Goal: Task Accomplishment & Management: Manage account settings

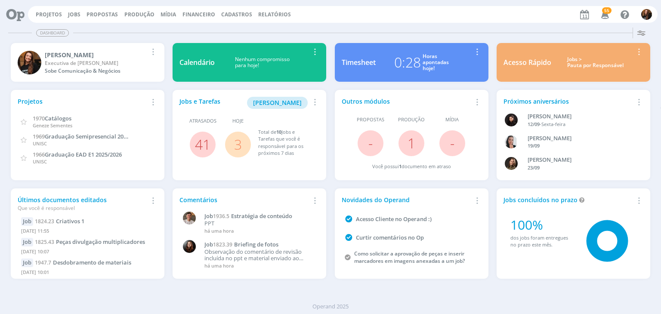
click at [569, 69] on div "Acesso Rápido Jobs > Pauta por Responsável Editar Remover Card" at bounding box center [573, 62] width 154 height 39
click at [575, 63] on div "Jobs > Pauta por Responsável" at bounding box center [595, 62] width 76 height 12
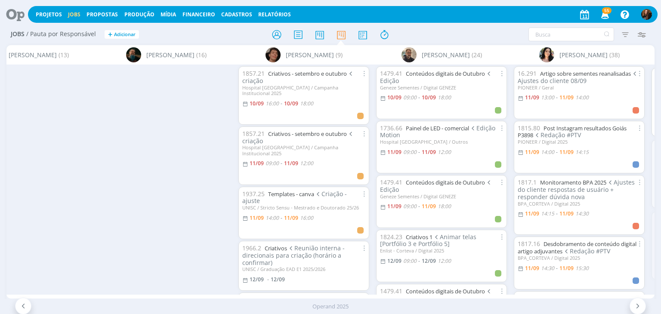
scroll to position [0, 2477]
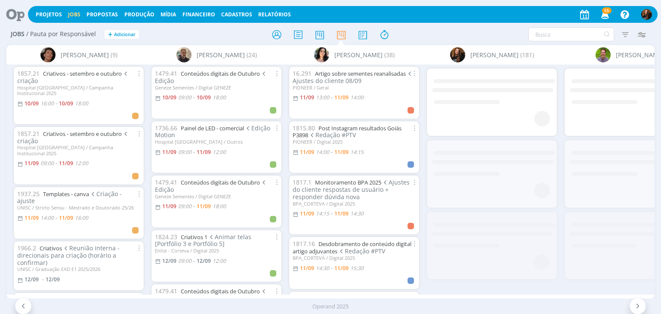
click at [607, 16] on icon "button" at bounding box center [604, 14] width 15 height 15
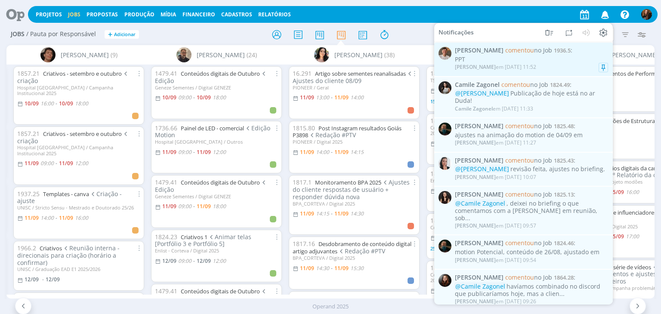
click at [556, 64] on div "Thiago Varoni em 11/09 às 11:52" at bounding box center [531, 67] width 153 height 9
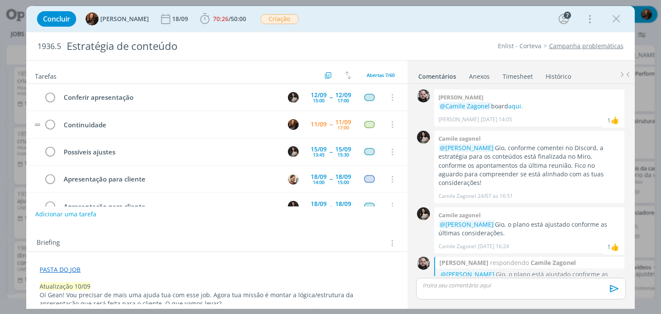
scroll to position [936, 0]
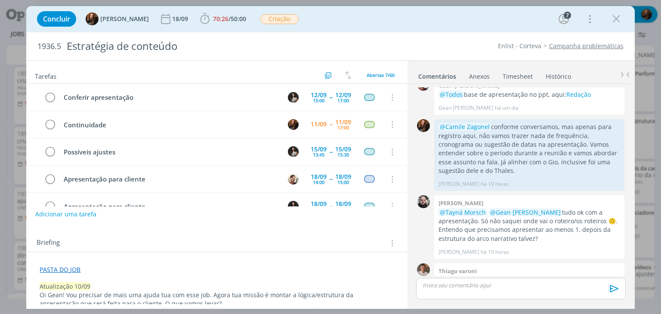
click at [520, 78] on link "Timesheet" at bounding box center [517, 74] width 31 height 12
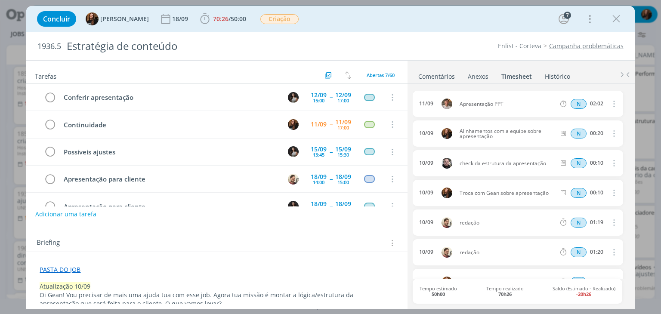
click at [447, 74] on link "Comentários" at bounding box center [436, 74] width 37 height 12
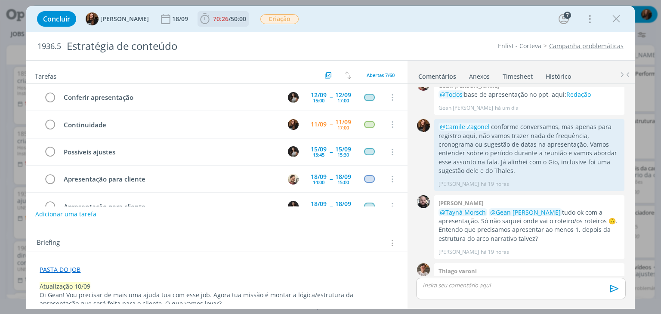
click at [224, 24] on span "70:26 / 50:00" at bounding box center [222, 18] width 49 height 13
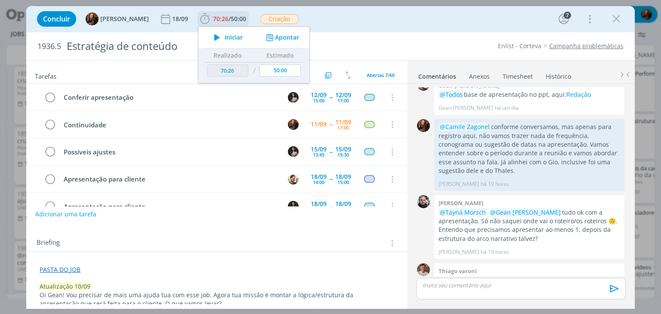
click at [277, 41] on button "Apontar" at bounding box center [282, 37] width 36 height 9
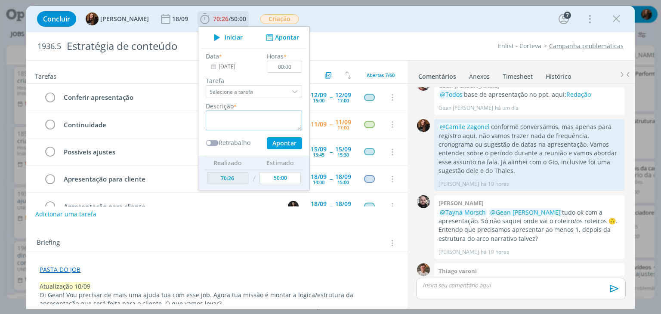
click at [236, 121] on textarea "dialog" at bounding box center [254, 121] width 96 height 20
type textarea "T"
type textarea "Alinhamentos com a equipe sobre apresentação"
click at [288, 66] on input "00:00" at bounding box center [284, 67] width 35 height 12
type input "00:20"
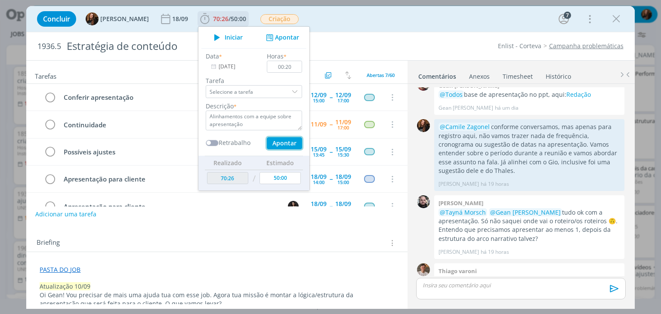
click at [278, 145] on button "Apontar" at bounding box center [284, 143] width 35 height 12
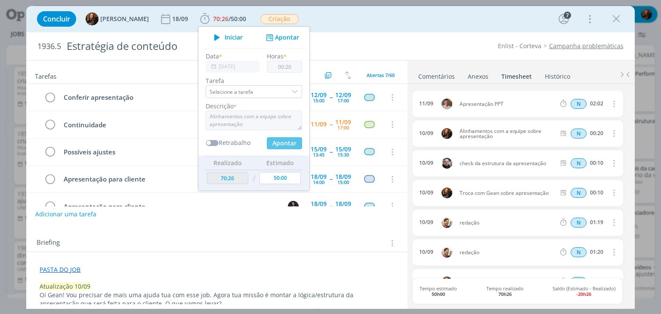
type input "70:46"
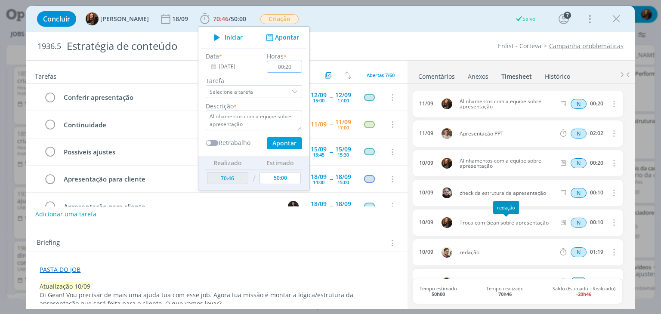
type input "00:00"
click at [294, 237] on div "Briefing Briefings Predefinidos Versões do Briefing Ver Briefing do Projeto" at bounding box center [218, 242] width 362 height 11
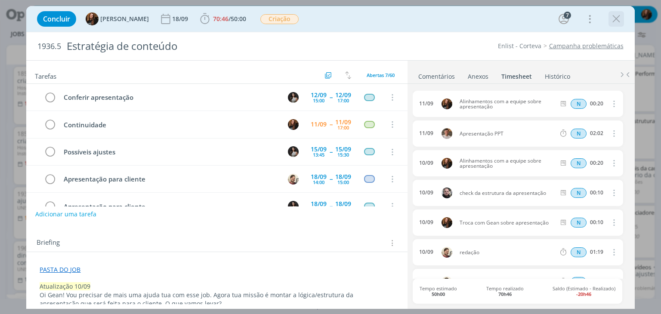
click at [617, 15] on icon "dialog" at bounding box center [615, 18] width 13 height 13
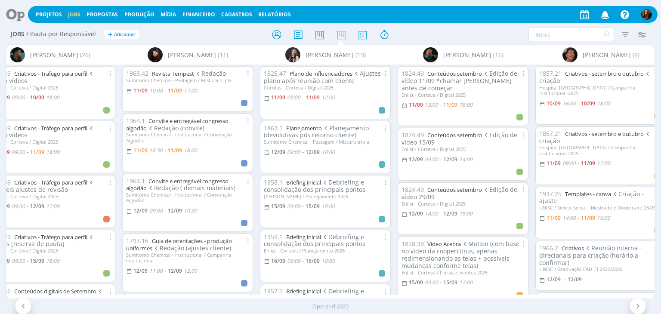
scroll to position [0, 1903]
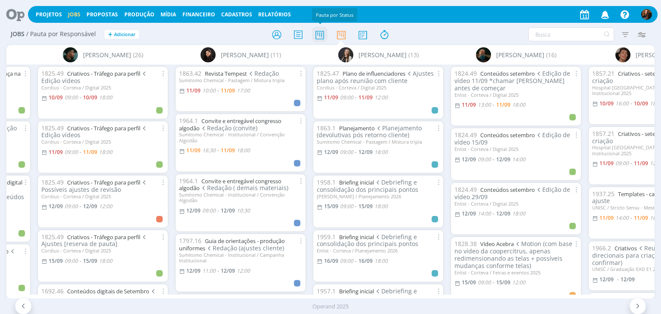
click at [322, 32] on icon at bounding box center [319, 34] width 15 height 17
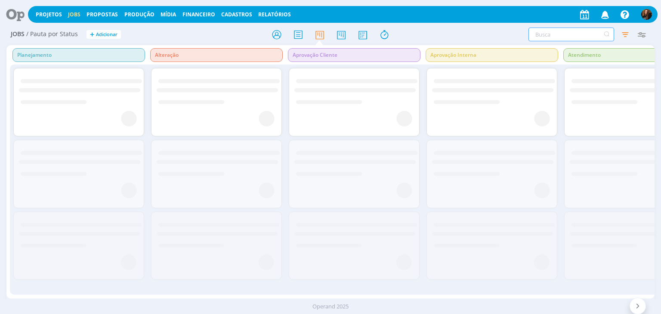
click at [540, 37] on input "text" at bounding box center [571, 35] width 86 height 14
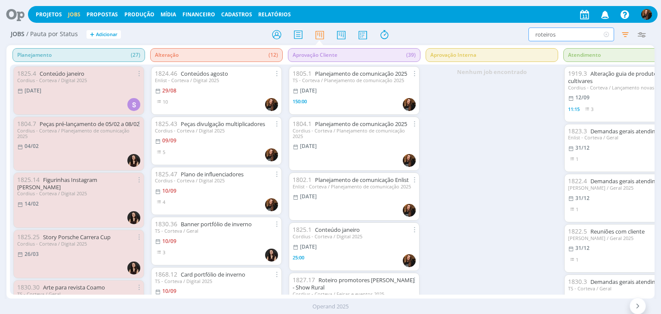
type input "roteiros"
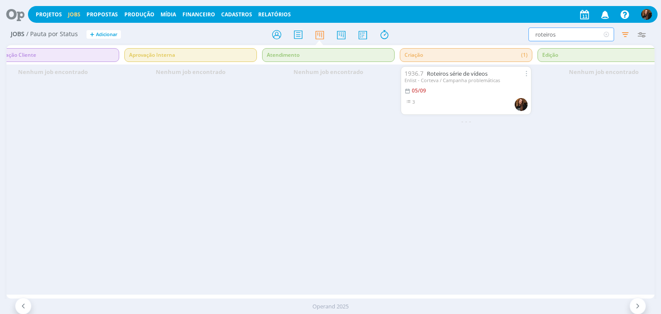
scroll to position [0, 312]
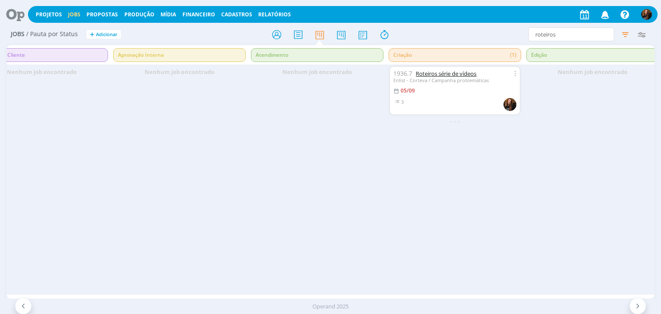
click at [454, 71] on link "Roteiros série de vídeos" at bounding box center [445, 74] width 61 height 8
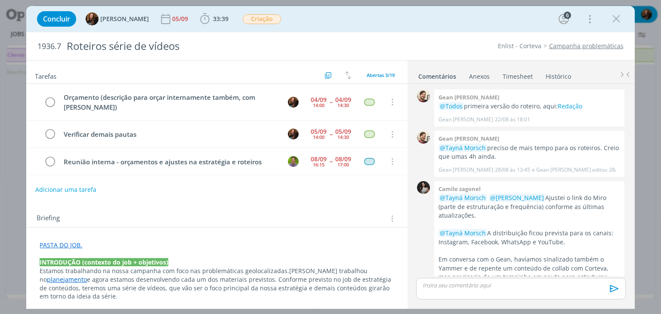
scroll to position [178, 0]
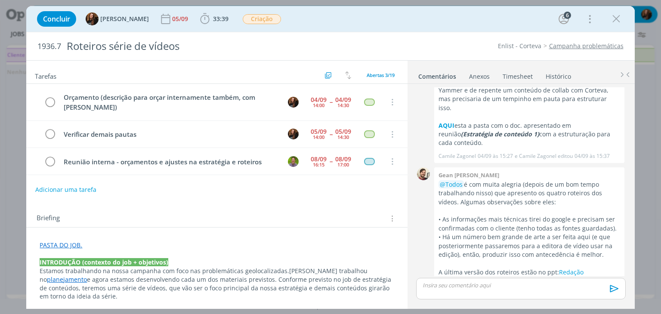
click at [523, 71] on link "Timesheet" at bounding box center [517, 74] width 31 height 12
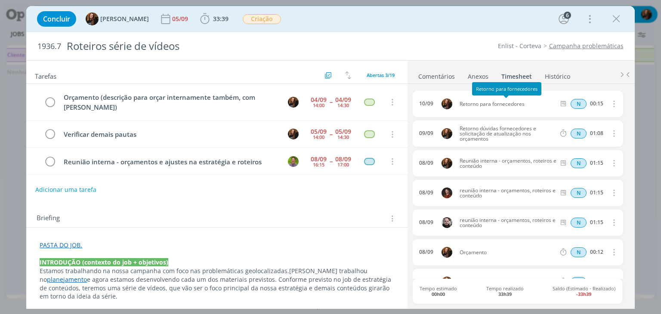
drag, startPoint x: 528, startPoint y: 103, endPoint x: 458, endPoint y: 105, distance: 70.6
click at [458, 105] on span "Retorno para fornecedores" at bounding box center [507, 103] width 103 height 5
copy span "Retorno para fornecedores"
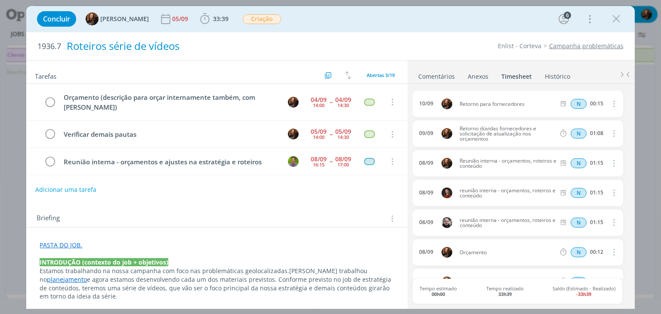
click at [217, 19] on span "33:39" at bounding box center [220, 19] width 15 height 8
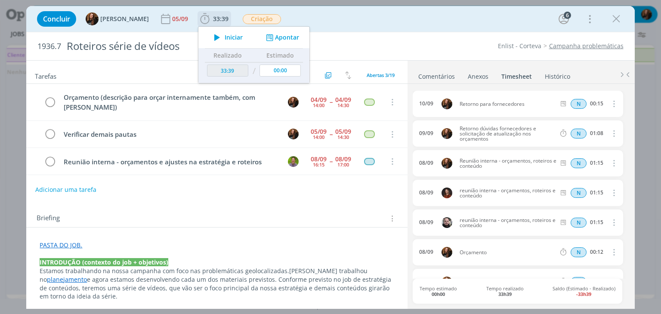
click at [277, 34] on button "Apontar" at bounding box center [282, 37] width 36 height 9
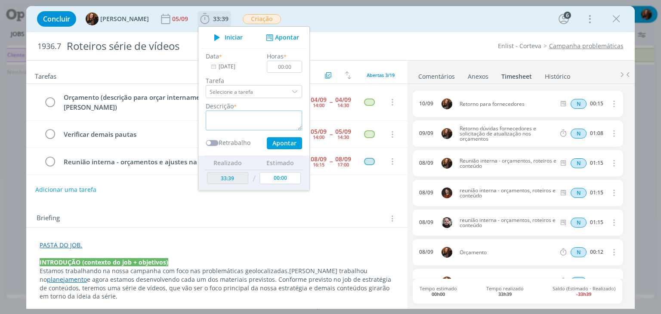
click at [220, 119] on textarea "dialog" at bounding box center [254, 121] width 96 height 20
type textarea "Alinhamentos com fornecedores"
click at [286, 66] on input "00:00" at bounding box center [284, 67] width 35 height 12
type input "00:15"
click at [283, 140] on button "Apontar" at bounding box center [284, 143] width 35 height 12
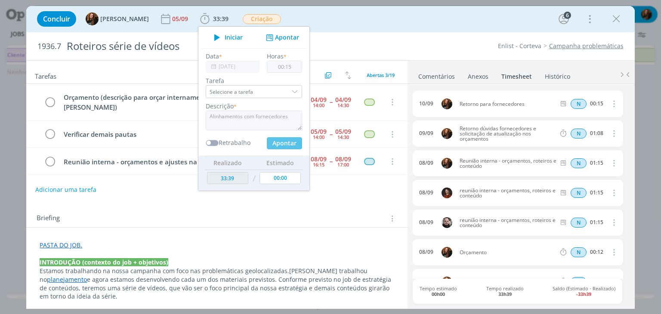
type input "33:54"
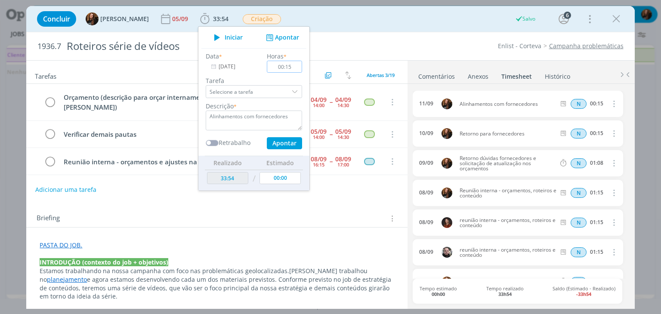
type input "00:00"
click at [445, 74] on link "Comentários" at bounding box center [436, 74] width 37 height 12
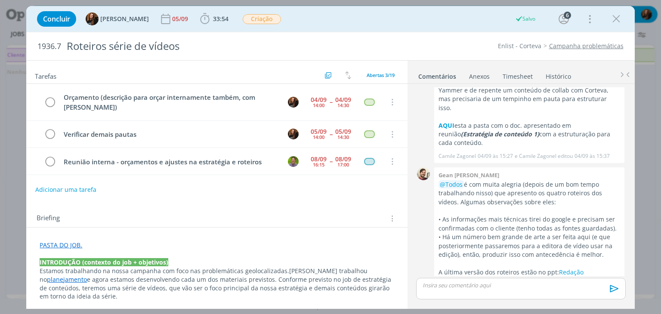
drag, startPoint x: 615, startPoint y: 19, endPoint x: 480, endPoint y: 103, distance: 158.7
click at [615, 19] on icon "dialog" at bounding box center [615, 18] width 13 height 13
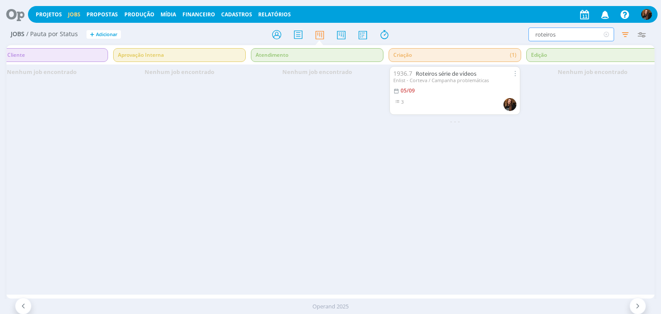
drag, startPoint x: 558, startPoint y: 37, endPoint x: 525, endPoint y: 37, distance: 33.5
click at [525, 37] on div "roteiros Filtrar Filtrar Limpar roteiros Tipo Apenas Jobs Data Personalizado a …" at bounding box center [546, 35] width 207 height 14
type input "dermacor"
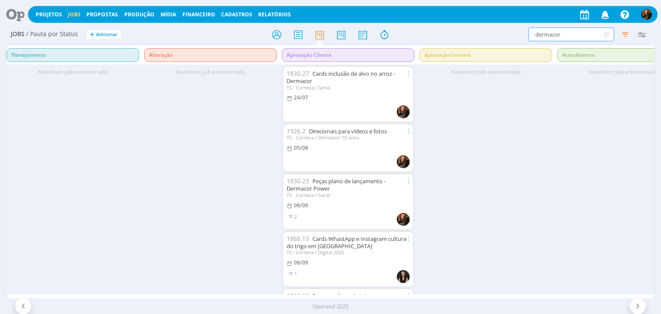
scroll to position [0, 4]
click at [356, 178] on link "Peças plano de lançamento - Dermacor Power" at bounding box center [337, 184] width 99 height 15
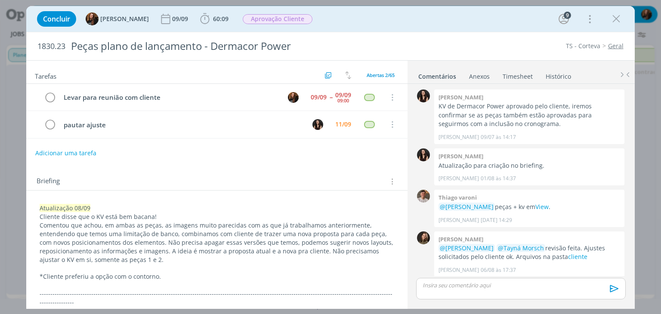
scroll to position [858, 0]
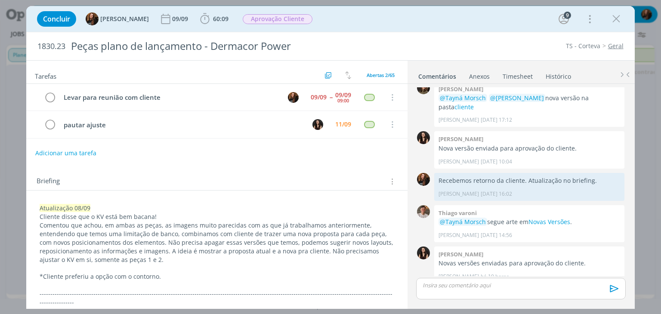
click at [515, 74] on link "Timesheet" at bounding box center [517, 74] width 31 height 12
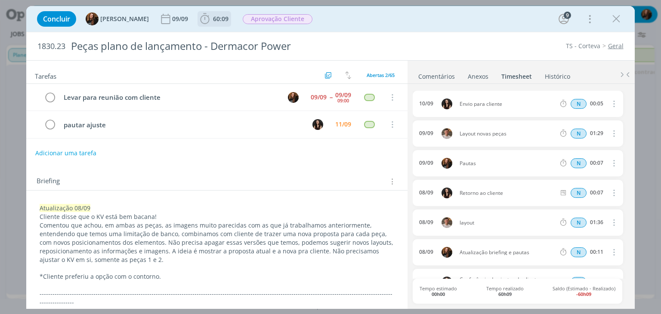
click at [208, 26] on span "60:09 Iniciar Apontar Data * 11/09/2025 Horas * 00:00 Tarefa Selecione a tarefa…" at bounding box center [214, 18] width 34 height 15
click at [213, 22] on span "60:09" at bounding box center [220, 19] width 15 height 8
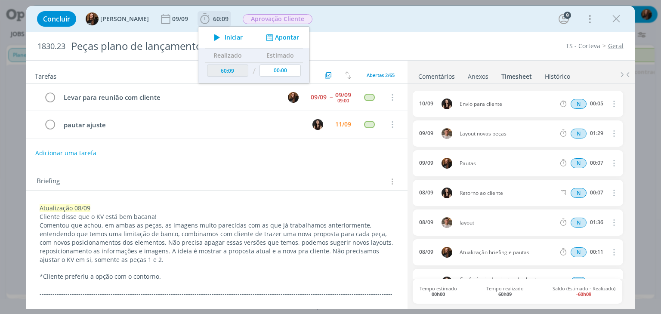
click at [277, 36] on button "Apontar" at bounding box center [282, 37] width 36 height 9
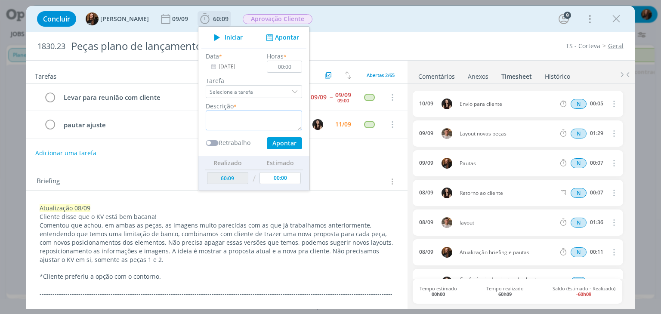
click at [216, 118] on textarea "dialog" at bounding box center [254, 121] width 96 height 20
type textarea "Acompanhamento e troca com DA"
click at [289, 71] on input "00:00" at bounding box center [284, 67] width 35 height 12
type input "00:10"
click at [215, 65] on input "[DATE]" at bounding box center [233, 67] width 54 height 12
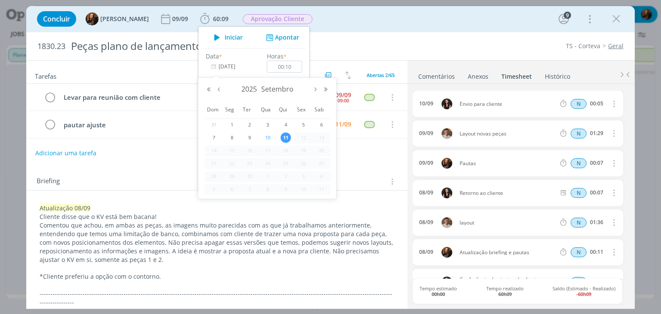
click at [266, 135] on span "10" at bounding box center [267, 137] width 10 height 10
type input "10/09/2025"
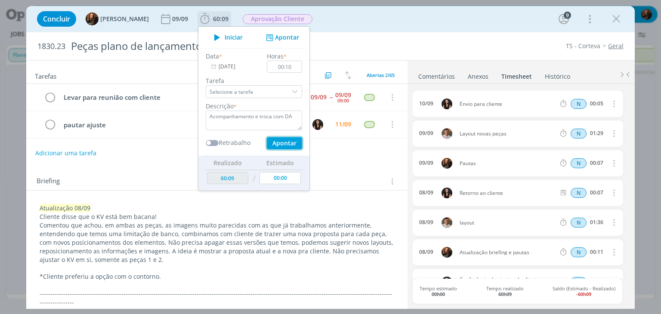
click at [275, 143] on button "Apontar" at bounding box center [284, 143] width 35 height 12
type input "60:19"
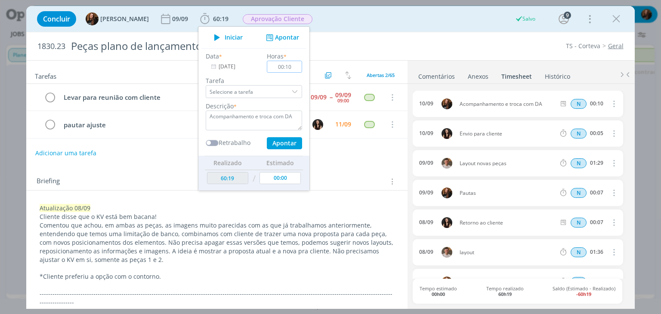
type input "11/09/2025"
type input "00:00"
click at [360, 21] on div "Concluir Tayná Morsch 09/09 60:19 Iniciar Apontar Data * 11/09/2025 Horas * 00:…" at bounding box center [330, 19] width 595 height 21
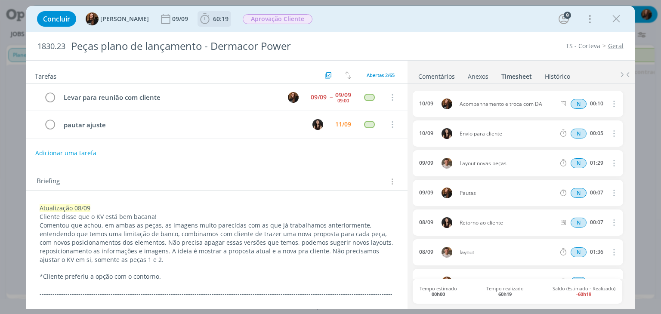
click at [213, 21] on span "60:19" at bounding box center [220, 19] width 15 height 8
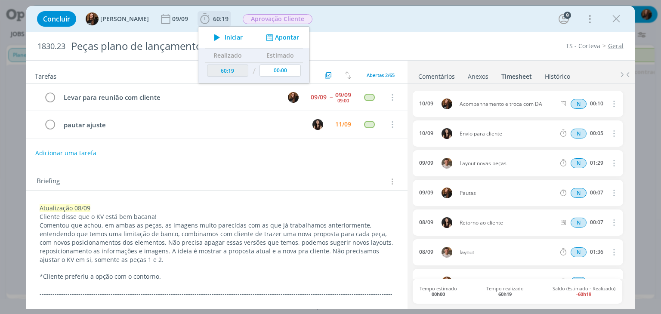
click at [286, 37] on button "Apontar" at bounding box center [282, 37] width 36 height 9
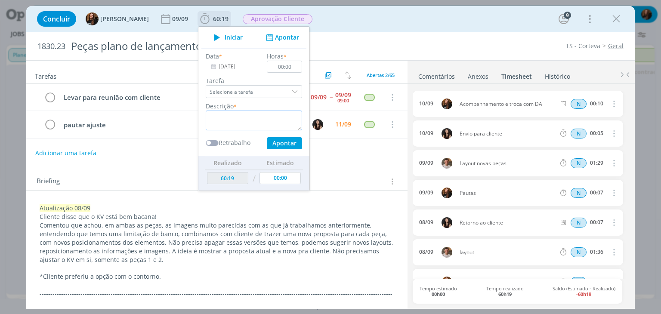
click at [248, 119] on textarea "dialog" at bounding box center [254, 121] width 96 height 20
type textarea "P"
type textarea "Anotar pontos para serem passados pro cliente"
click at [285, 70] on input "00:00" at bounding box center [284, 67] width 35 height 12
type input "00:10"
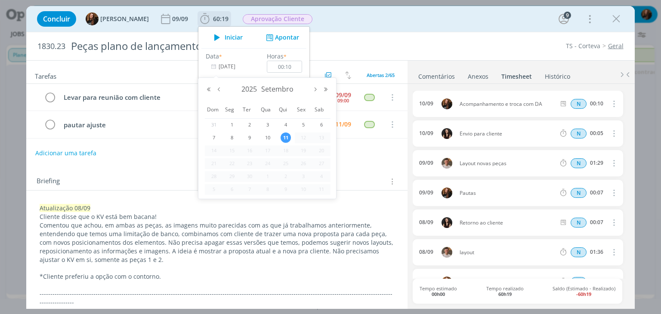
click at [216, 68] on input "11/09/2025" at bounding box center [233, 67] width 54 height 12
click at [269, 136] on span "10" at bounding box center [267, 137] width 10 height 10
type input "10/09/2025"
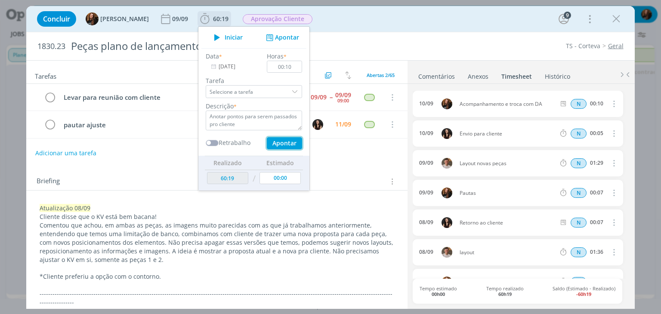
click at [271, 143] on button "Apontar" at bounding box center [284, 143] width 35 height 12
type input "60:29"
type input "11/09/2025"
type input "00:00"
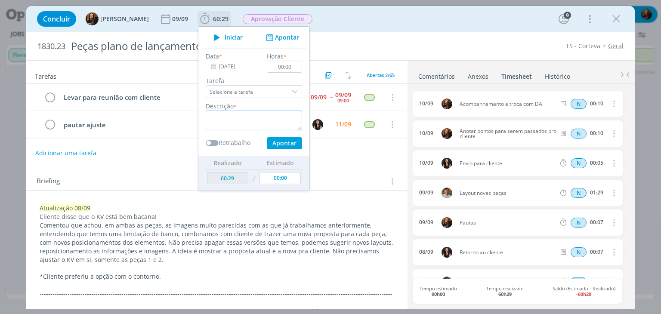
click at [236, 121] on textarea "dialog" at bounding box center [254, 121] width 96 height 20
type textarea "Conferência ajustes solicitados pelo cliente"
click at [287, 65] on input "00:00" at bounding box center [284, 67] width 35 height 12
type input "00:10"
click at [279, 141] on button "Apontar" at bounding box center [284, 143] width 35 height 12
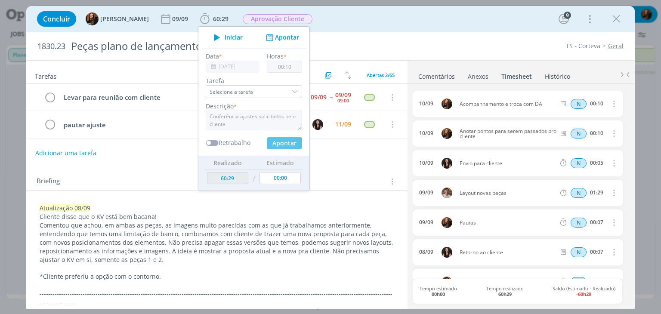
type input "60:39"
type input "00:00"
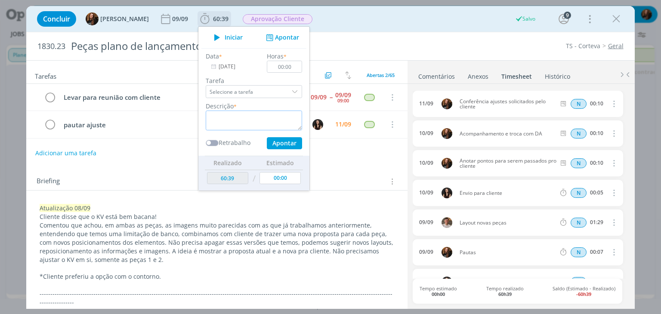
click at [238, 125] on textarea "dialog" at bounding box center [254, 121] width 96 height 20
type textarea "Conferência peças antes do envio"
click at [287, 68] on input "00:00" at bounding box center [284, 67] width 35 height 12
type input "00:07"
click at [213, 70] on input "11/09/2025" at bounding box center [233, 67] width 54 height 12
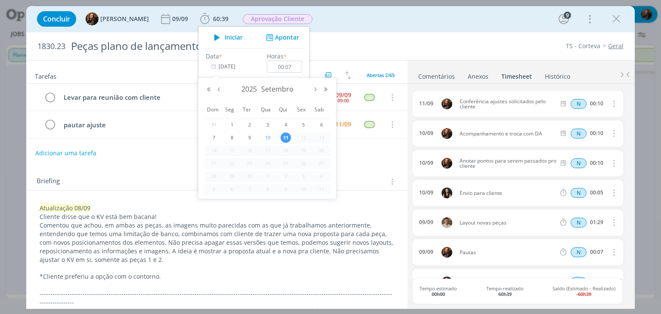
click at [268, 136] on span "10" at bounding box center [267, 137] width 10 height 10
type input "10/09/2025"
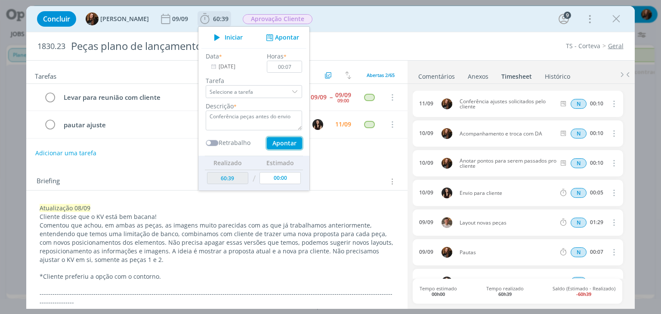
click at [276, 141] on button "Apontar" at bounding box center [284, 143] width 35 height 12
type input "60:46"
type input "11/09/2025"
type input "00:00"
click at [351, 204] on p "Atualização 08/09" at bounding box center [217, 208] width 354 height 9
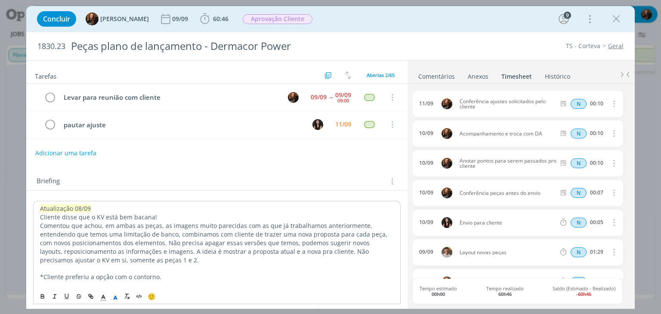
drag, startPoint x: 451, startPoint y: 72, endPoint x: 457, endPoint y: 70, distance: 6.3
click at [451, 72] on link "Comentários" at bounding box center [436, 74] width 37 height 12
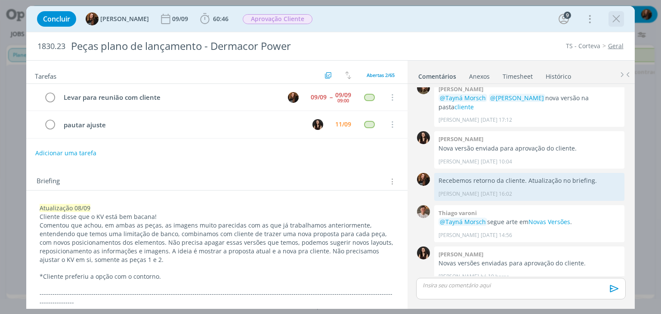
click at [619, 19] on icon "dialog" at bounding box center [615, 18] width 13 height 13
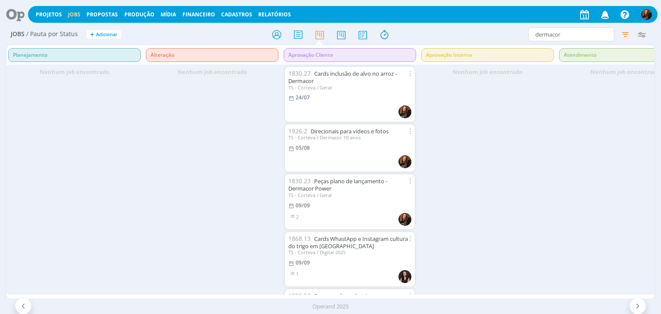
click at [18, 15] on icon at bounding box center [12, 14] width 18 height 17
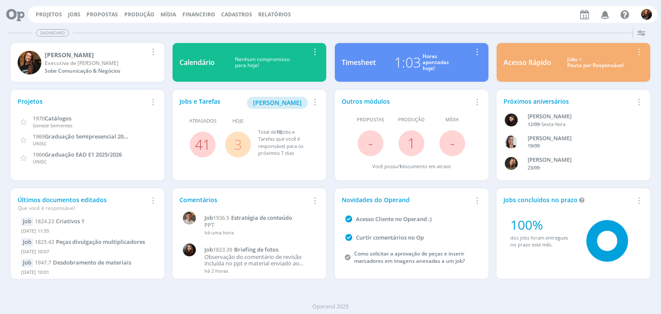
click at [568, 58] on div "Jobs > Pauta por Responsável" at bounding box center [595, 62] width 76 height 12
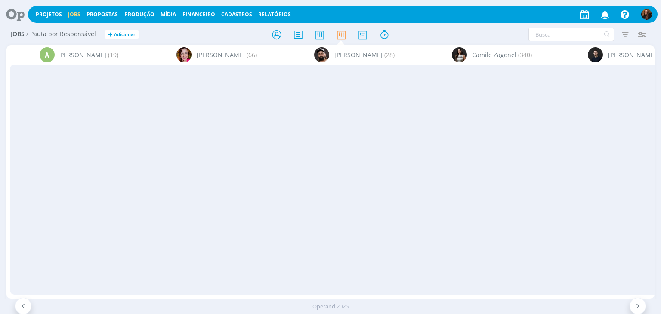
scroll to position [0, 1646]
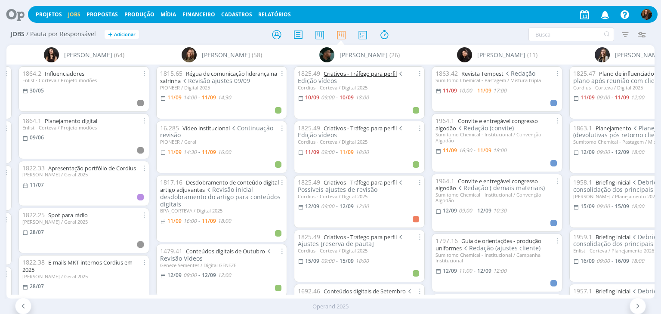
click at [371, 76] on link "Criativos - Tráfego para perfil" at bounding box center [359, 74] width 73 height 8
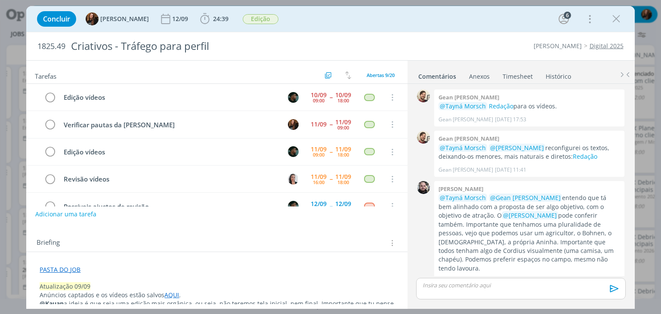
scroll to position [305, 0]
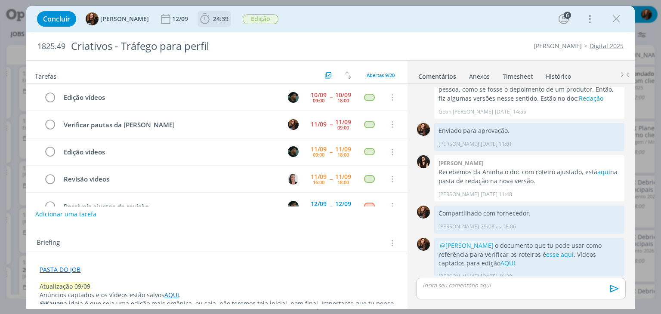
click at [213, 19] on span "24:39" at bounding box center [220, 19] width 15 height 8
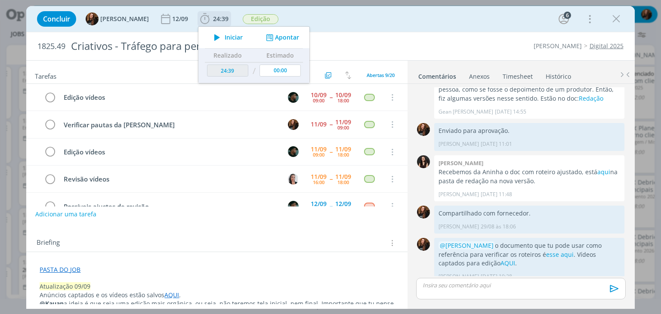
click at [273, 36] on button "Apontar" at bounding box center [282, 37] width 36 height 9
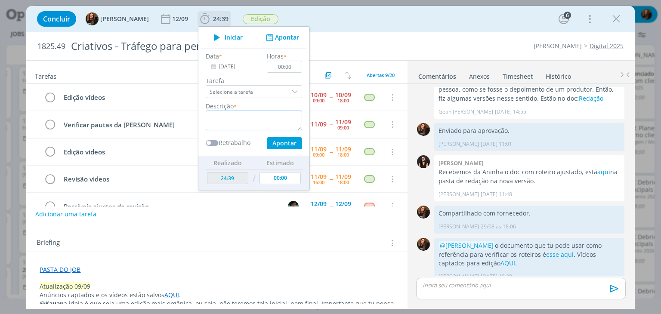
click at [229, 121] on textarea "dialog" at bounding box center [254, 121] width 96 height 20
type textarea "Acompanhamento e trocas com Kauan e Thales"
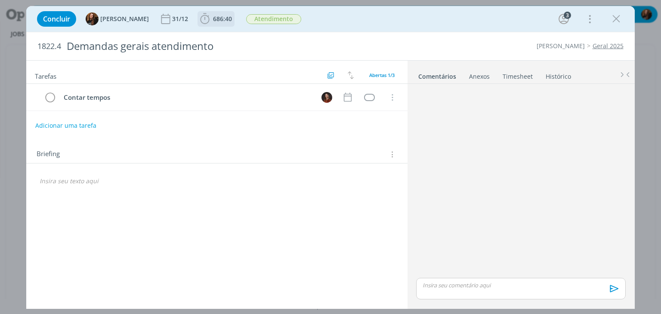
click at [211, 16] on b "686:40" at bounding box center [222, 19] width 22 height 6
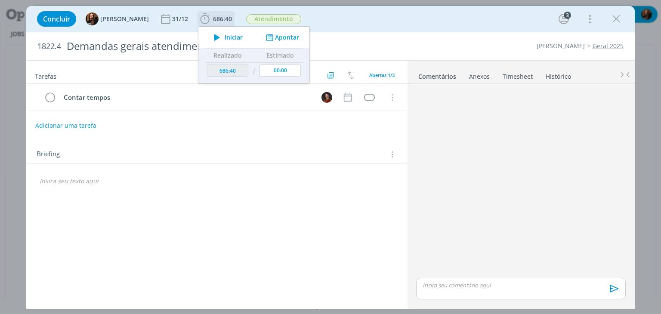
click at [274, 38] on button "Apontar" at bounding box center [282, 37] width 36 height 9
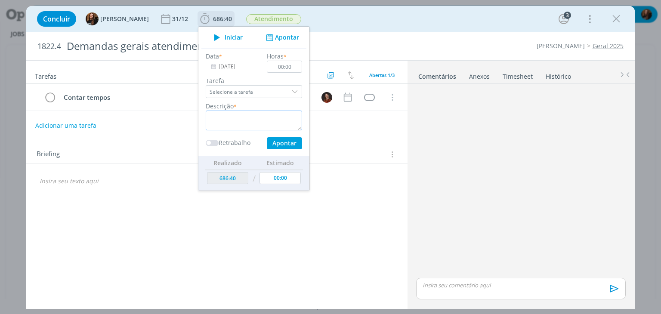
click at [225, 117] on textarea "dialog" at bounding box center [254, 121] width 96 height 20
type textarea "Verificar sobre reuniões"
click at [288, 67] on input "00:00" at bounding box center [284, 67] width 35 height 12
type input "00:15"
click at [288, 141] on button "Apontar" at bounding box center [284, 143] width 35 height 12
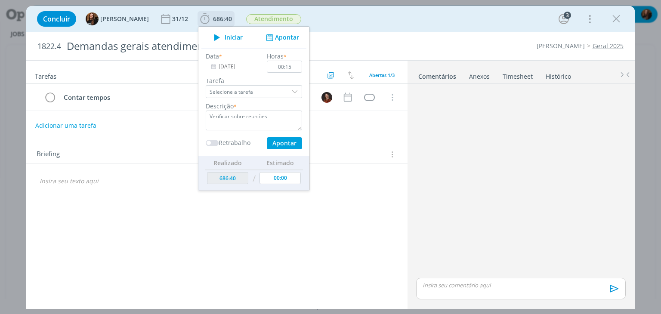
type textarea "Verificar sobre reuniões"
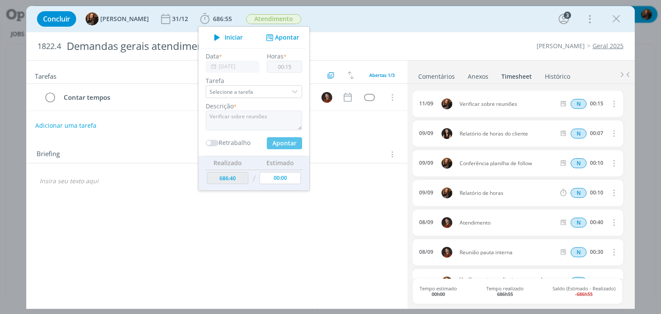
type input "686:55"
type input "00:00"
click at [432, 18] on div "Concluir Tayná Morsch 31/12 686:55 Iniciar Apontar Data * 11/09/2025 Horas * 00…" at bounding box center [330, 19] width 595 height 21
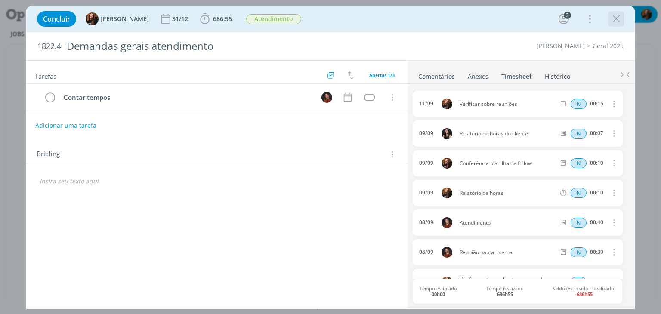
click at [618, 18] on icon "dialog" at bounding box center [615, 18] width 13 height 13
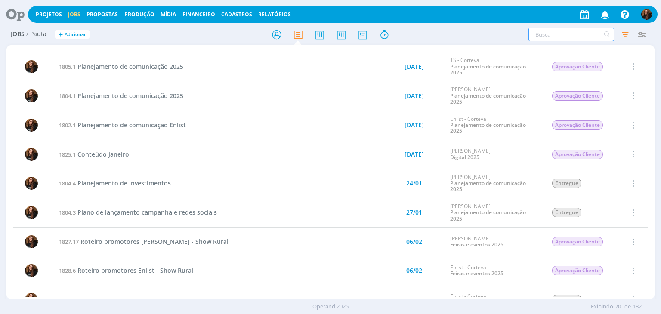
click at [548, 36] on input "text" at bounding box center [571, 35] width 86 height 14
type input "plano"
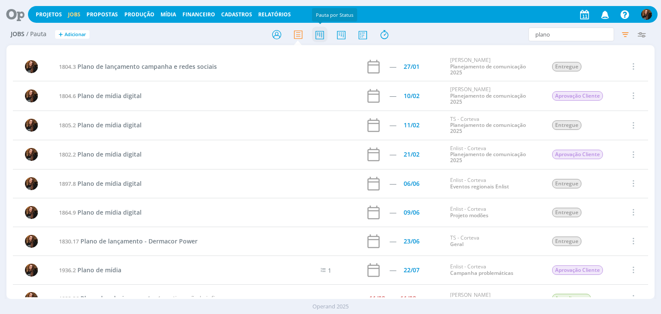
click at [321, 37] on icon at bounding box center [319, 34] width 15 height 17
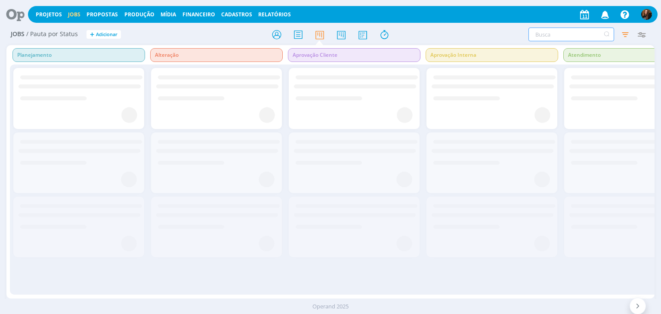
click at [559, 33] on input "text" at bounding box center [571, 35] width 86 height 14
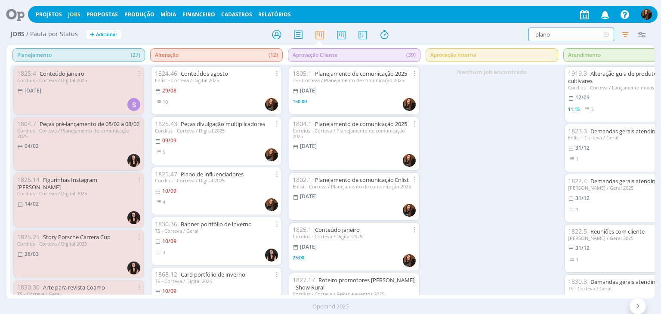
type input "plano"
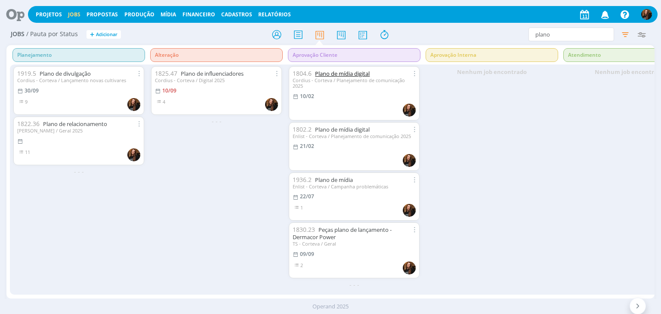
click at [365, 71] on link "Plano de mídia digital" at bounding box center [342, 74] width 55 height 8
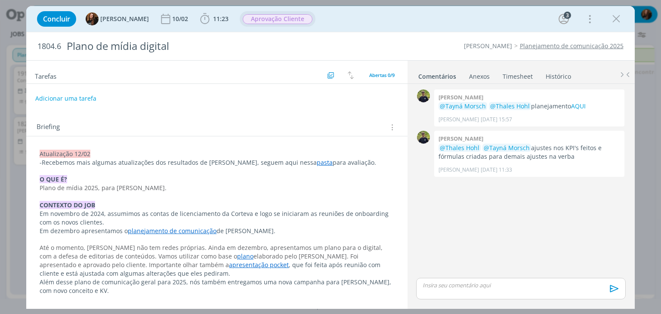
click at [265, 22] on span "Aprovação Cliente" at bounding box center [278, 19] width 70 height 10
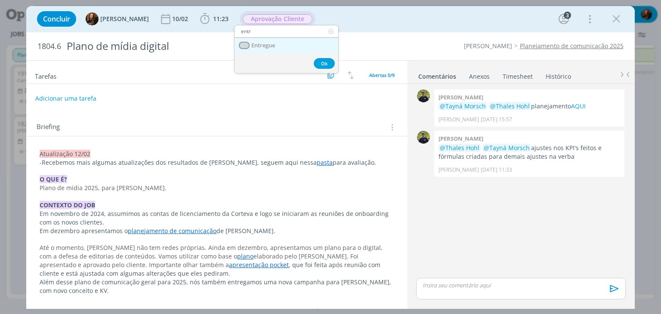
type input "entr"
click at [272, 47] on span "Entregue" at bounding box center [264, 45] width 24 height 7
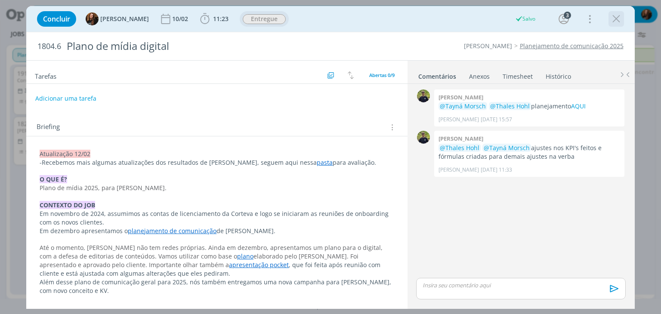
click at [618, 17] on icon "dialog" at bounding box center [615, 18] width 13 height 13
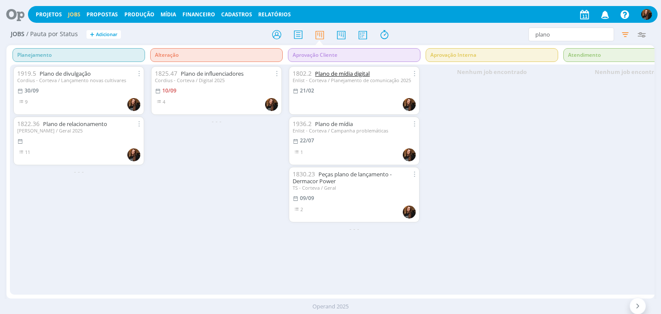
click at [349, 73] on link "Plano de mídia digital" at bounding box center [342, 74] width 55 height 8
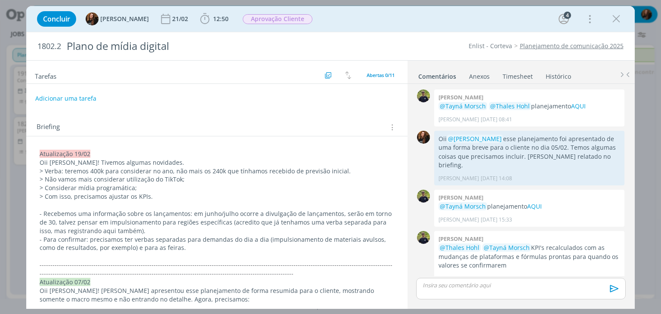
scroll to position [79, 0]
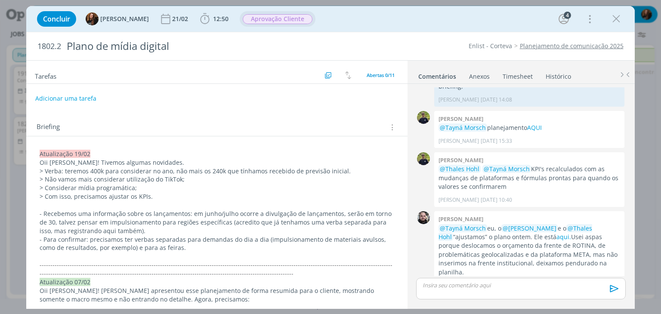
click at [260, 14] on span "Aprovação Cliente" at bounding box center [278, 19] width 70 height 10
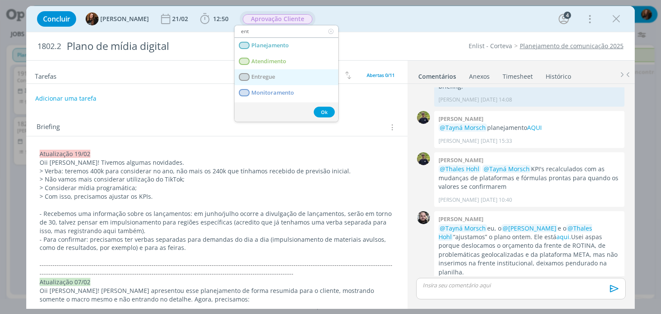
type input "ent"
click at [282, 74] on link "Entregue" at bounding box center [286, 77] width 104 height 16
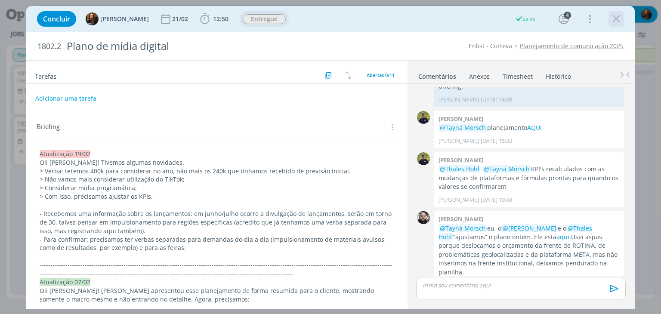
click at [618, 17] on icon "dialog" at bounding box center [615, 18] width 13 height 13
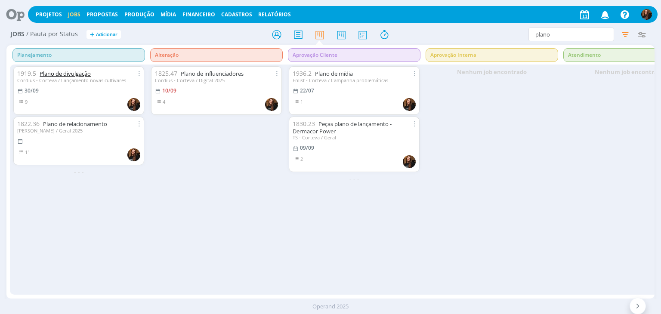
click at [72, 76] on link "Plano de divulgação" at bounding box center [65, 74] width 51 height 8
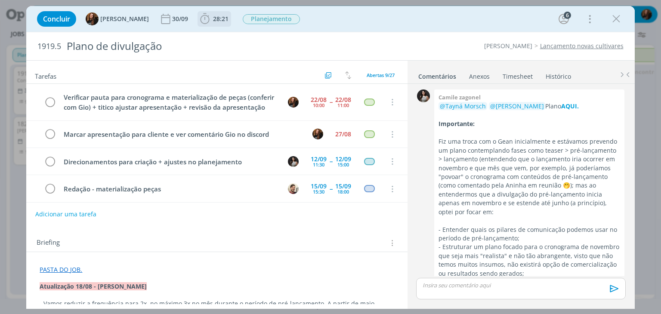
scroll to position [400, 0]
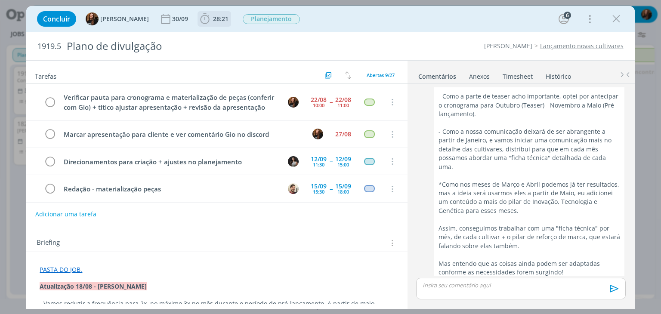
click at [213, 21] on span "28:21" at bounding box center [220, 19] width 15 height 8
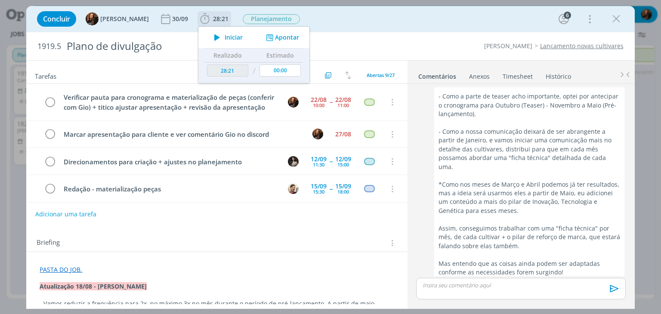
click at [224, 37] on span "Iniciar" at bounding box center [233, 37] width 18 height 6
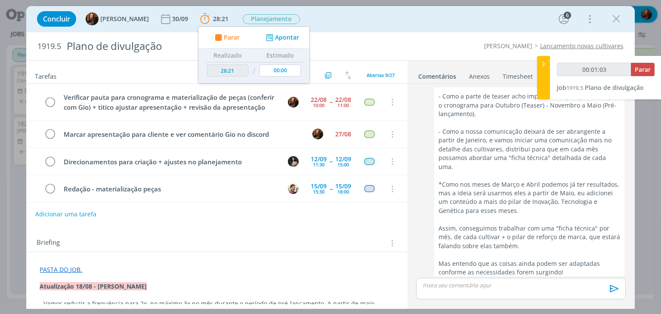
click at [454, 21] on div "Concluir Tayná Morsch 30/09 28:21 Parar Apontar Data * 11/09/2025 Horas * 00:00…" at bounding box center [330, 19] width 595 height 21
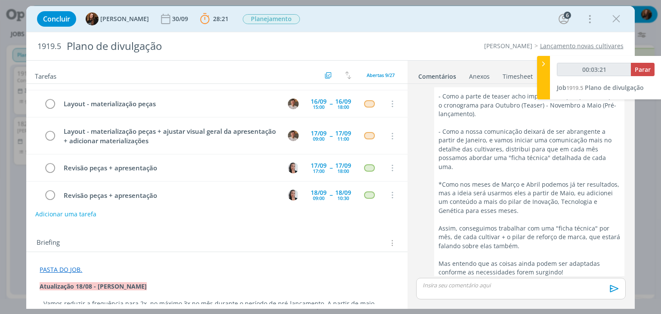
scroll to position [155, 0]
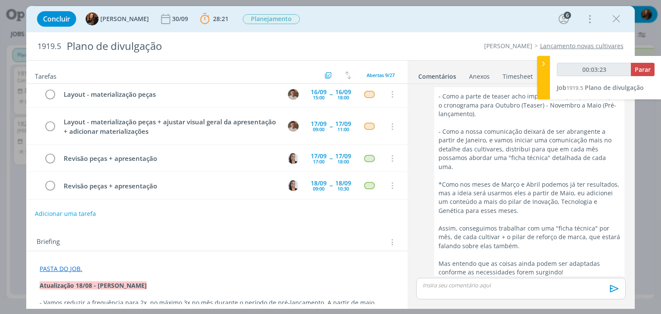
click at [82, 212] on button "Adicionar uma tarefa" at bounding box center [65, 213] width 61 height 15
click at [82, 212] on input "dialog" at bounding box center [159, 213] width 237 height 12
type input "00:03:24"
type input "Apres"
type input "00:03:25"
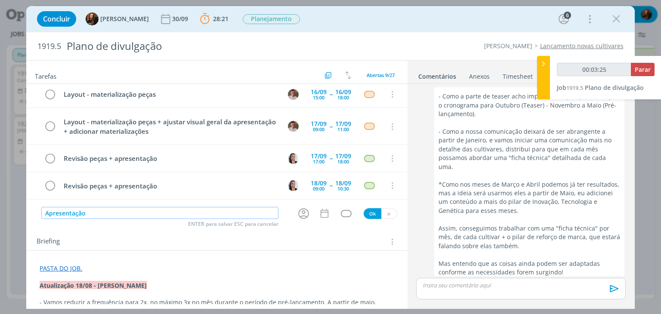
type input "Apresentação"
type input "00:03:26"
type input "Apresentação para cl"
type input "00:03:27"
type input "Apresentação para cliente"
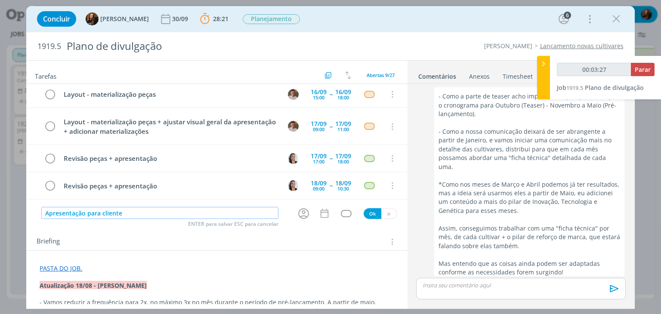
type input "00:03:28"
click at [297, 213] on icon "dialog" at bounding box center [303, 213] width 13 height 13
type input "Apresentação para cliente"
type input "00:03:29"
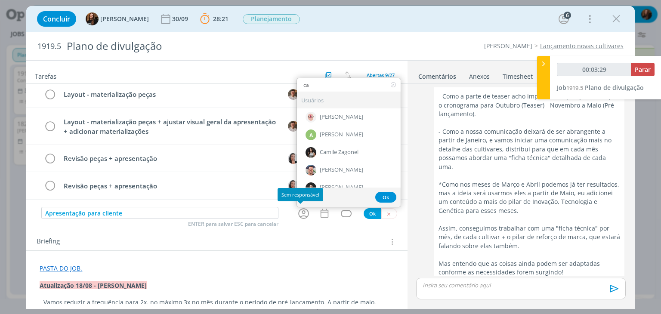
type input "cam"
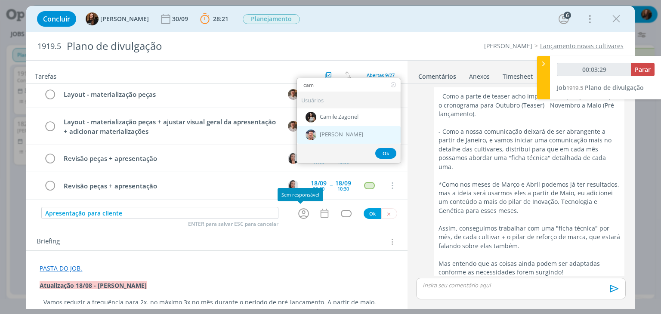
type input "00:03:30"
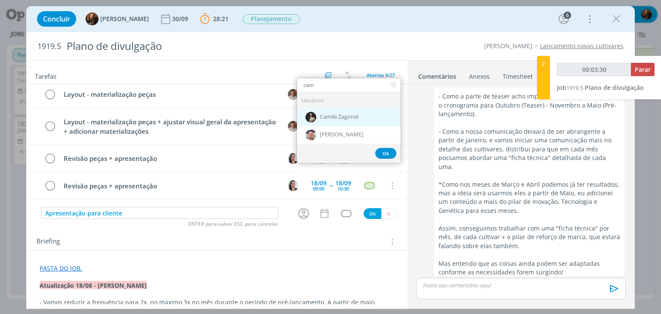
type input "cam"
click at [330, 122] on div "Camile Zagonel" at bounding box center [349, 117] width 104 height 18
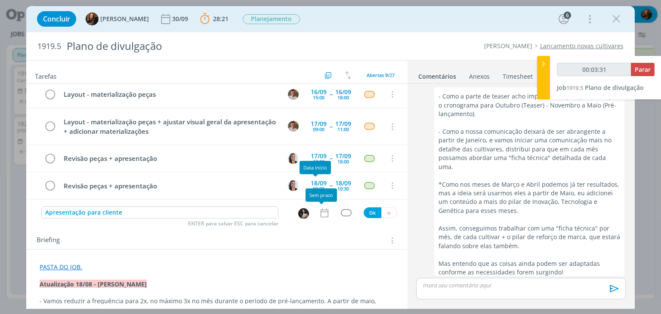
click at [322, 213] on icon "dialog" at bounding box center [324, 212] width 11 height 11
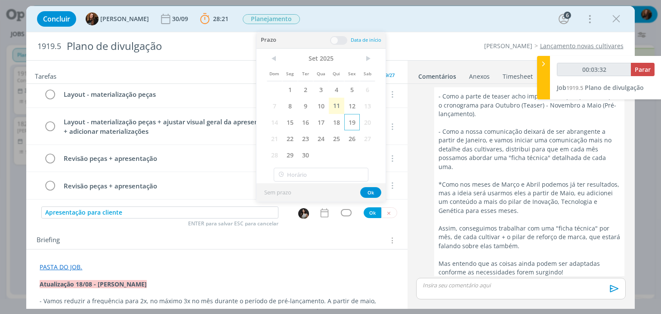
click at [347, 117] on span "19" at bounding box center [351, 122] width 15 height 16
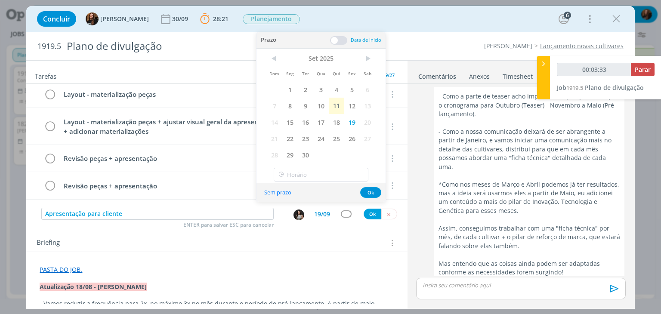
click at [337, 41] on span at bounding box center [338, 40] width 17 height 9
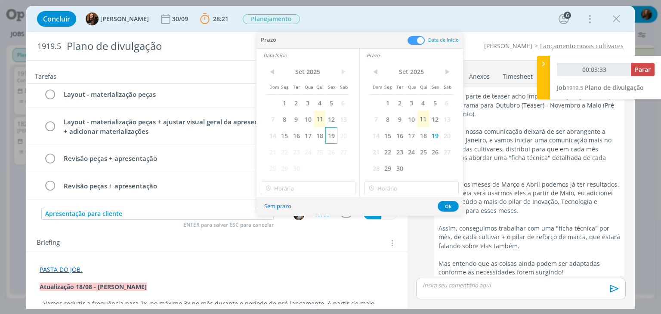
type input "00:03:34"
click at [333, 137] on span "19" at bounding box center [331, 135] width 12 height 16
type input "14:00"
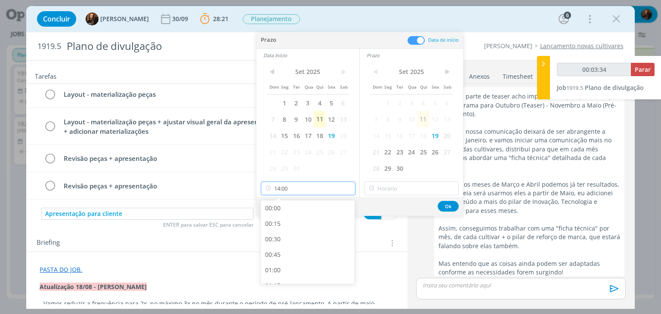
click at [330, 183] on input "14:00" at bounding box center [308, 188] width 95 height 14
click at [304, 219] on div "11:00" at bounding box center [309, 216] width 96 height 15
type input "00:03:37"
type input "11:00"
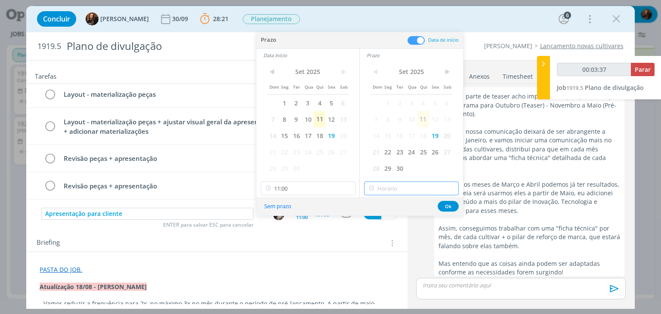
type input "14:00"
click at [416, 186] on input "14:00" at bounding box center [411, 188] width 95 height 14
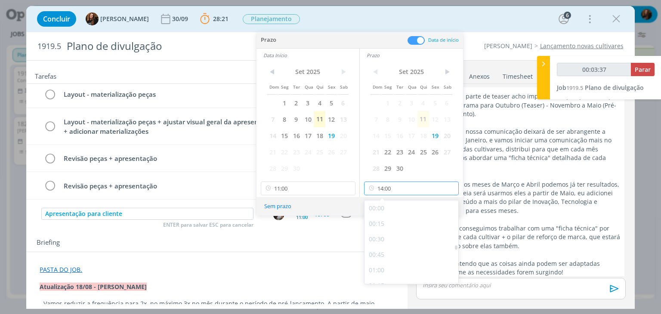
scroll to position [802, 0]
type input "00:03:41"
click at [407, 235] on div "12:00" at bounding box center [412, 235] width 96 height 15
type input "12:00"
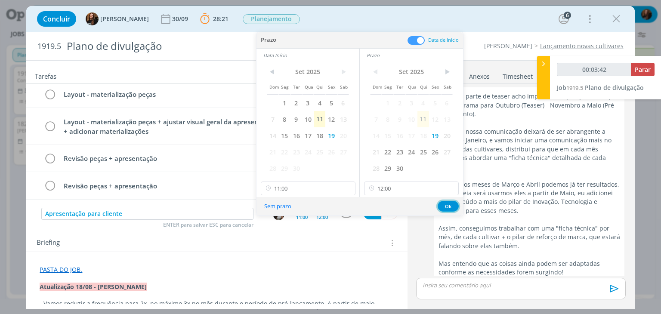
click at [449, 205] on button "Ok" at bounding box center [447, 206] width 21 height 11
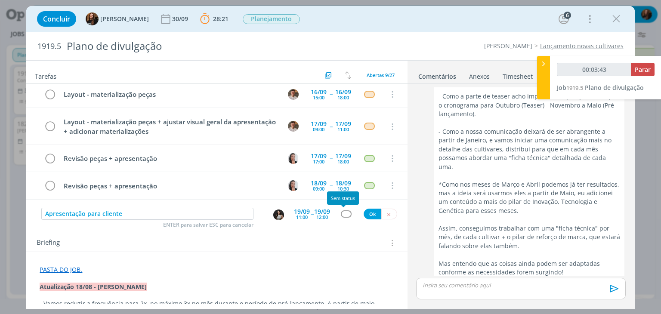
click at [343, 211] on div "dialog" at bounding box center [346, 213] width 11 height 7
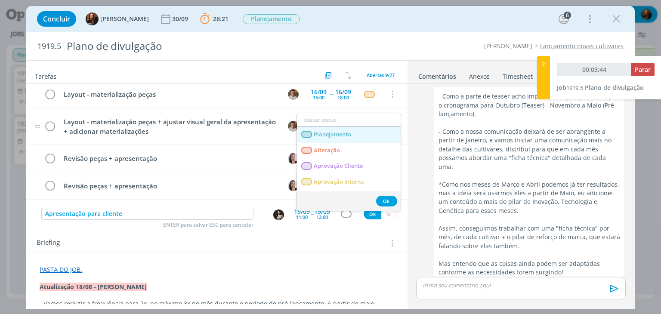
click at [338, 134] on span "Planejamento" at bounding box center [332, 134] width 37 height 7
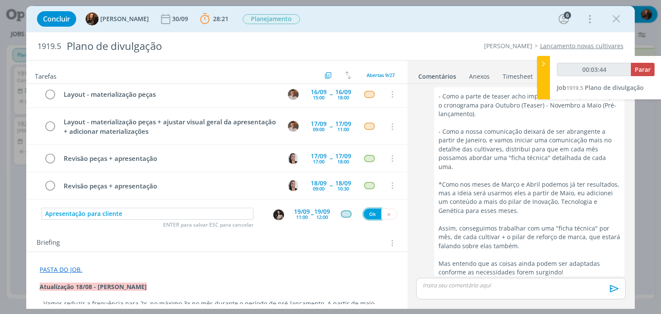
type input "00:03:45"
drag, startPoint x: 368, startPoint y: 213, endPoint x: 330, endPoint y: 251, distance: 53.8
click at [368, 213] on button "Ok" at bounding box center [372, 214] width 18 height 11
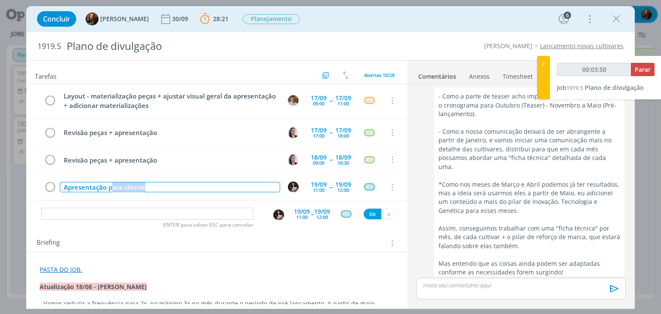
scroll to position [182, 0]
drag, startPoint x: 156, startPoint y: 193, endPoint x: 63, endPoint y: 201, distance: 92.8
click at [63, 201] on div "Verificar pauta para cronograma e materialização de peças (conferir com Gio) + …" at bounding box center [216, 145] width 381 height 123
type input "00:03:51"
copy div "Apresentação para cliente"
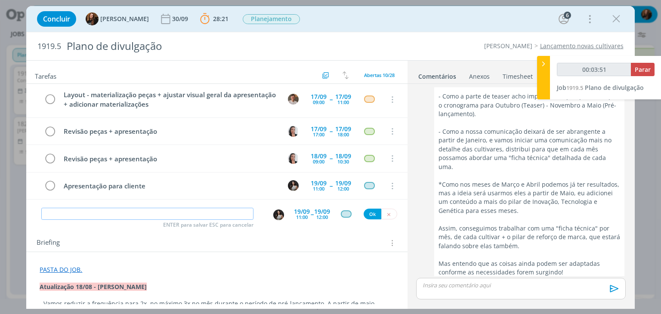
click at [158, 212] on input "dialog" at bounding box center [147, 214] width 212 height 12
paste input "Apresentação para cliente"
type input "Apresentação para cliente"
type input "00:05:08"
type input "Apresentação para cliente"
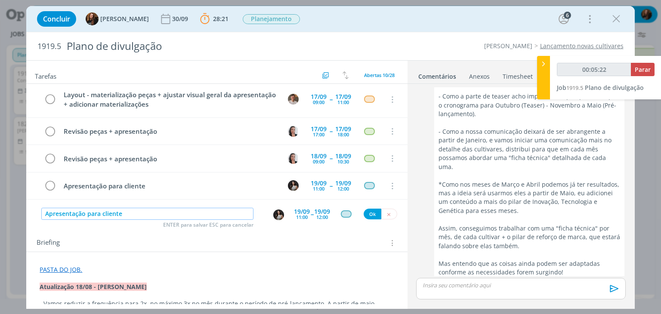
type input "00:05:23"
click at [276, 217] on img "dialog" at bounding box center [278, 214] width 11 height 11
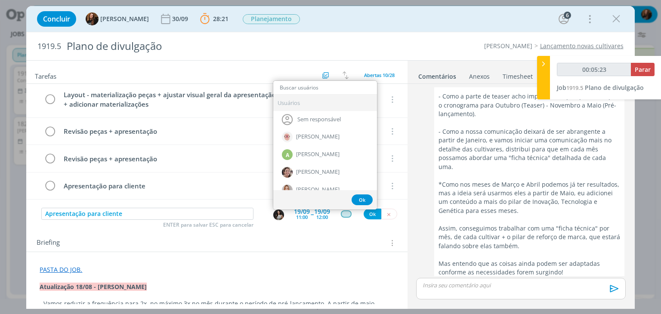
type input "g"
type input "00:05:24"
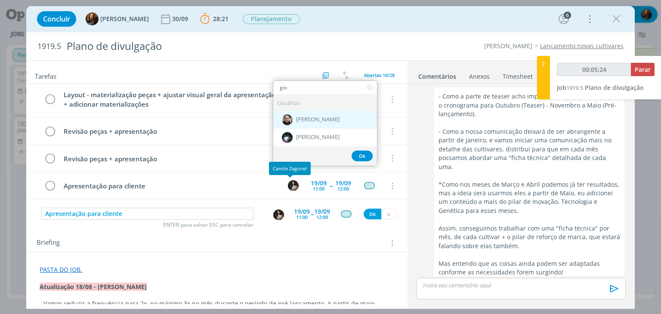
type input "gio"
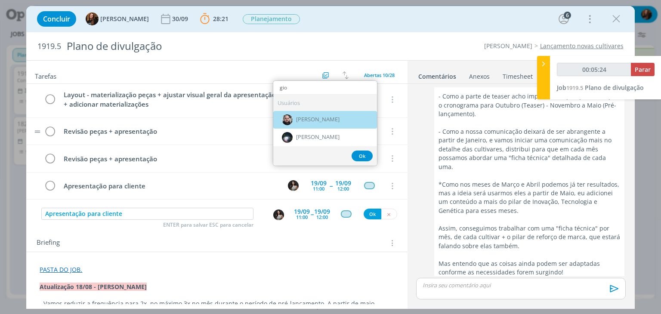
drag, startPoint x: 310, startPoint y: 118, endPoint x: 320, endPoint y: 139, distance: 23.5
click at [310, 118] on span "[PERSON_NAME]" at bounding box center [317, 119] width 43 height 7
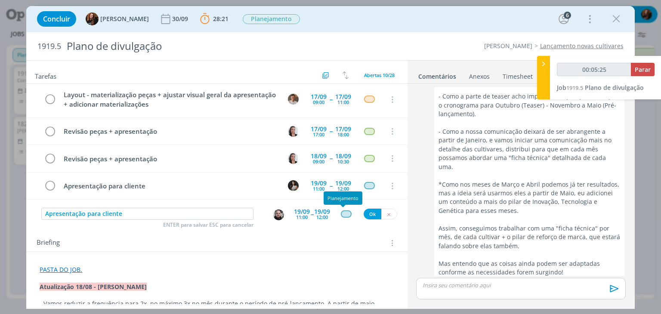
type input "00:05:26"
drag, startPoint x: 371, startPoint y: 214, endPoint x: 251, endPoint y: 258, distance: 127.7
click at [371, 213] on button "Ok" at bounding box center [372, 214] width 18 height 11
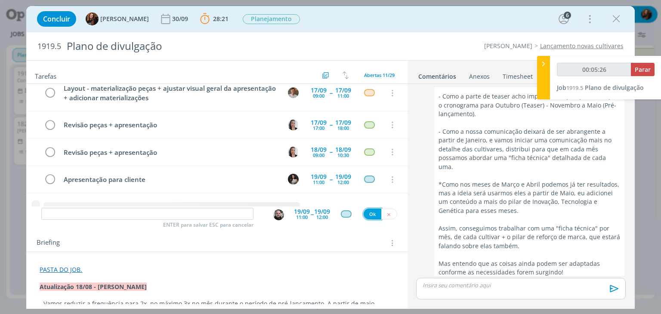
scroll to position [201, 0]
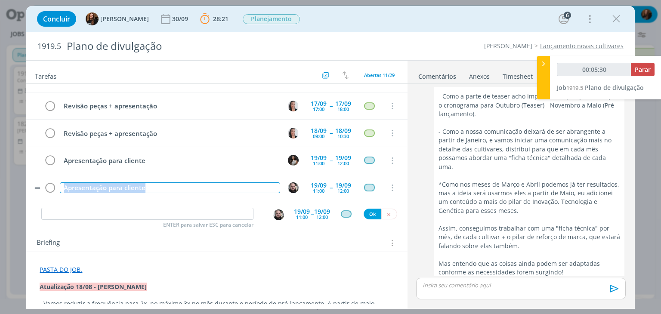
drag, startPoint x: 180, startPoint y: 197, endPoint x: 58, endPoint y: 198, distance: 121.7
click at [58, 195] on td "Apresentação para cliente" at bounding box center [168, 187] width 220 height 15
copy div "Apresentação para cliente"
type input "00:05:31"
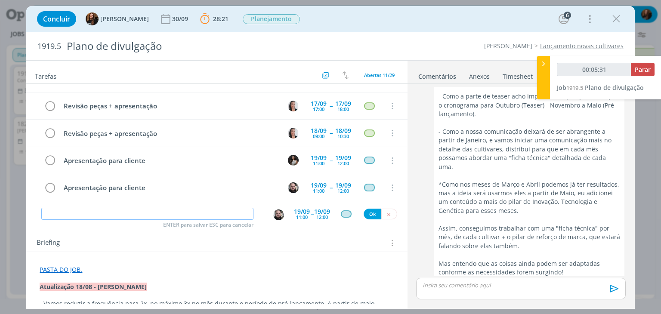
click at [156, 214] on input "dialog" at bounding box center [147, 214] width 212 height 12
paste input "Apresentação para cliente"
type input "Apresentação para cliente"
type input "00:05:32"
click at [274, 212] on img "dialog" at bounding box center [278, 214] width 11 height 11
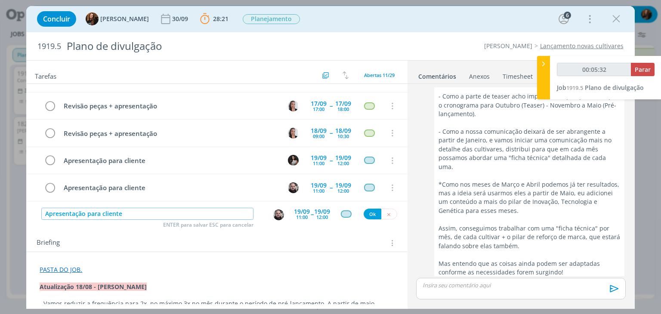
type input "Apresentação para cliente"
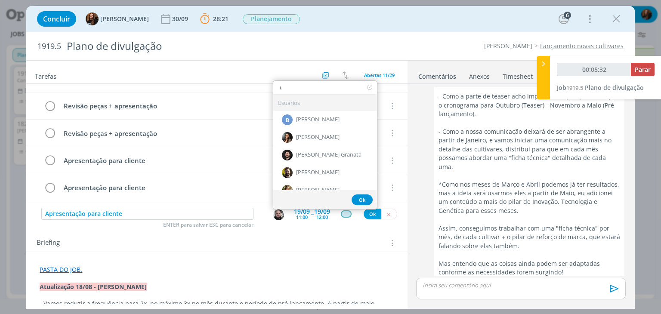
type input "th"
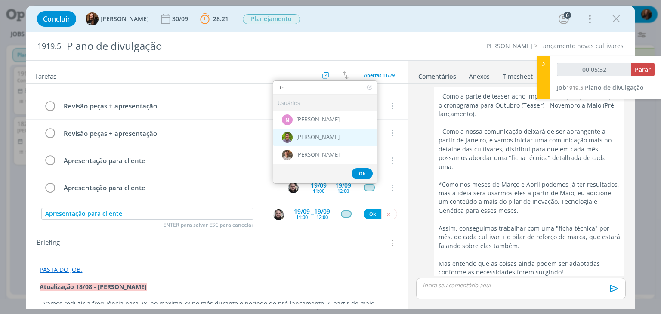
type input "00:05:33"
type input "tha"
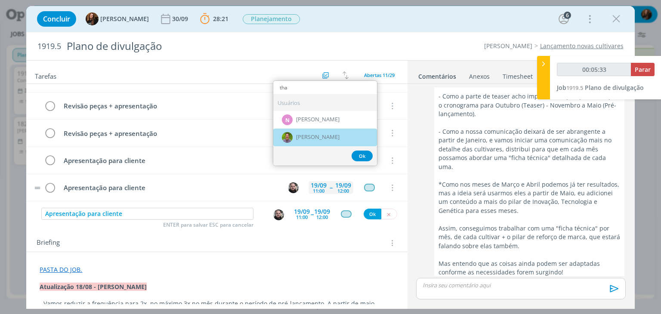
drag, startPoint x: 312, startPoint y: 139, endPoint x: 341, endPoint y: 189, distance: 57.8
click at [312, 139] on div "[PERSON_NAME]" at bounding box center [325, 137] width 104 height 18
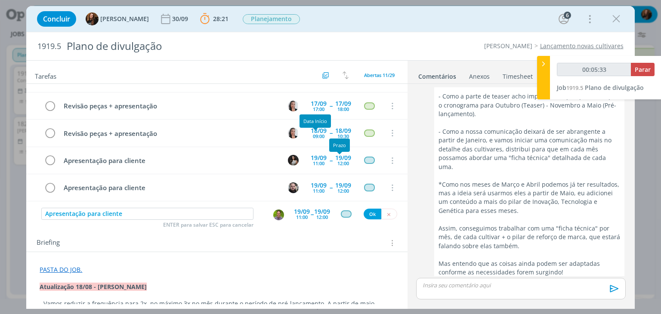
type input "00:05:34"
click at [368, 212] on button "Ok" at bounding box center [372, 214] width 18 height 11
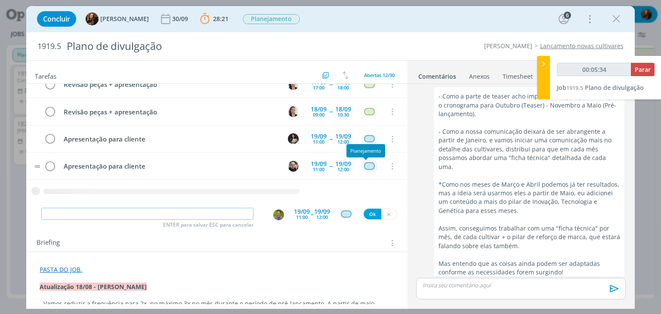
type input "00:05:35"
paste input "Apresentação para cliente"
type input "Apresentação para cliente"
type input "00:05:36"
click at [275, 212] on img "dialog" at bounding box center [278, 214] width 11 height 11
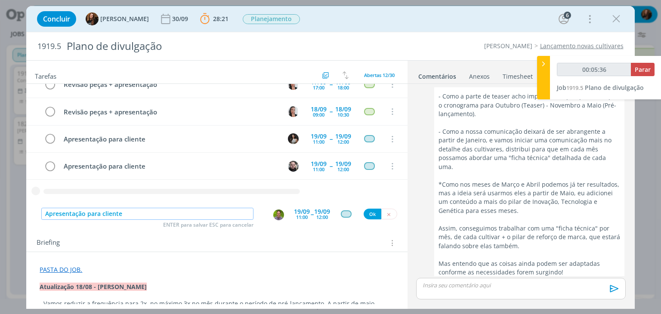
type input "Apresentação para cliente"
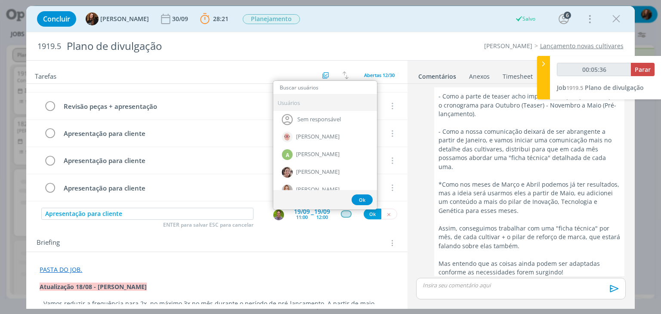
type input "00:05:37"
type input "mari"
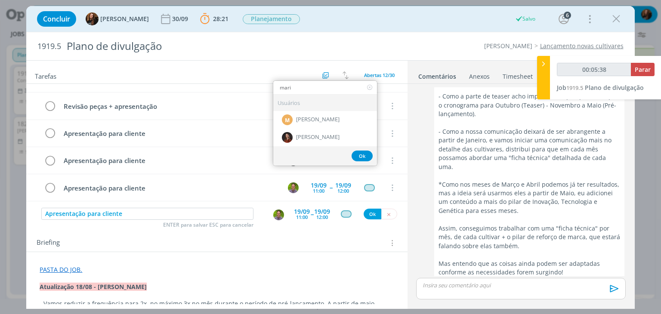
type input "00:05:39"
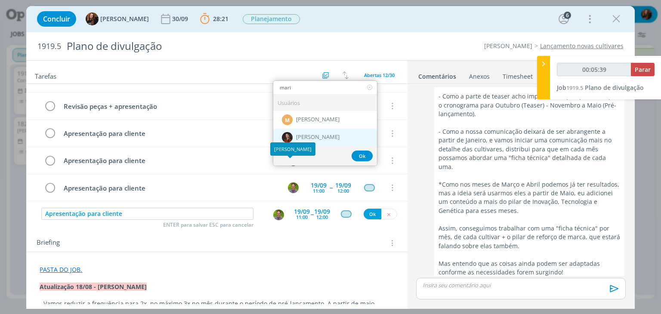
type input "mari"
drag, startPoint x: 310, startPoint y: 135, endPoint x: 316, endPoint y: 147, distance: 13.7
click at [310, 135] on span "[PERSON_NAME]" at bounding box center [317, 137] width 43 height 7
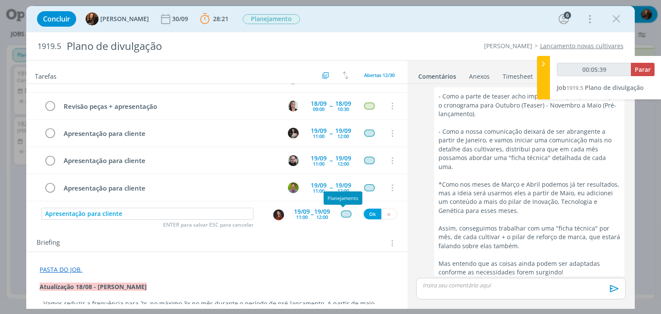
click at [344, 212] on div "dialog" at bounding box center [346, 213] width 11 height 7
type input "00:05:40"
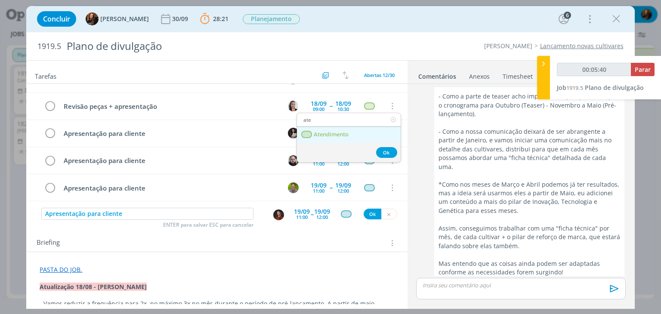
type input "ate"
click at [347, 131] on span "Atendimento" at bounding box center [331, 134] width 35 height 7
type input "00:05:41"
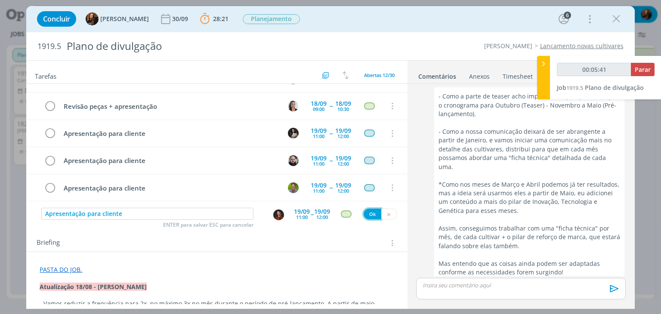
click at [368, 210] on button "Ok" at bounding box center [372, 214] width 18 height 11
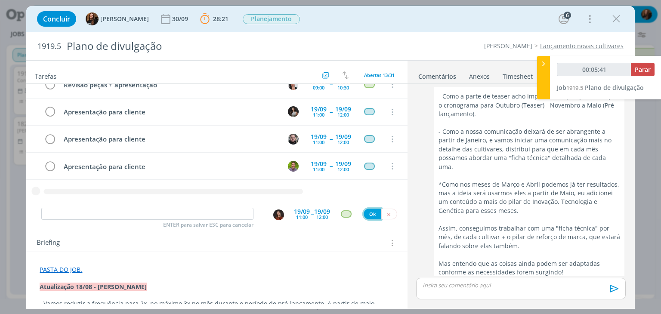
type input "00:05:42"
paste input "Apresentação para cliente"
type input "Apresentação para cliente"
type input "00:05:43"
drag, startPoint x: 274, startPoint y: 213, endPoint x: 274, endPoint y: 218, distance: 4.8
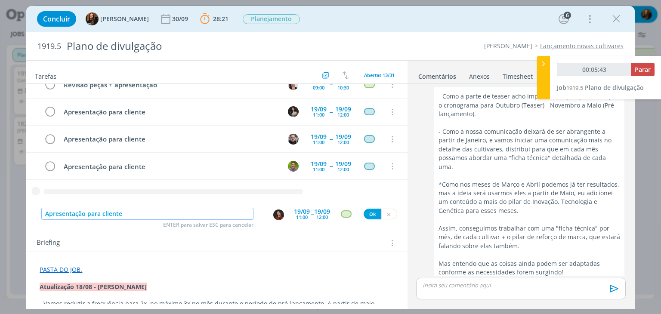
click at [274, 212] on img "dialog" at bounding box center [278, 214] width 11 height 11
type input "Apresentação para cliente"
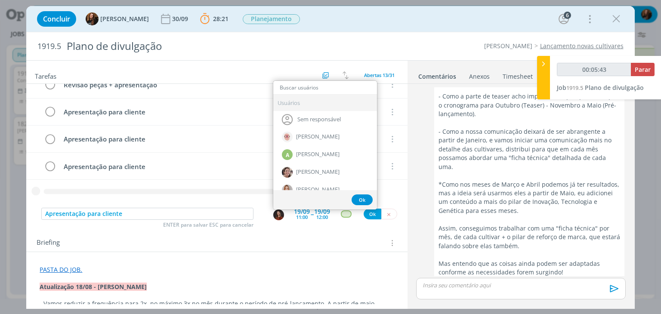
type input "00:05:44"
type input "isab"
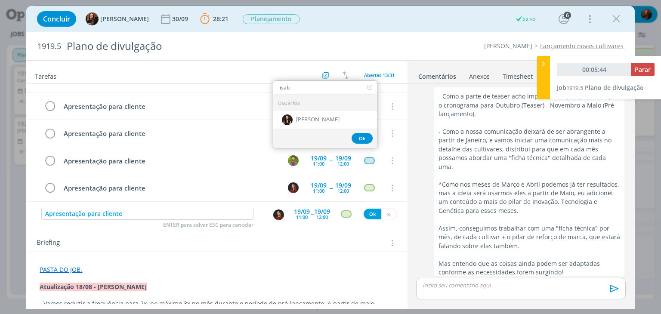
type input "00:05:45"
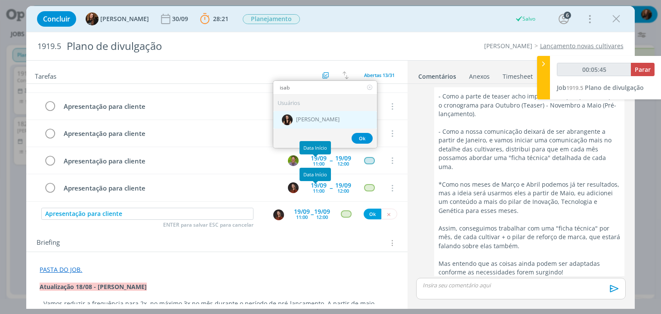
type input "isab"
click at [322, 116] on span "[PERSON_NAME]" at bounding box center [317, 119] width 43 height 7
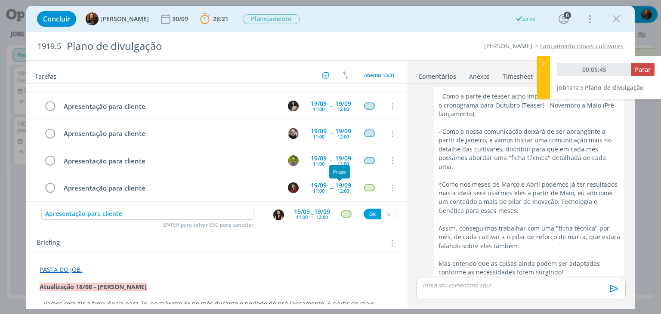
type input "00:05:46"
click at [374, 213] on button "Ok" at bounding box center [372, 214] width 18 height 11
paste input "Apresentação para cliente"
type input "00:05:47"
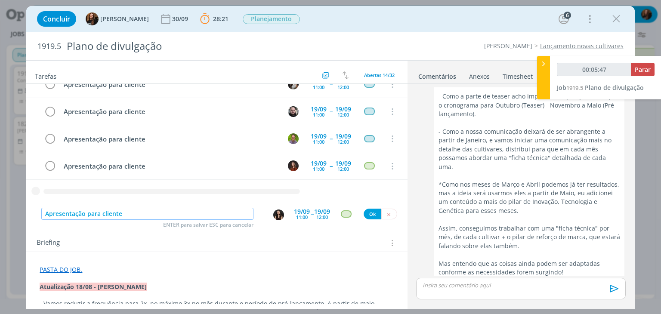
click at [276, 213] on img "dialog" at bounding box center [278, 214] width 11 height 11
type input "Apresentação para cliente"
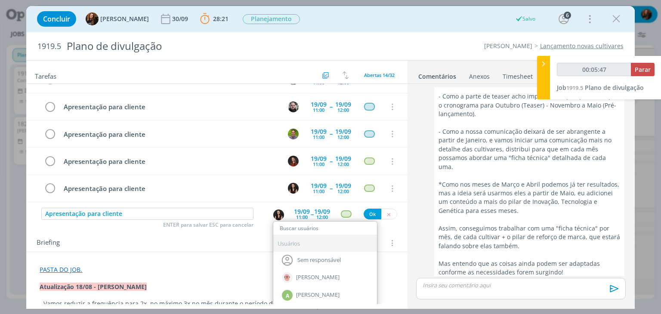
type input "00:05:48"
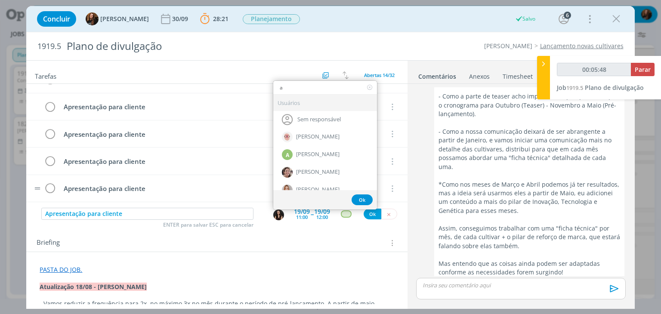
type input "ay"
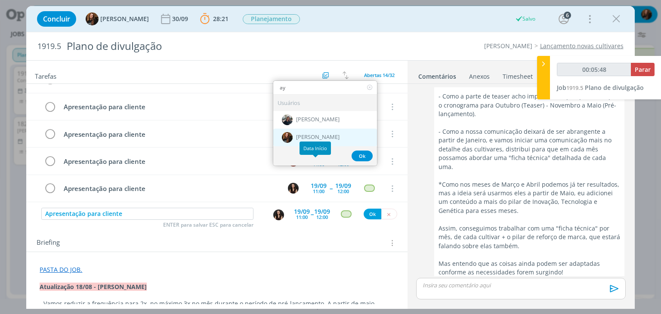
type input "00:05:49"
type input "ay"
click at [314, 136] on span "[PERSON_NAME]" at bounding box center [317, 137] width 43 height 7
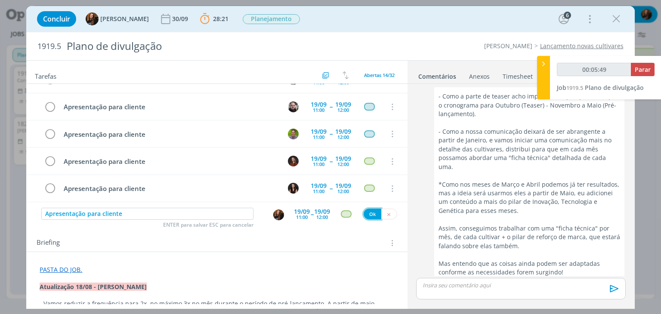
type input "00:05:50"
click at [367, 213] on button "Ok" at bounding box center [372, 214] width 18 height 11
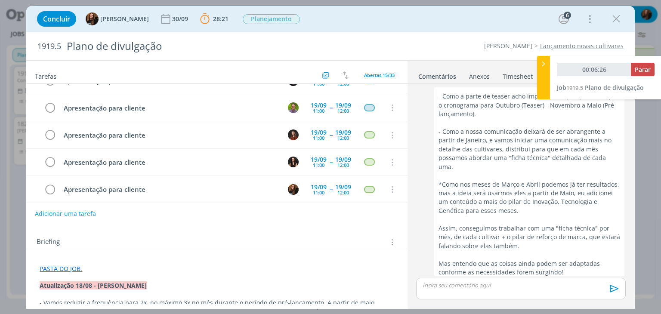
scroll to position [317, 0]
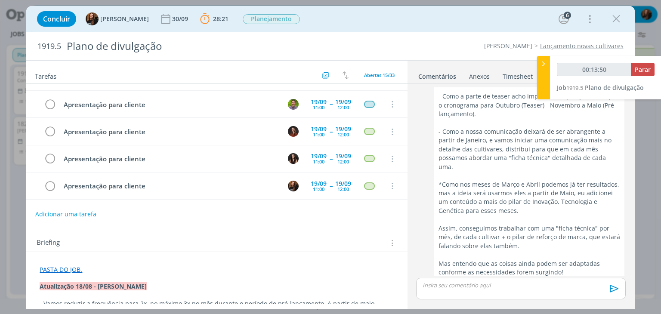
type input "00:14:50"
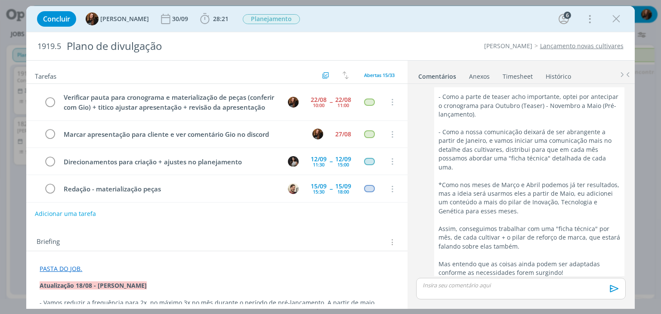
scroll to position [400, 0]
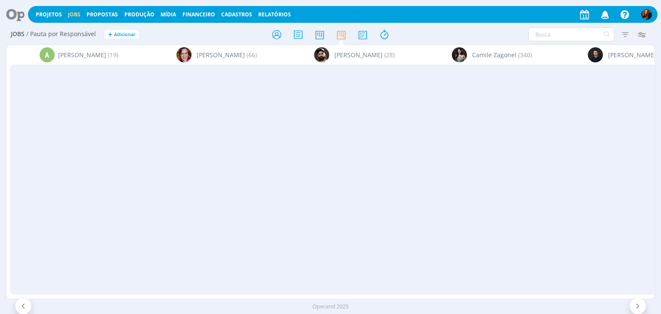
scroll to position [0, 1646]
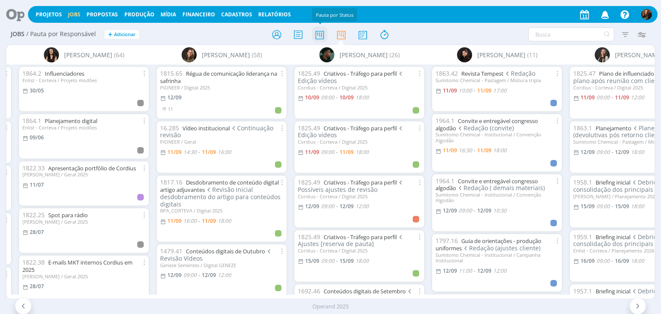
click at [317, 35] on icon at bounding box center [319, 34] width 15 height 17
type input "dermacor"
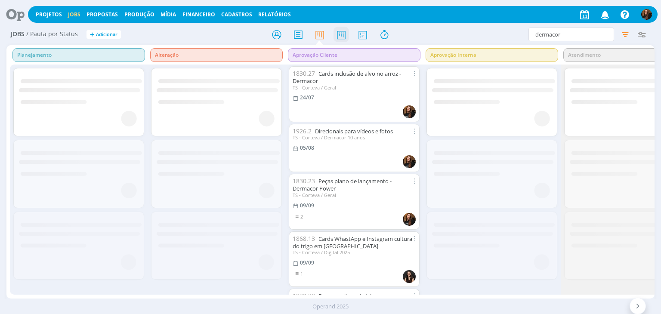
click at [341, 32] on icon at bounding box center [340, 34] width 15 height 17
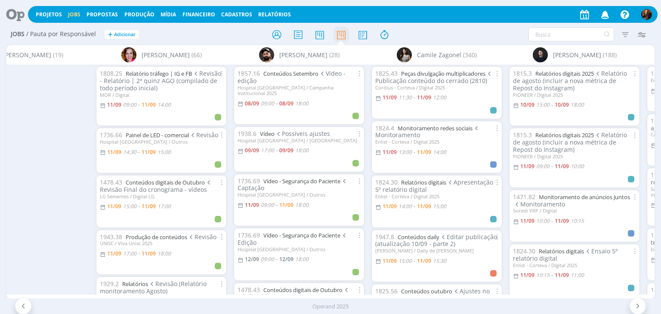
scroll to position [0, 410]
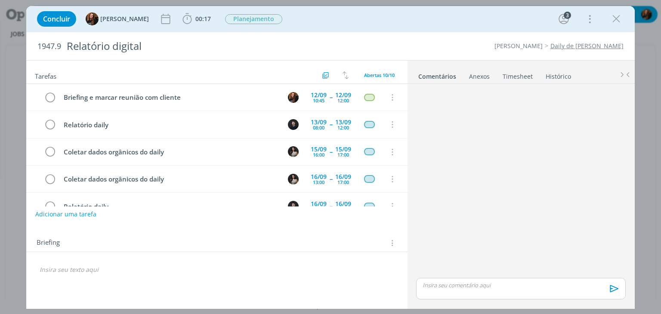
click at [525, 72] on link "Timesheet" at bounding box center [517, 74] width 31 height 12
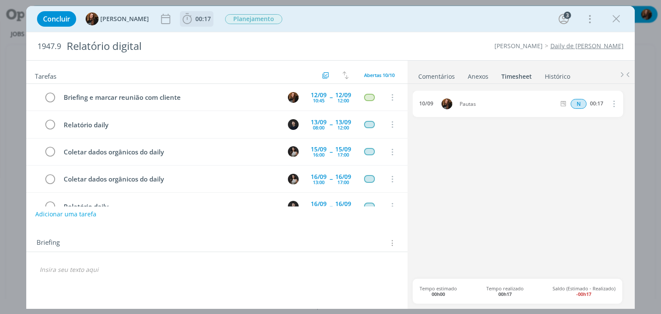
click at [195, 22] on span "00:17" at bounding box center [202, 19] width 15 height 8
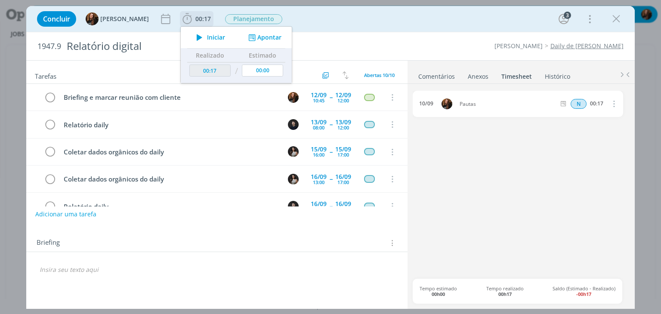
click at [207, 37] on span "Iniciar" at bounding box center [216, 37] width 18 height 6
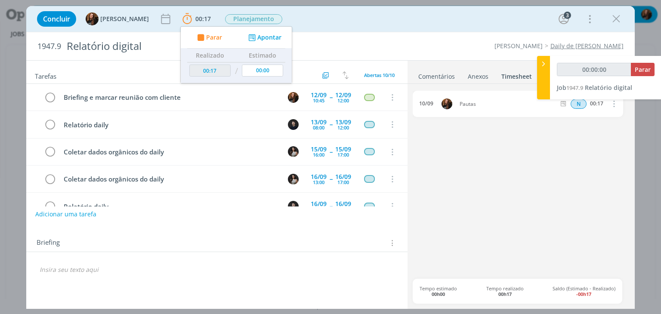
click at [365, 15] on div "Concluir [PERSON_NAME] 00:17 Parar Apontar Data * [DATE] Horas * 00:00 Tarefa S…" at bounding box center [330, 19] width 595 height 21
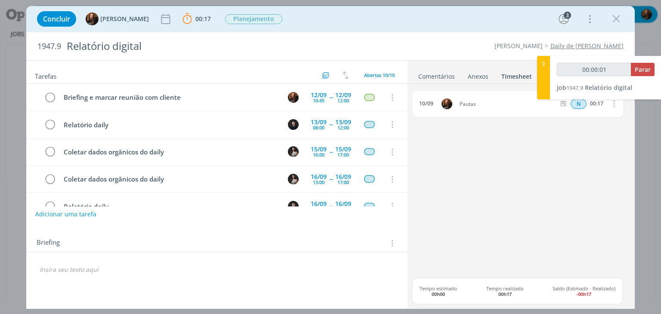
type input "00:00:02"
click at [541, 63] on icon at bounding box center [543, 63] width 9 height 9
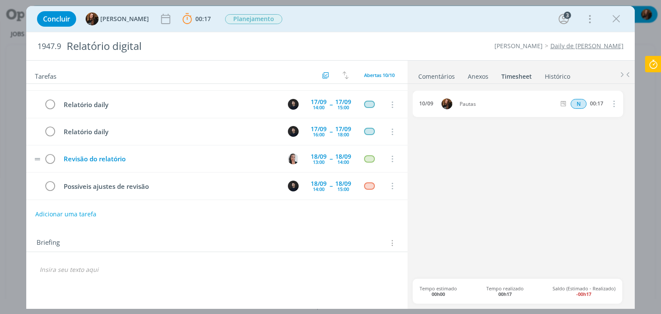
scroll to position [153, 0]
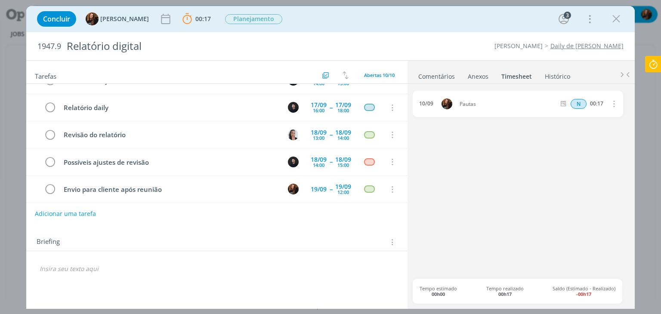
click at [79, 214] on button "Adicionar uma tarefa" at bounding box center [65, 213] width 61 height 15
click at [79, 214] on input "dialog" at bounding box center [159, 213] width 237 height 12
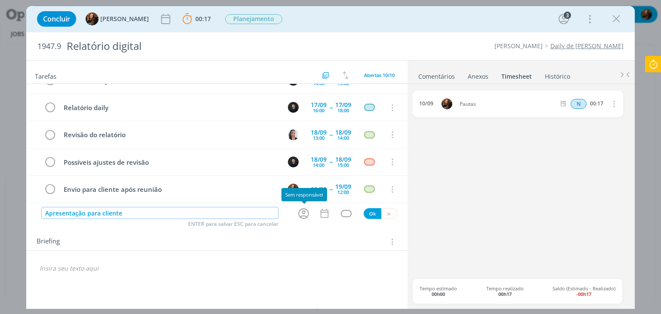
click at [307, 215] on icon "dialog" at bounding box center [303, 213] width 13 height 13
type input "Apresentação para cliente"
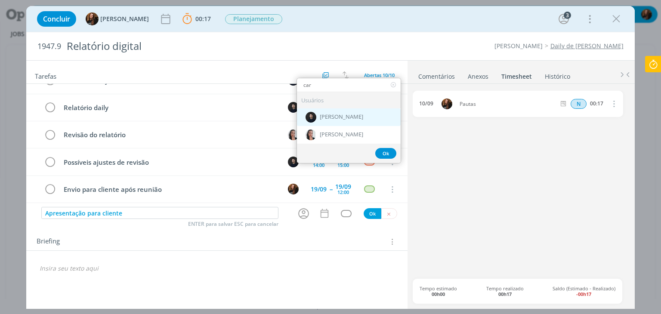
type input "car"
click at [338, 111] on div "[PERSON_NAME]" at bounding box center [349, 117] width 104 height 18
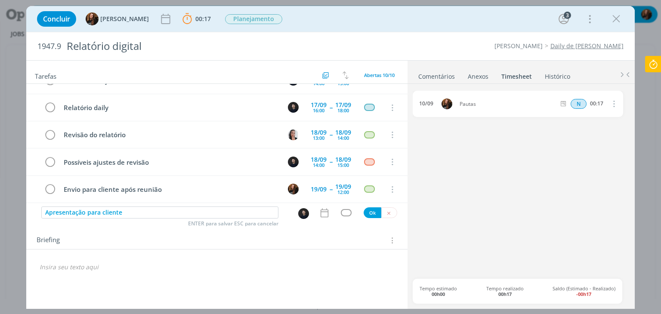
click at [324, 214] on icon "dialog" at bounding box center [324, 212] width 11 height 11
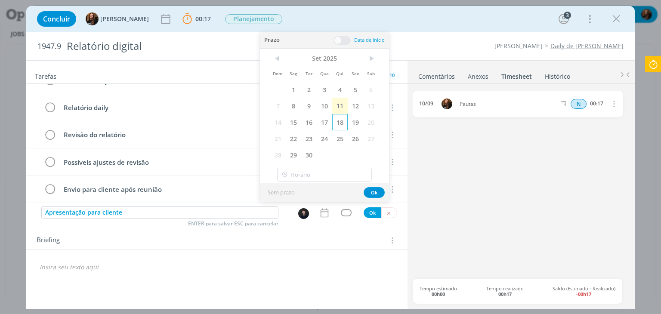
click at [343, 123] on span "18" at bounding box center [339, 122] width 15 height 16
click at [346, 37] on span at bounding box center [341, 40] width 17 height 9
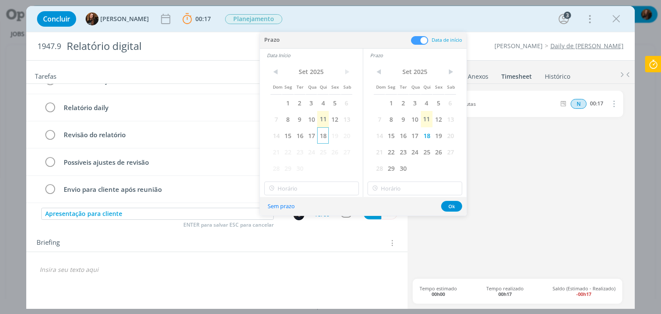
click at [321, 129] on span "18" at bounding box center [323, 135] width 12 height 16
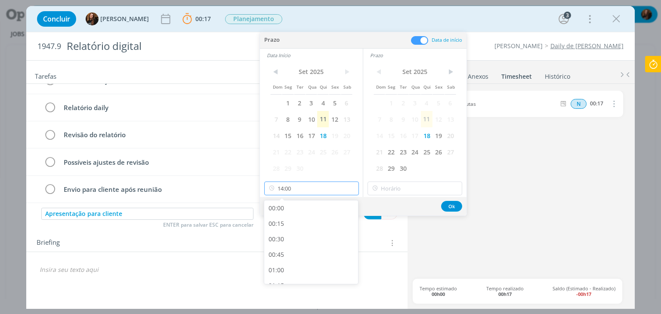
click at [313, 189] on input "14:00" at bounding box center [311, 188] width 95 height 14
click at [307, 264] on div "16:00" at bounding box center [312, 268] width 96 height 15
type input "16:00"
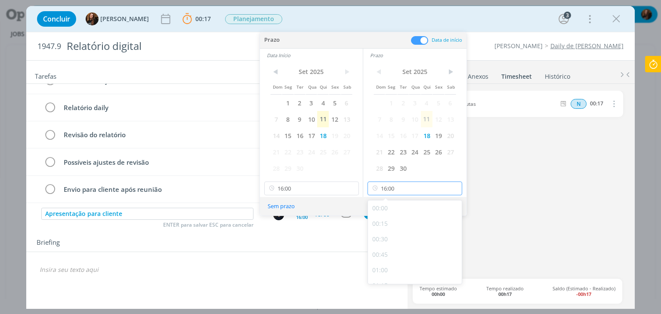
click at [406, 193] on input "16:00" at bounding box center [414, 188] width 95 height 14
drag, startPoint x: 398, startPoint y: 246, endPoint x: 423, endPoint y: 223, distance: 34.4
click at [398, 246] on div "17:00" at bounding box center [416, 249] width 96 height 15
type input "17:00"
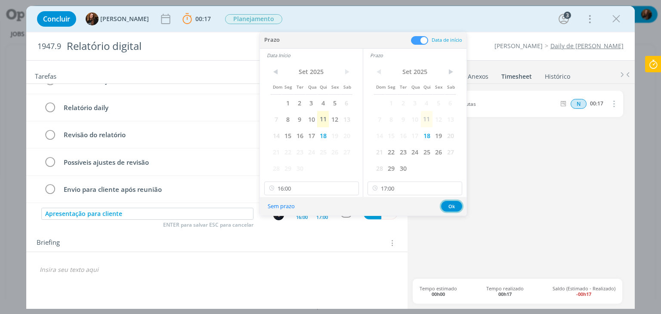
click at [447, 204] on button "Ok" at bounding box center [451, 206] width 21 height 11
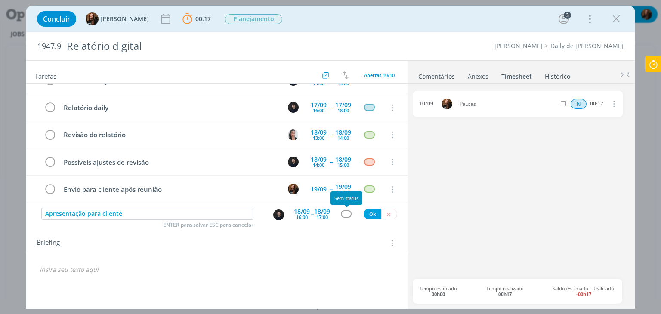
click at [342, 214] on div "dialog" at bounding box center [346, 213] width 11 height 7
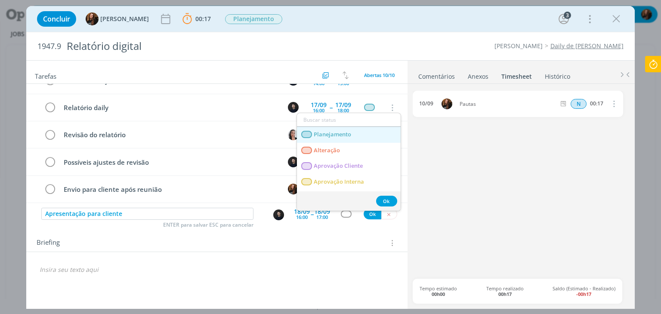
click at [358, 135] on link "Planejamento" at bounding box center [349, 135] width 104 height 16
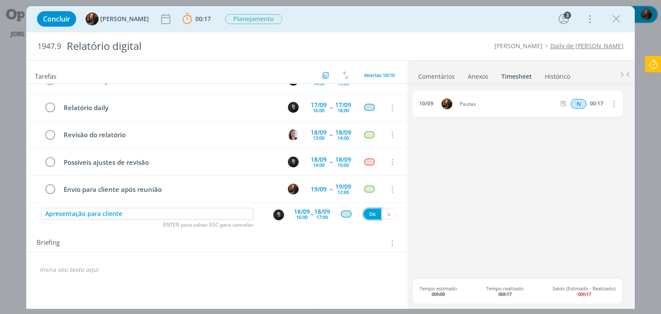
click at [369, 212] on button "Ok" at bounding box center [372, 214] width 18 height 11
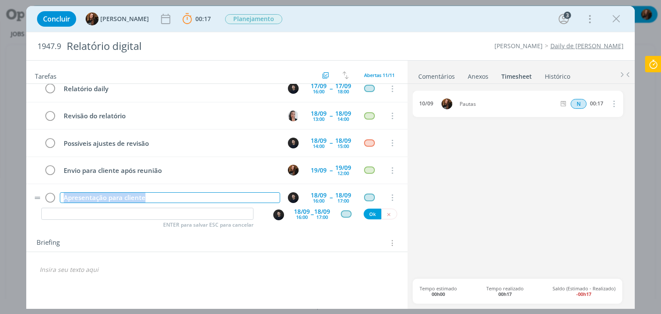
drag, startPoint x: 191, startPoint y: 196, endPoint x: 63, endPoint y: 190, distance: 128.7
click at [63, 192] on div "Apresentação para cliente" at bounding box center [170, 197] width 220 height 11
copy div "Apresentação para cliente"
drag, startPoint x: 120, startPoint y: 210, endPoint x: 128, endPoint y: 212, distance: 7.9
click at [120, 210] on input "dialog" at bounding box center [147, 214] width 212 height 12
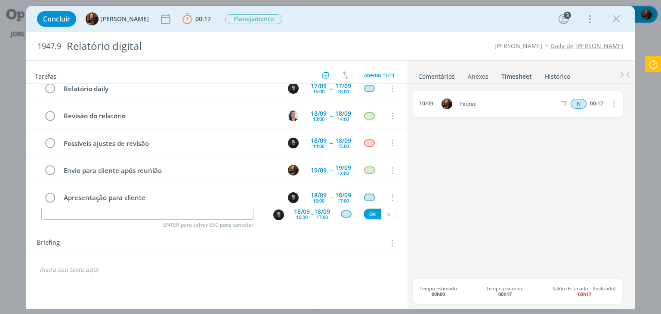
paste input "Apresentação para cliente"
click at [277, 215] on img "dialog" at bounding box center [278, 214] width 11 height 11
type input "Apresentação para cliente"
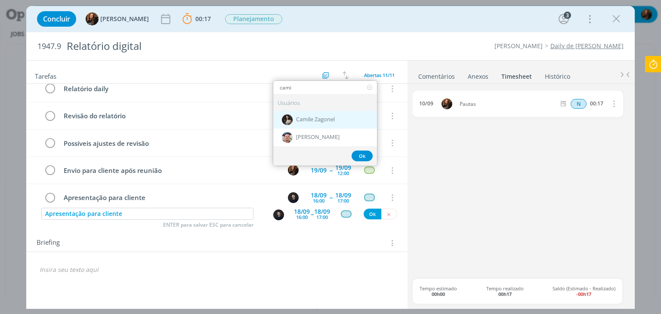
type input "cami"
click at [325, 111] on div "Camile Zagonel" at bounding box center [325, 120] width 104 height 18
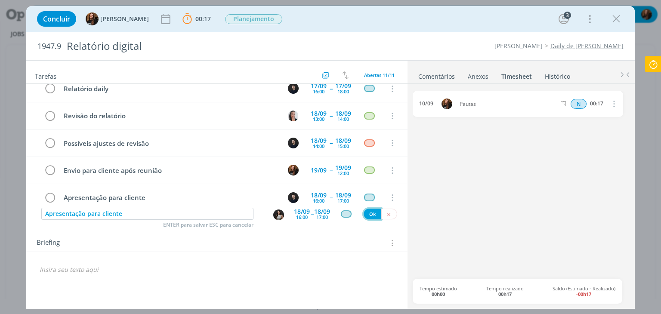
click at [373, 215] on button "Ok" at bounding box center [372, 214] width 18 height 11
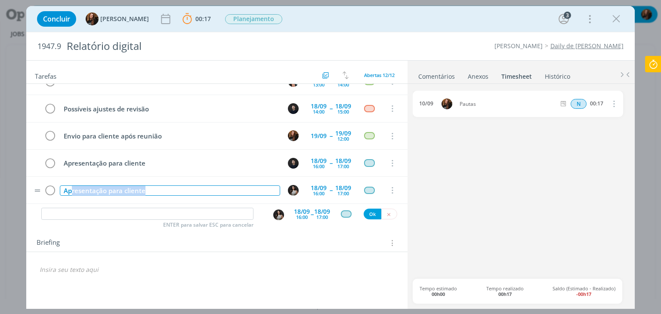
scroll to position [207, 0]
drag, startPoint x: 167, startPoint y: 182, endPoint x: 62, endPoint y: 198, distance: 106.1
click at [62, 198] on tr "Apresentação para cliente 18/09 16:00 -- 18/09 17:00 Cancelar" at bounding box center [216, 189] width 381 height 27
copy div "Apresentação para cliente"
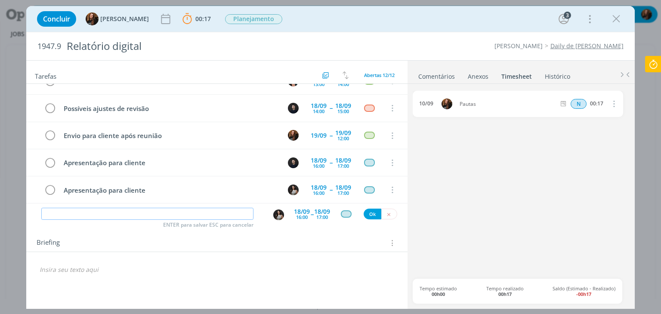
drag, startPoint x: 157, startPoint y: 211, endPoint x: 274, endPoint y: 226, distance: 117.9
click at [157, 211] on input "dialog" at bounding box center [147, 214] width 212 height 12
paste input "Apresentação para cliente"
click at [275, 215] on img "dialog" at bounding box center [278, 214] width 11 height 11
type input "Apresentação para cliente"
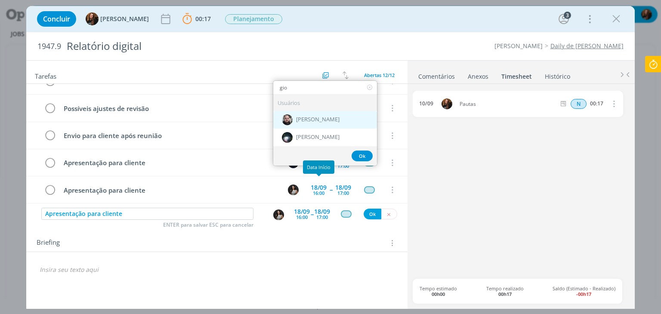
type input "gio"
click at [314, 119] on span "[PERSON_NAME]" at bounding box center [317, 119] width 43 height 7
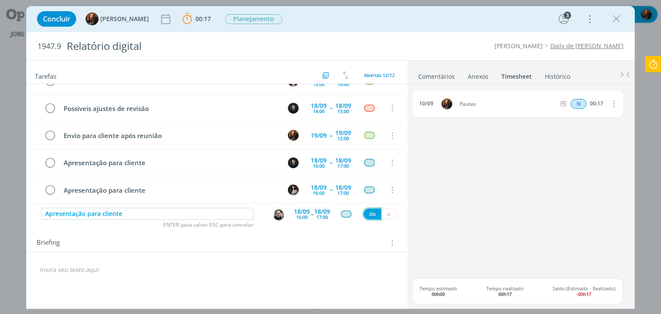
click at [368, 211] on button "Ok" at bounding box center [372, 214] width 18 height 11
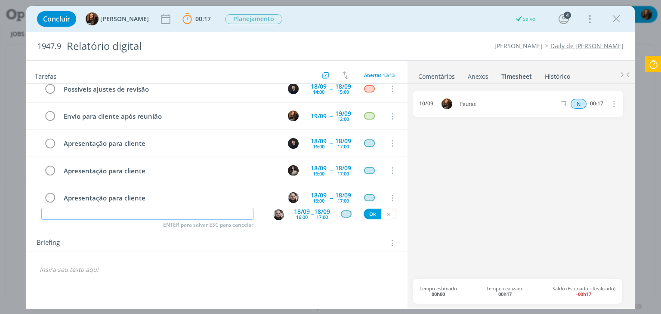
paste input "Apresentação para cliente"
click at [278, 217] on img "dialog" at bounding box center [278, 214] width 11 height 11
type input "Apresentação para cliente"
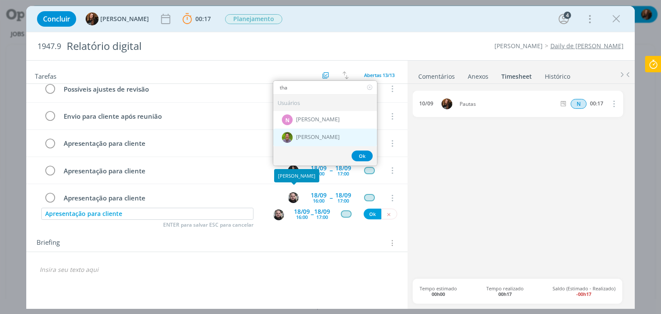
type input "tha"
click at [315, 135] on span "[PERSON_NAME]" at bounding box center [317, 137] width 43 height 7
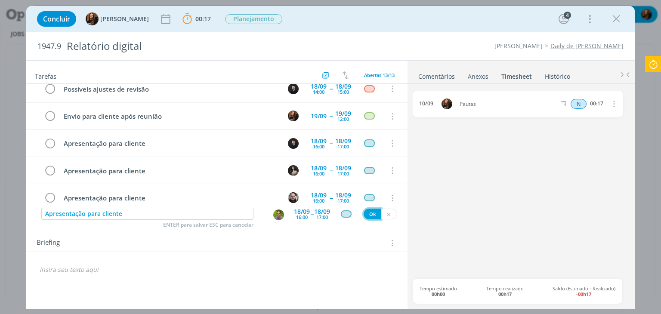
click at [371, 211] on button "Ok" at bounding box center [372, 214] width 18 height 11
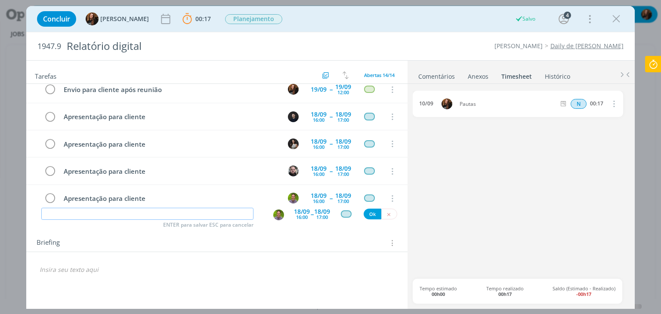
paste input "Apresentação para cliente"
type input "Apresentação para cliente"
click at [273, 209] on div "dialog" at bounding box center [280, 215] width 14 height 12
click at [274, 213] on img "dialog" at bounding box center [278, 214] width 11 height 11
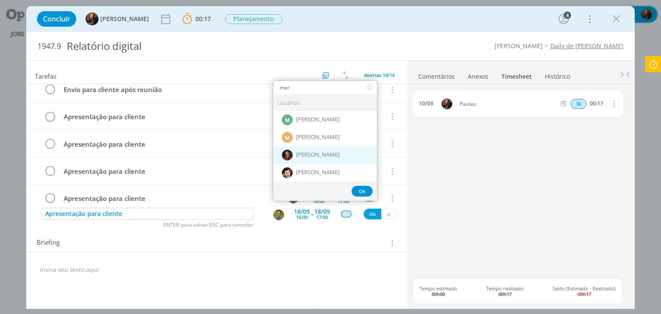
type input "mar"
click at [317, 152] on span "[PERSON_NAME]" at bounding box center [317, 154] width 43 height 7
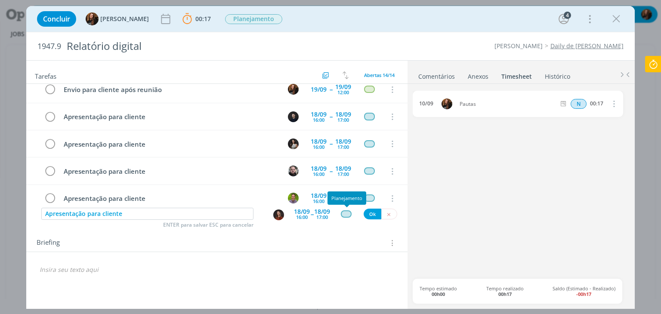
click at [345, 213] on div "dialog" at bounding box center [346, 213] width 11 height 7
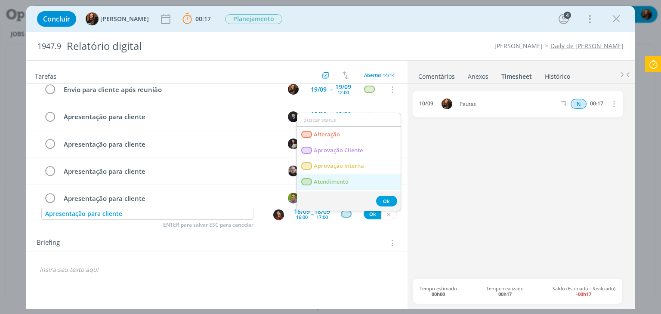
click at [332, 181] on span "Atendimento" at bounding box center [331, 181] width 35 height 7
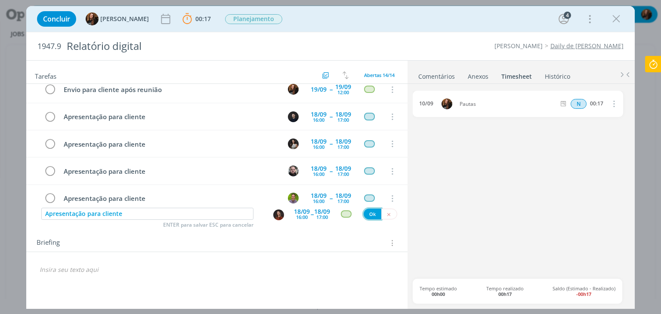
click at [372, 214] on button "Ok" at bounding box center [372, 214] width 18 height 11
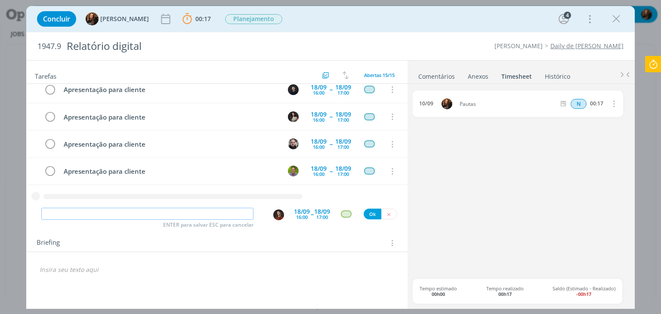
paste input "Apresentação para cliente"
click at [278, 214] on img "dialog" at bounding box center [278, 214] width 11 height 11
type input "Apresentação para cliente"
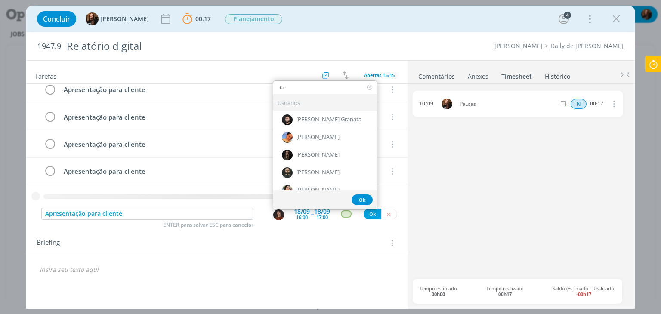
type input "tay"
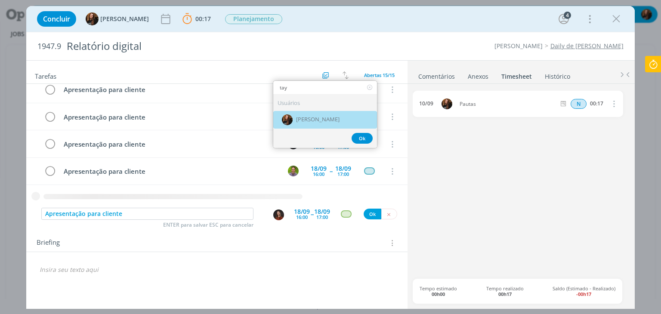
click at [304, 121] on div "[PERSON_NAME]" at bounding box center [325, 120] width 104 height 18
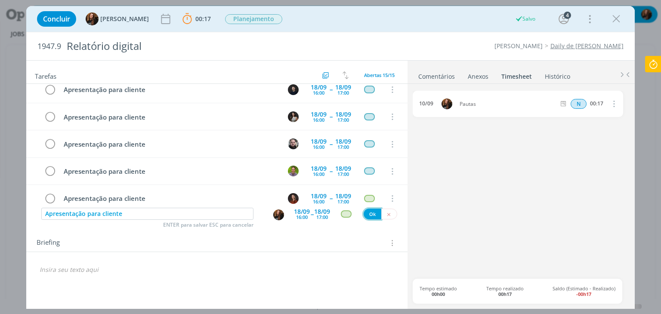
click at [375, 212] on button "Ok" at bounding box center [372, 214] width 18 height 11
click at [148, 212] on input "dialog" at bounding box center [147, 214] width 212 height 12
paste input "Apresentação para cliente"
click at [280, 211] on img "dialog" at bounding box center [278, 214] width 11 height 11
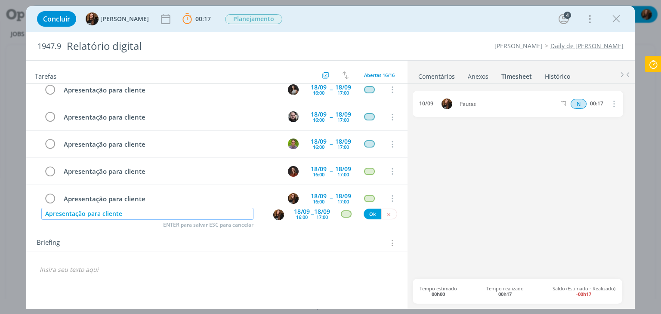
type input "Apresentação para cliente"
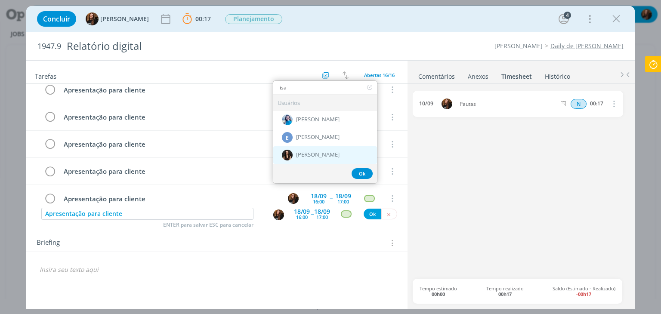
type input "isa"
click at [327, 151] on span "[PERSON_NAME]" at bounding box center [317, 154] width 43 height 7
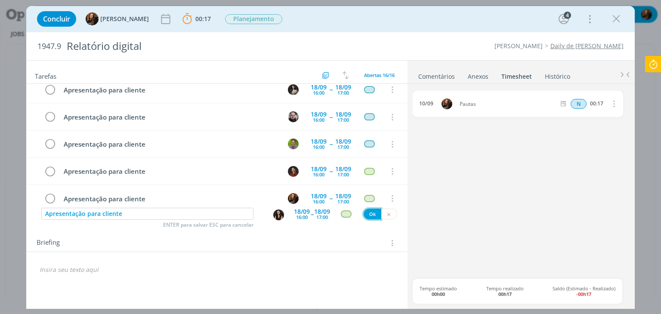
click at [375, 215] on button "Ok" at bounding box center [372, 214] width 18 height 11
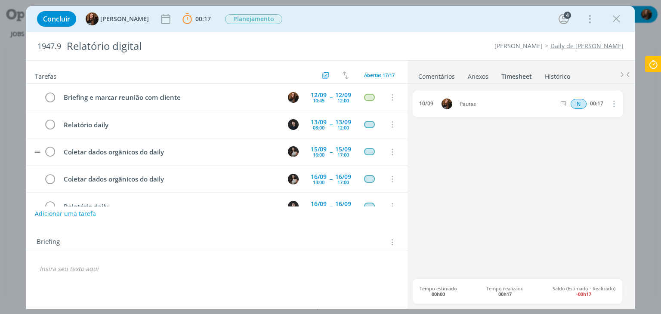
scroll to position [258, 0]
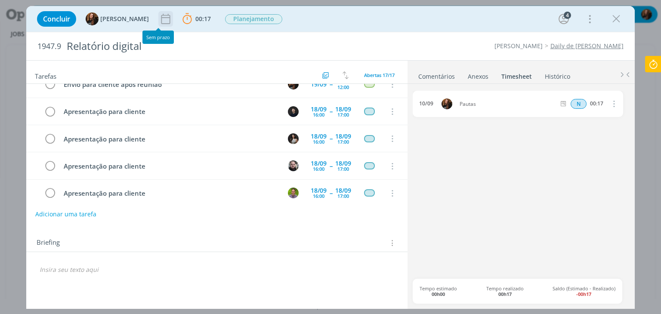
click at [159, 21] on icon "dialog" at bounding box center [165, 18] width 13 height 13
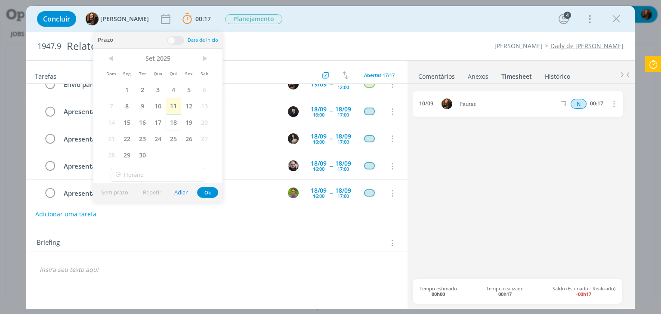
click at [174, 123] on span "18" at bounding box center [173, 122] width 15 height 16
click at [208, 190] on button "Ok" at bounding box center [207, 192] width 21 height 11
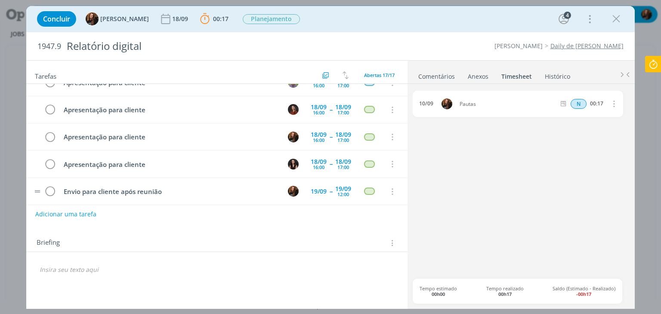
scroll to position [341, 0]
click at [651, 66] on icon at bounding box center [652, 64] width 15 height 17
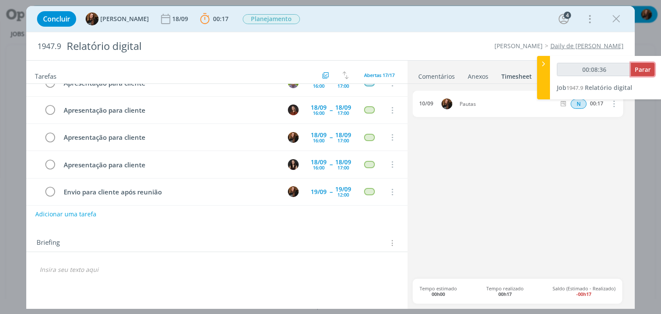
click at [640, 68] on span "Parar" at bounding box center [642, 69] width 16 height 8
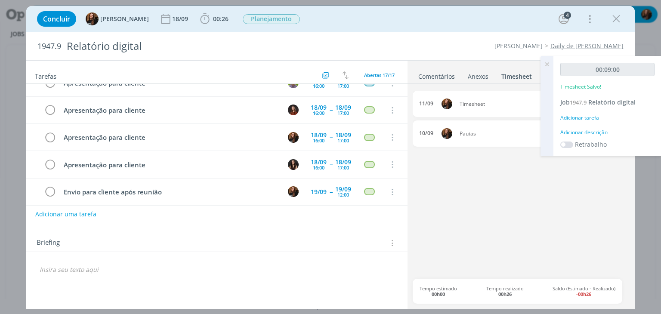
click at [590, 129] on div "Adicionar descrição" at bounding box center [607, 133] width 94 height 8
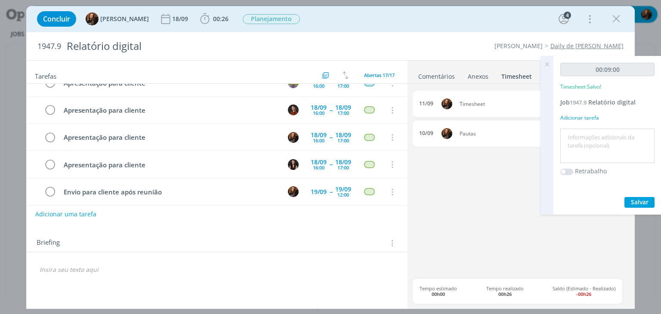
click at [584, 140] on textarea at bounding box center [607, 146] width 90 height 31
type textarea "Marcar reunião"
click at [645, 201] on span "Salvar" at bounding box center [639, 202] width 18 height 8
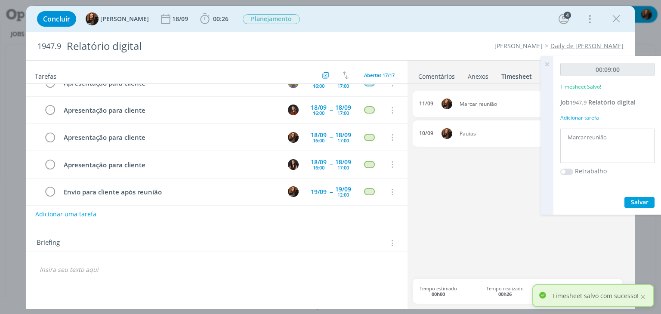
click at [549, 65] on icon at bounding box center [546, 64] width 15 height 17
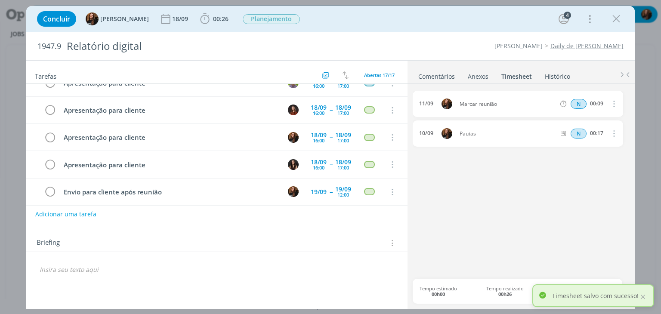
click at [446, 73] on link "Comentários" at bounding box center [436, 74] width 37 height 12
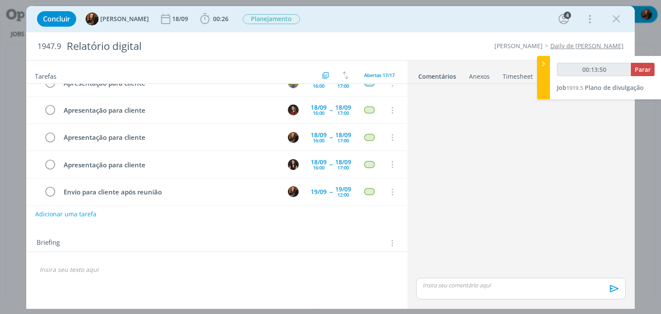
type input "00:14:50"
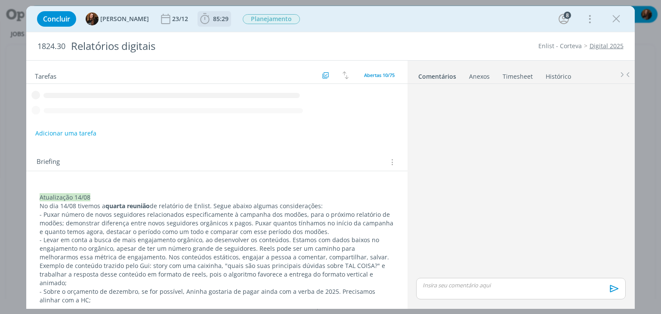
click at [213, 19] on span "85:29" at bounding box center [220, 19] width 15 height 8
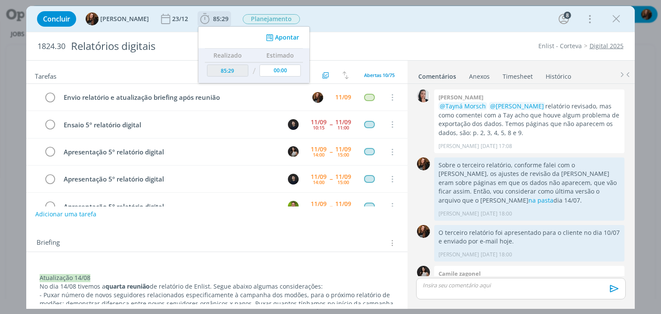
scroll to position [918, 0]
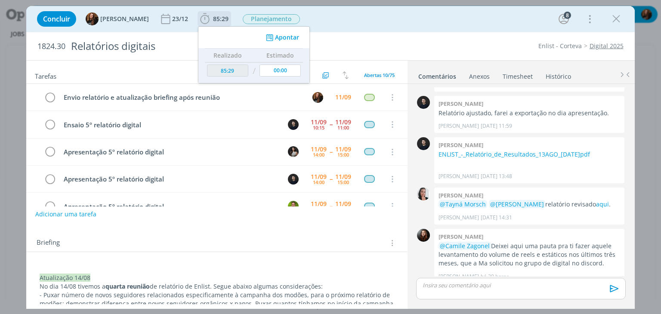
click at [277, 37] on button "Apontar" at bounding box center [282, 37] width 36 height 9
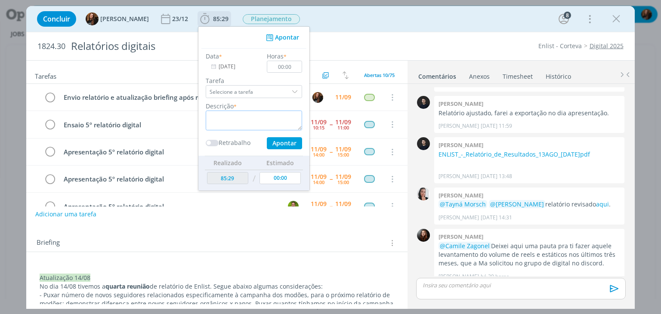
click at [235, 114] on textarea "dialog" at bounding box center [254, 121] width 96 height 20
type textarea "Pautas"
click at [283, 66] on input "00:00" at bounding box center [284, 67] width 35 height 12
type input "00:15"
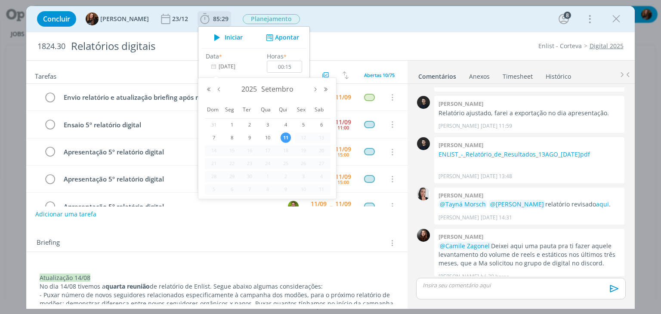
click at [213, 66] on input "[DATE]" at bounding box center [233, 67] width 54 height 12
click at [268, 139] on span "10" at bounding box center [267, 137] width 10 height 10
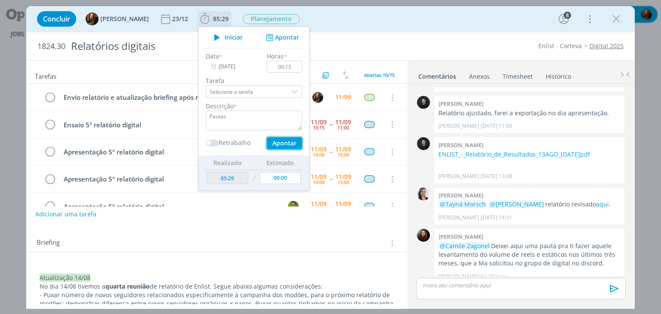
click at [283, 145] on button "Apontar" at bounding box center [284, 143] width 35 height 12
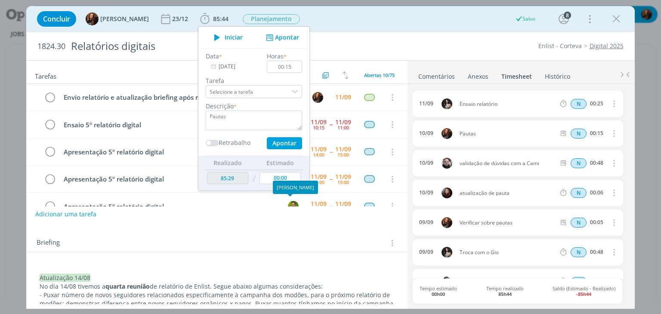
type input "[DATE]"
type input "00:00"
type input "85:44"
click at [382, 20] on div "Concluir Tayná Morsch 23/12 85:44 Iniciar Apontar Data * [DATE] Horas * 00:00 T…" at bounding box center [330, 19] width 595 height 21
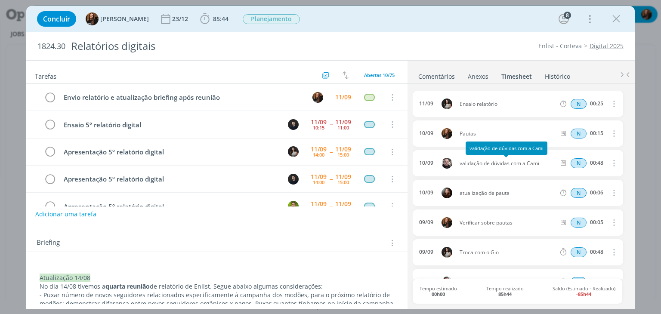
drag, startPoint x: 540, startPoint y: 166, endPoint x: 461, endPoint y: 163, distance: 79.2
click at [461, 163] on div "10/09 validação de dúvidas com a Cami N 00:48 Excluir Editar" at bounding box center [517, 163] width 210 height 26
click at [517, 186] on div "10/09 atualização de pauta N 00:06 Excluir Editar" at bounding box center [517, 193] width 210 height 26
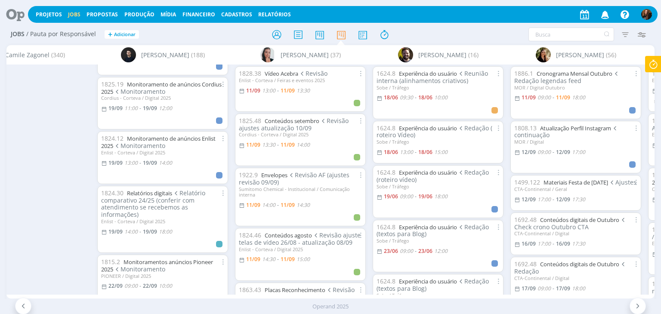
scroll to position [0, 879]
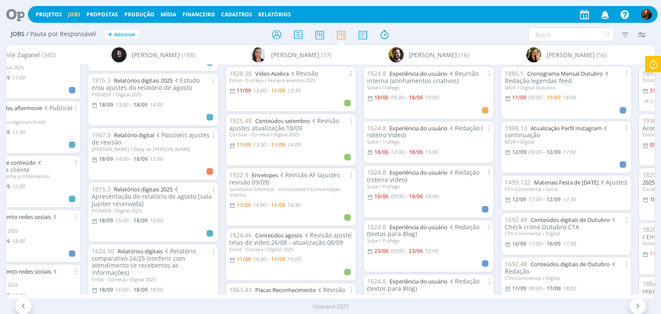
scroll to position [1677, 0]
click at [135, 250] on link "Relatórios digitais" at bounding box center [139, 251] width 45 height 8
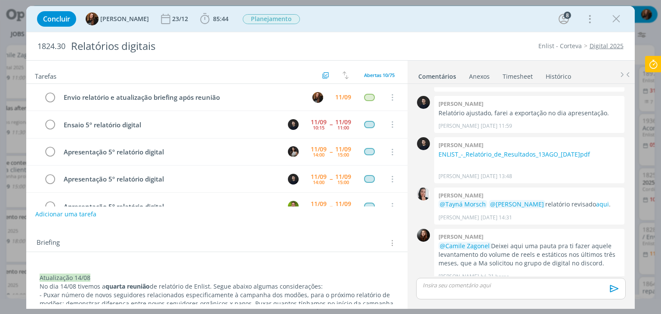
scroll to position [151, 0]
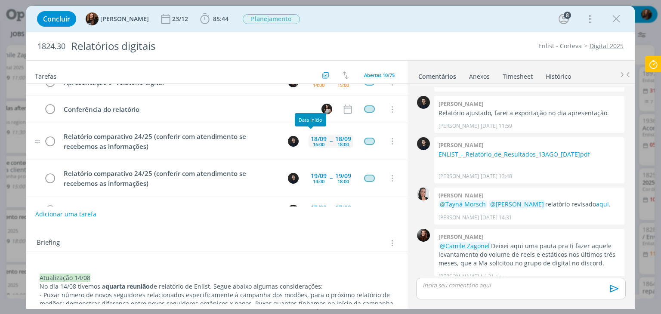
click at [316, 142] on div "16:00" at bounding box center [319, 144] width 12 height 5
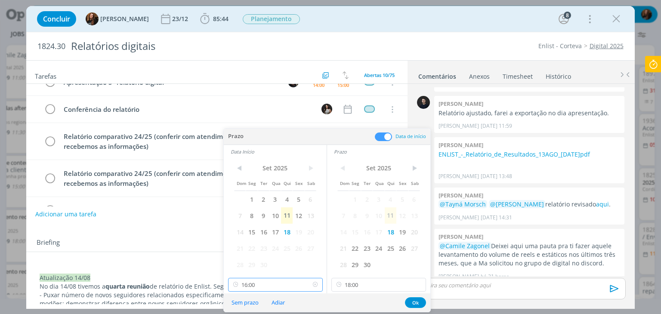
click at [272, 283] on input "16:00" at bounding box center [275, 285] width 95 height 14
drag, startPoint x: 267, startPoint y: 240, endPoint x: 340, endPoint y: 274, distance: 80.6
click at [267, 239] on div "17:00" at bounding box center [276, 237] width 96 height 15
type input "17:00"
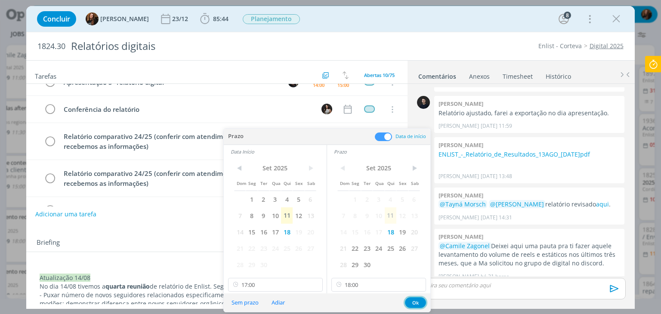
click at [413, 298] on button "Ok" at bounding box center [415, 302] width 21 height 11
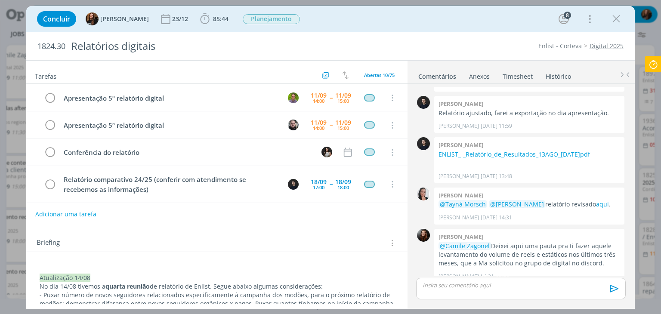
scroll to position [172, 0]
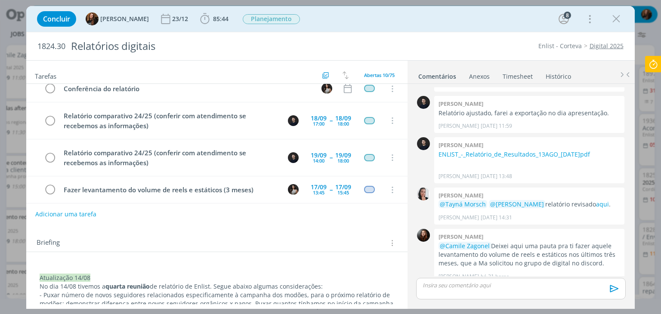
drag, startPoint x: 615, startPoint y: 19, endPoint x: 249, endPoint y: 222, distance: 418.7
click at [615, 19] on icon "dialog" at bounding box center [615, 18] width 13 height 13
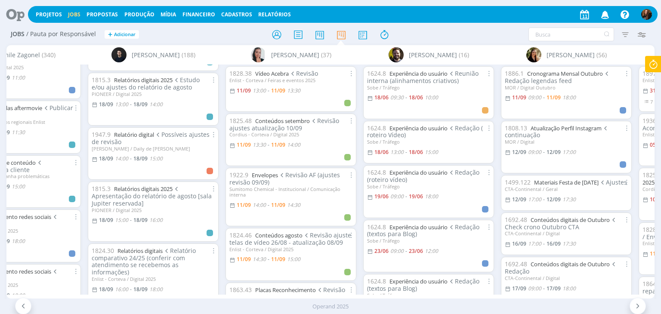
scroll to position [1720, 0]
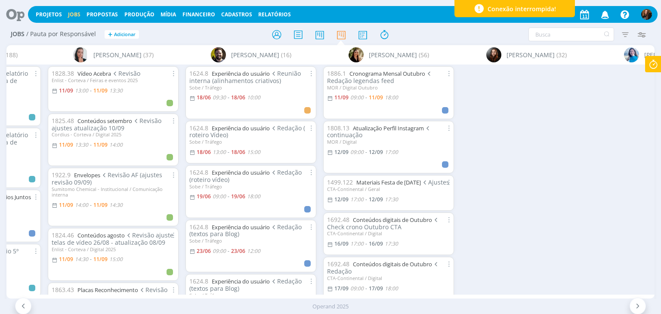
scroll to position [0, 1126]
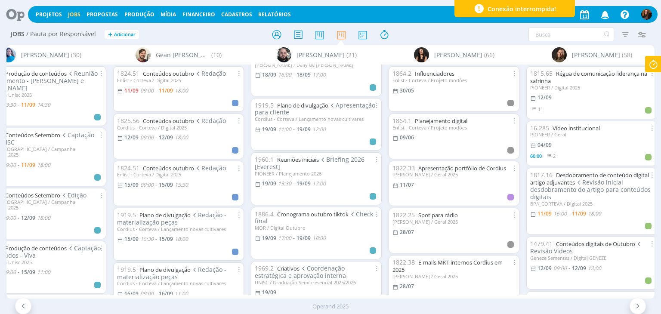
scroll to position [774, 0]
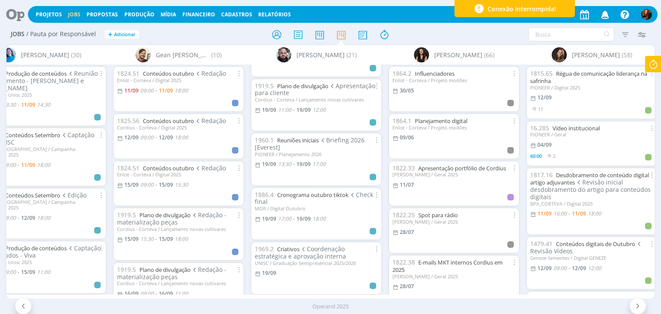
click at [11, 13] on icon at bounding box center [12, 14] width 18 height 17
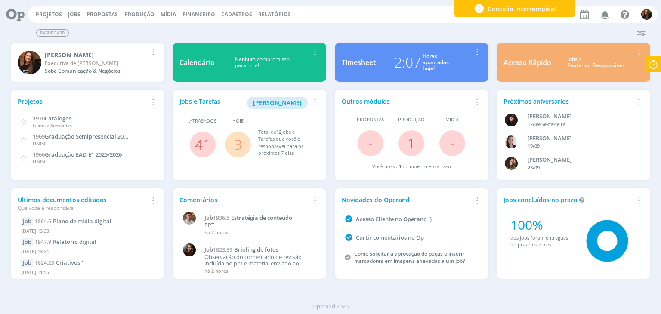
click at [588, 66] on div "Jobs > Pauta por Responsável" at bounding box center [595, 62] width 76 height 12
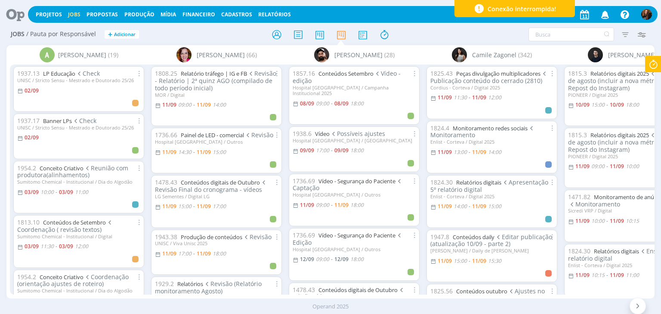
click at [660, 66] on icon at bounding box center [652, 64] width 15 height 17
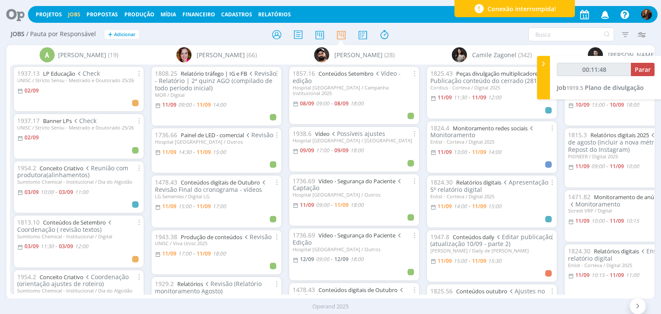
type input "00:11:49"
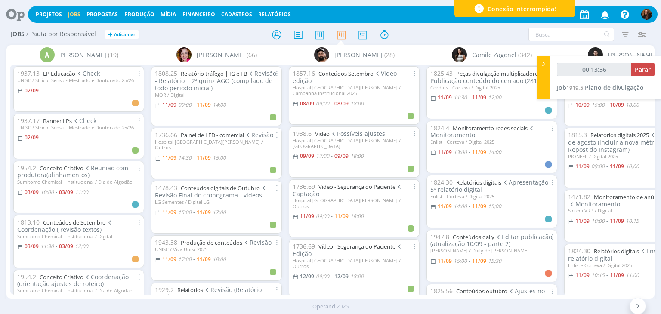
click at [606, 12] on icon "button" at bounding box center [604, 14] width 15 height 15
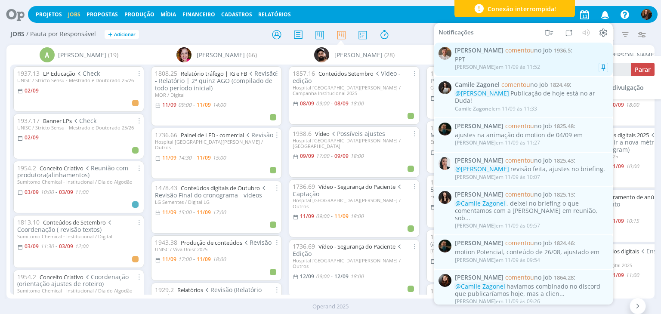
click at [541, 68] on div "Thiago Varoni em 11/09 às 11:52" at bounding box center [531, 67] width 153 height 9
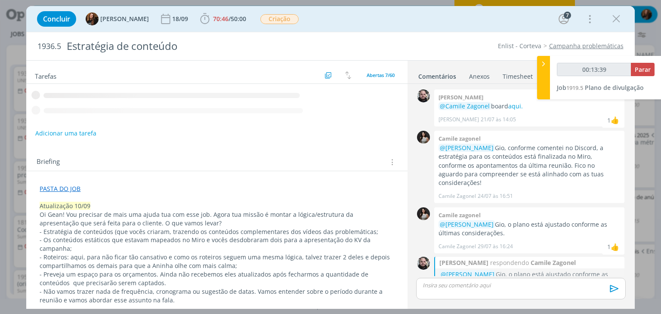
type input "00:13:40"
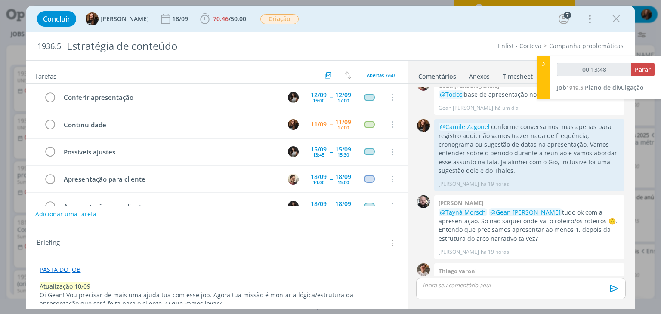
type input "00:13:49"
click at [542, 73] on div at bounding box center [543, 77] width 13 height 43
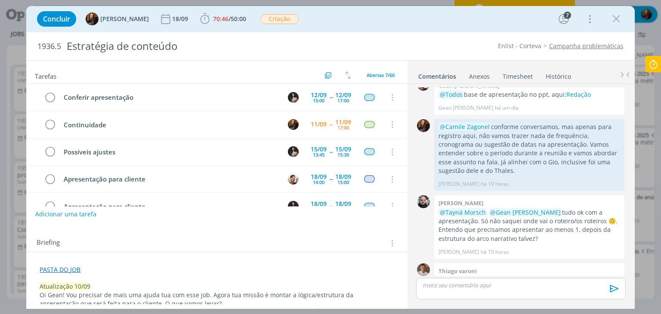
click at [514, 74] on link "Timesheet" at bounding box center [517, 74] width 31 height 12
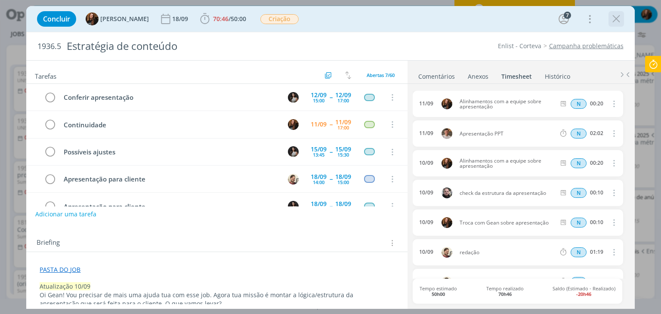
click at [615, 19] on icon "dialog" at bounding box center [615, 18] width 13 height 13
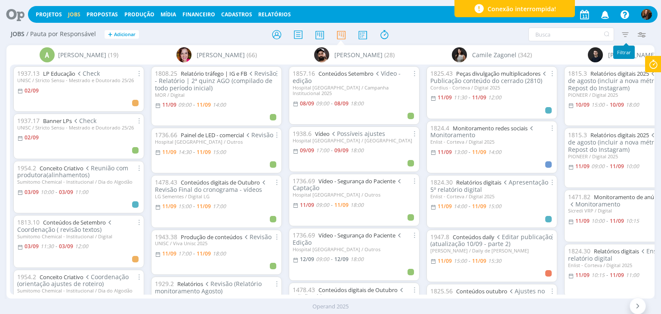
click at [608, 14] on icon "button" at bounding box center [604, 14] width 15 height 15
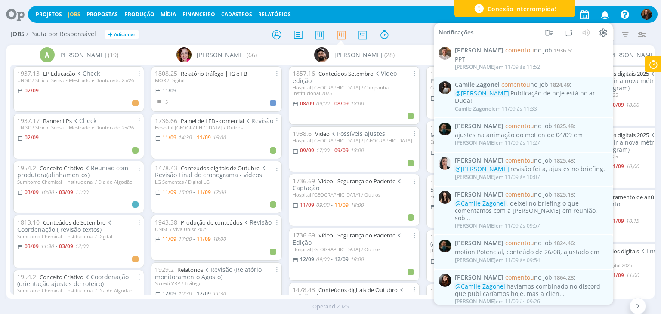
click at [412, 36] on div at bounding box center [330, 34] width 216 height 15
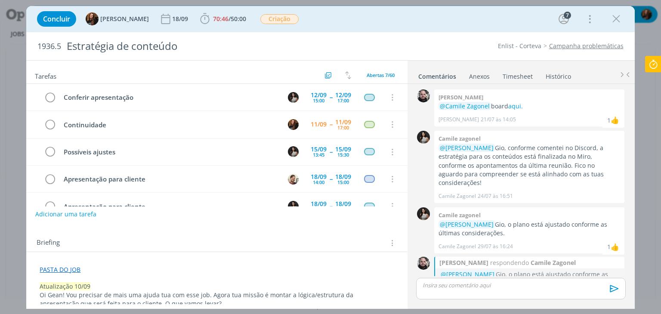
scroll to position [936, 0]
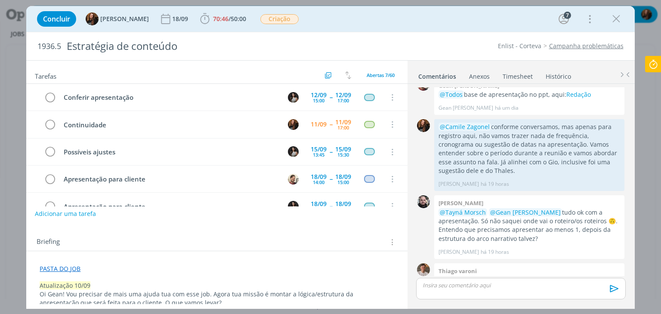
click at [84, 218] on button "Adicionar uma tarefa" at bounding box center [65, 213] width 61 height 15
click at [79, 217] on input "dialog" at bounding box center [159, 213] width 237 height 12
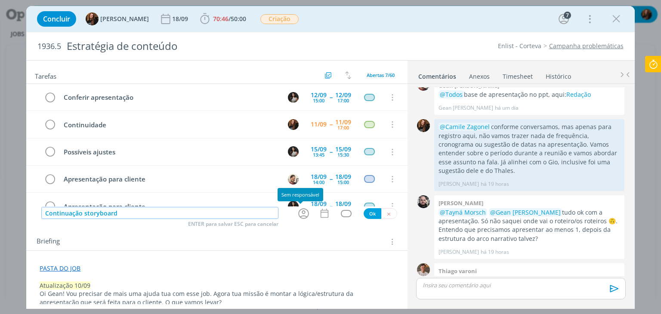
click at [303, 214] on icon "dialog" at bounding box center [303, 213] width 13 height 13
type input "Continuação storyboard"
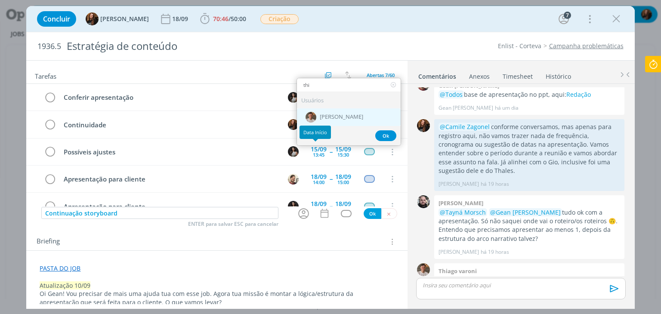
type input "thi"
click at [330, 119] on span "[PERSON_NAME]" at bounding box center [341, 117] width 43 height 7
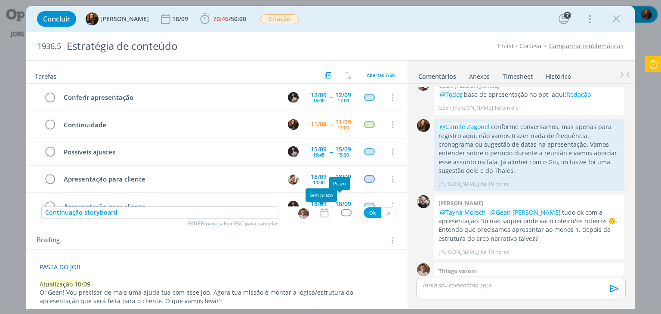
click at [322, 210] on icon "dialog" at bounding box center [324, 212] width 11 height 11
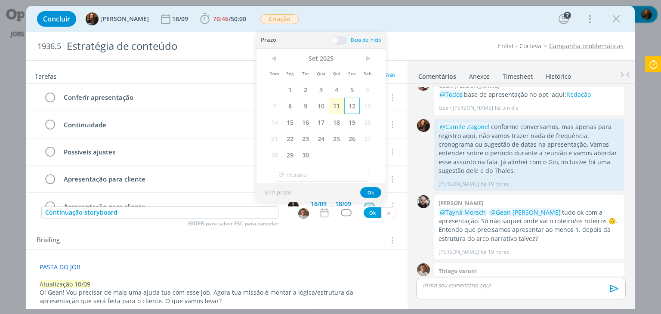
click at [357, 110] on span "12" at bounding box center [351, 106] width 15 height 16
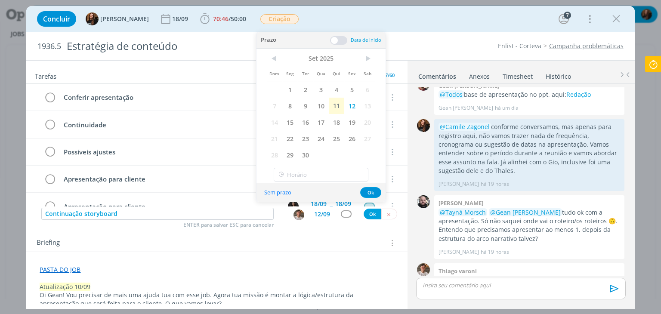
click at [337, 37] on span at bounding box center [338, 40] width 17 height 9
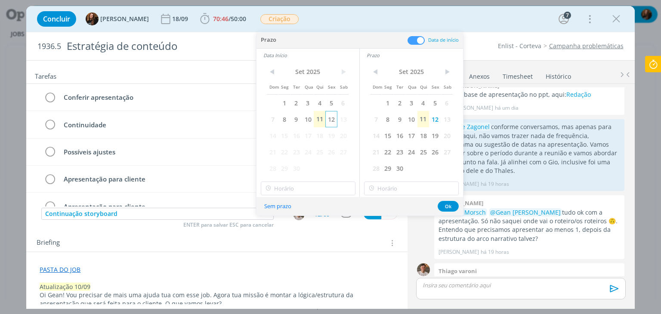
click at [334, 119] on span "12" at bounding box center [331, 119] width 12 height 16
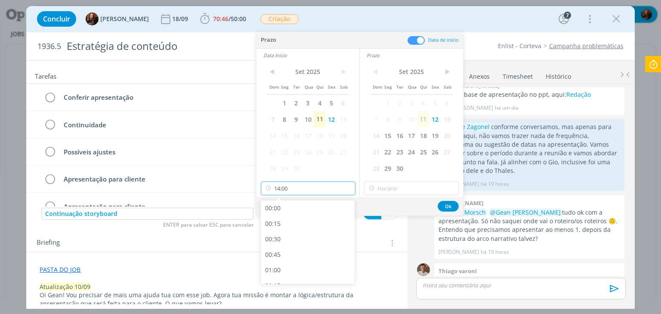
click at [317, 191] on input "14:00" at bounding box center [308, 188] width 95 height 14
click at [298, 223] on div "09:00" at bounding box center [309, 221] width 96 height 15
type input "09:00"
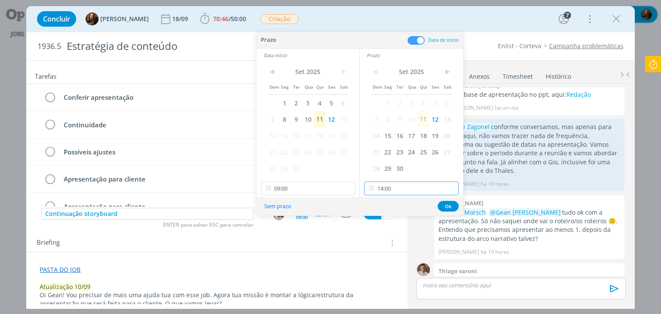
click at [412, 184] on input "14:00" at bounding box center [411, 188] width 95 height 14
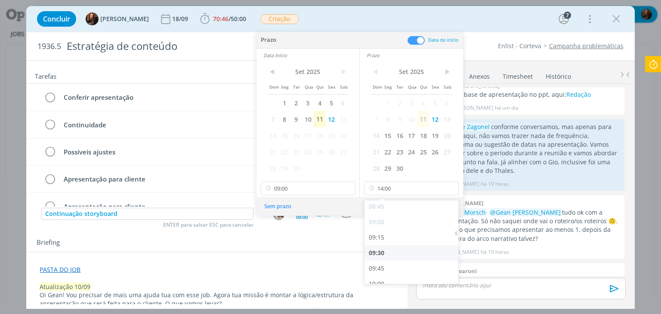
click at [409, 250] on div "09:30" at bounding box center [412, 252] width 96 height 15
type input "09:30"
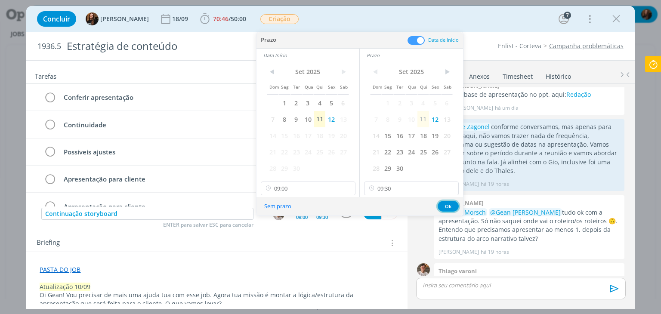
click at [446, 207] on button "Ok" at bounding box center [447, 206] width 21 height 11
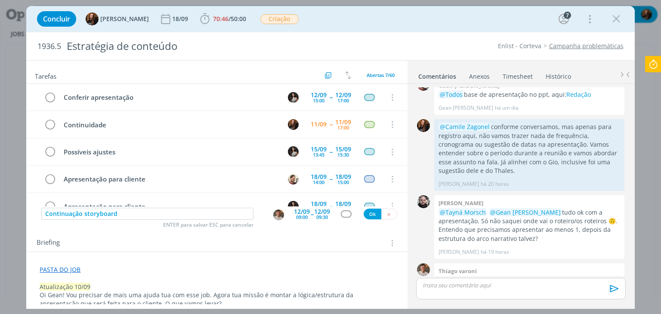
click at [653, 63] on icon at bounding box center [652, 64] width 15 height 17
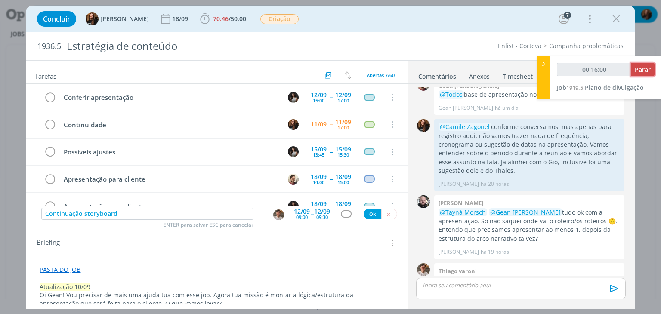
click at [649, 69] on span "Parar" at bounding box center [642, 69] width 16 height 8
click at [646, 71] on span "Parar" at bounding box center [642, 69] width 16 height 8
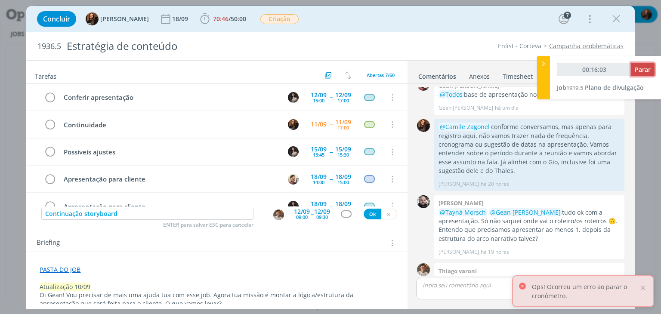
click at [644, 69] on span "Parar" at bounding box center [642, 69] width 16 height 8
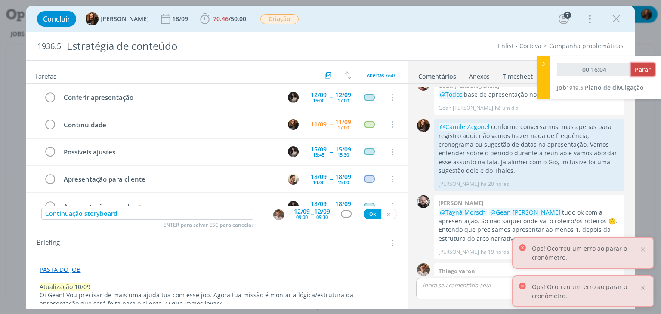
click at [645, 70] on span "Parar" at bounding box center [642, 69] width 16 height 8
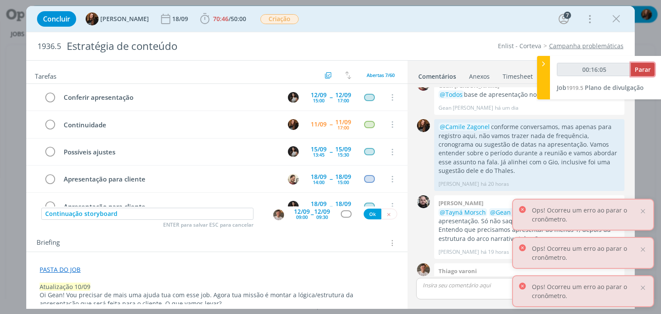
click at [645, 70] on span "Parar" at bounding box center [642, 69] width 16 height 8
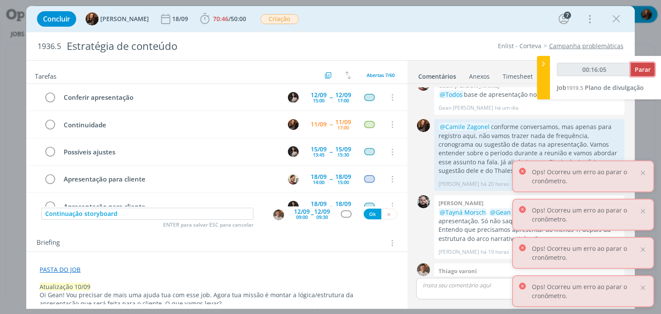
click at [645, 70] on span "Parar" at bounding box center [642, 69] width 16 height 8
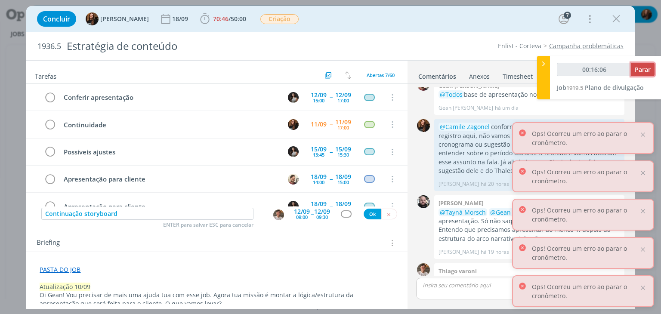
click at [645, 70] on span "Parar" at bounding box center [642, 69] width 16 height 8
type input "00:16:00"
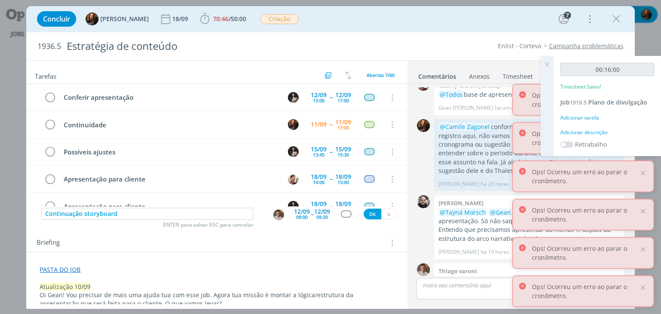
click at [598, 133] on div "Adicionar descrição" at bounding box center [607, 133] width 94 height 8
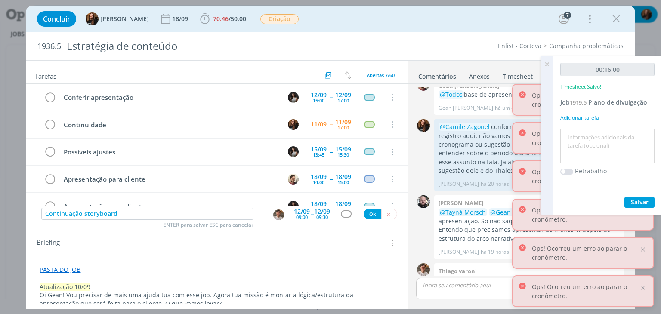
drag, startPoint x: 598, startPoint y: 133, endPoint x: 588, endPoint y: 137, distance: 10.6
click at [588, 137] on textarea at bounding box center [607, 146] width 90 height 31
type textarea "Marcar apresentação e pautas"
click at [638, 198] on span "Salvar" at bounding box center [639, 202] width 18 height 8
click at [546, 61] on icon at bounding box center [546, 64] width 15 height 17
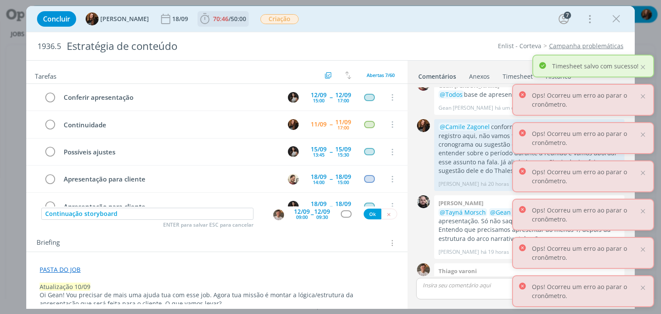
click at [221, 16] on span "70:46" at bounding box center [220, 19] width 15 height 8
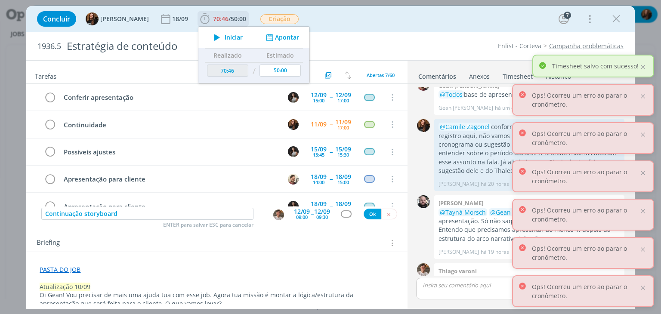
click at [231, 36] on span "Iniciar" at bounding box center [233, 37] width 18 height 6
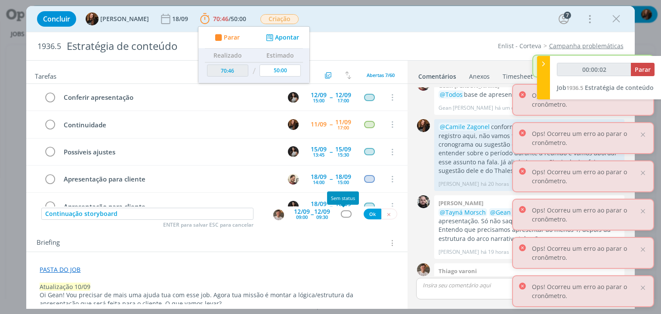
click at [341, 212] on div "dialog" at bounding box center [346, 213] width 11 height 7
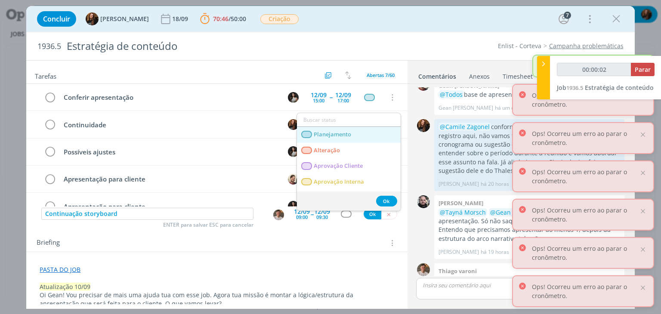
type input "00:00:03"
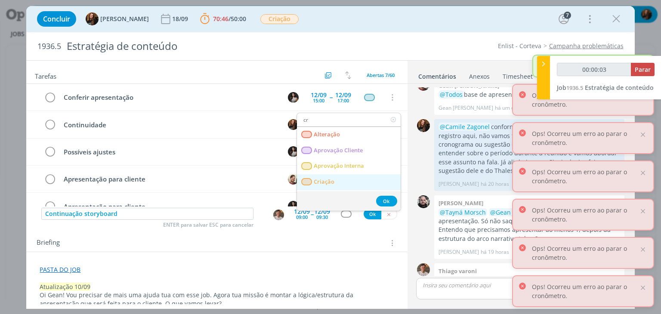
type input "cr"
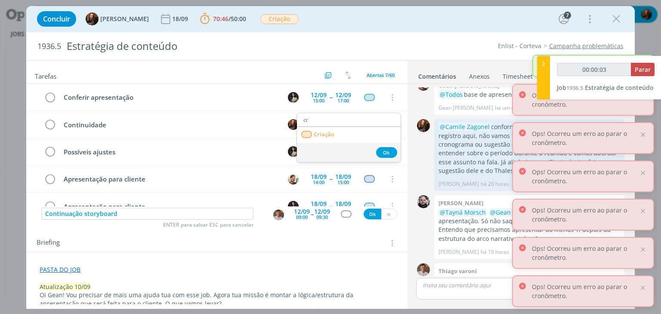
type input "00:00:04"
click at [330, 135] on span "Criação" at bounding box center [324, 134] width 21 height 7
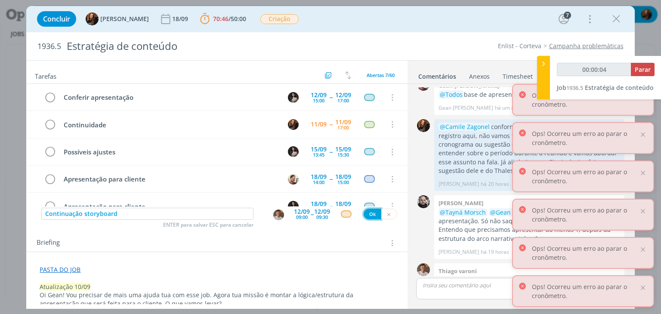
drag, startPoint x: 369, startPoint y: 210, endPoint x: 298, endPoint y: 234, distance: 74.5
click at [369, 210] on button "Ok" at bounding box center [372, 214] width 18 height 11
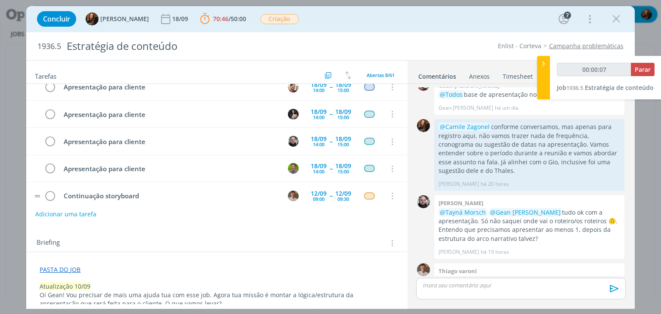
type input "00:00:08"
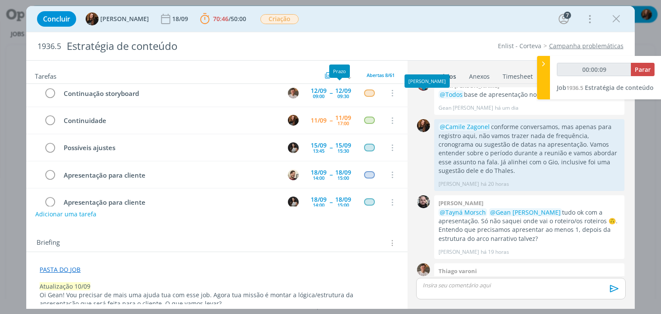
type input "00:00:10"
drag, startPoint x: 547, startPoint y: 65, endPoint x: 523, endPoint y: 74, distance: 25.9
click at [545, 65] on icon at bounding box center [543, 63] width 9 height 9
click at [523, 74] on link "Timesheet" at bounding box center [517, 74] width 31 height 12
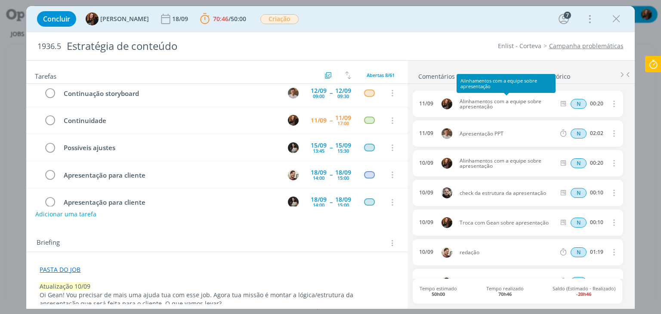
click at [443, 71] on link "Comentários" at bounding box center [436, 74] width 37 height 12
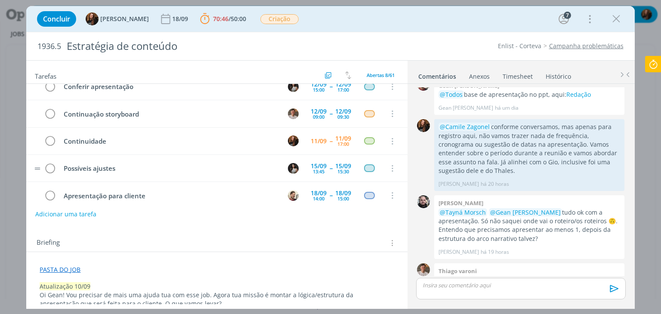
scroll to position [0, 0]
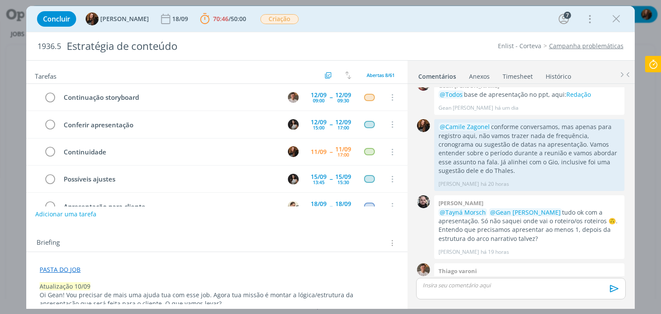
click at [518, 78] on link "Timesheet" at bounding box center [517, 74] width 31 height 12
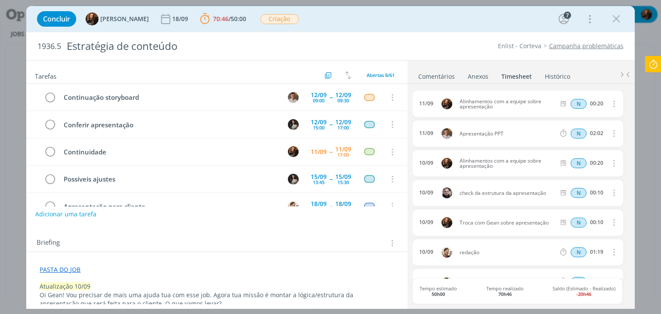
click at [442, 74] on link "Comentários" at bounding box center [436, 74] width 37 height 12
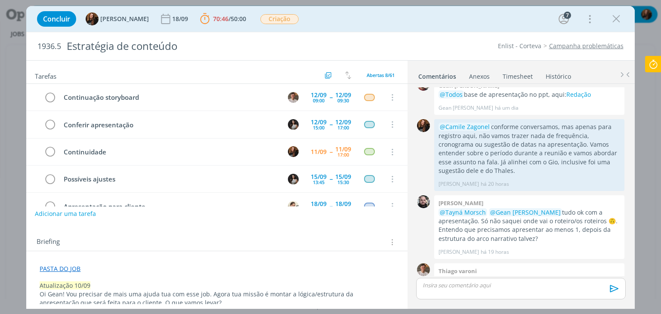
click at [82, 217] on button "Adicionar uma tarefa" at bounding box center [65, 213] width 61 height 15
click at [81, 218] on input "dialog" at bounding box center [159, 213] width 237 height 12
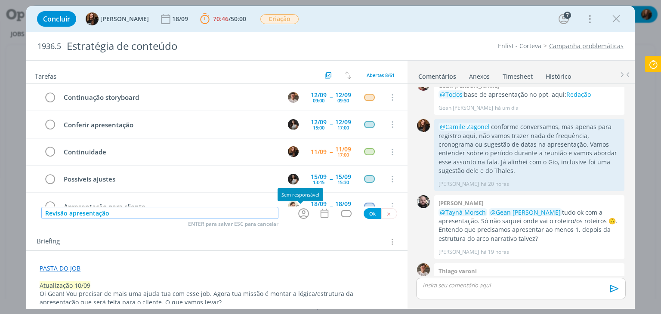
click at [298, 211] on icon "dialog" at bounding box center [303, 213] width 13 height 13
type input "Revisão apresentação"
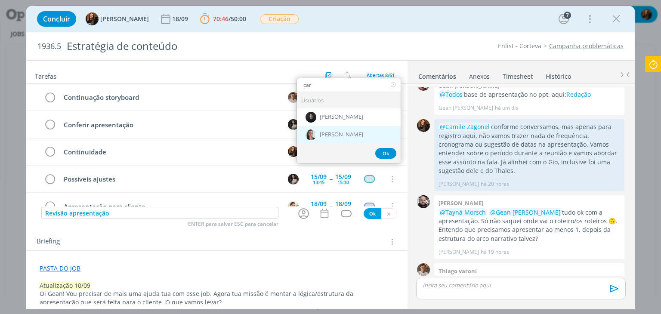
type input "car"
click at [336, 134] on span "[PERSON_NAME]" at bounding box center [341, 134] width 43 height 7
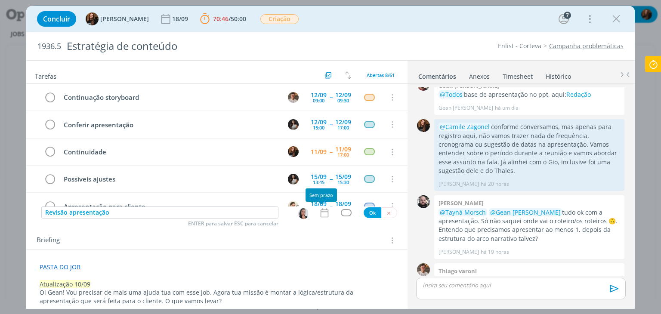
click at [322, 212] on icon "dialog" at bounding box center [324, 212] width 11 height 11
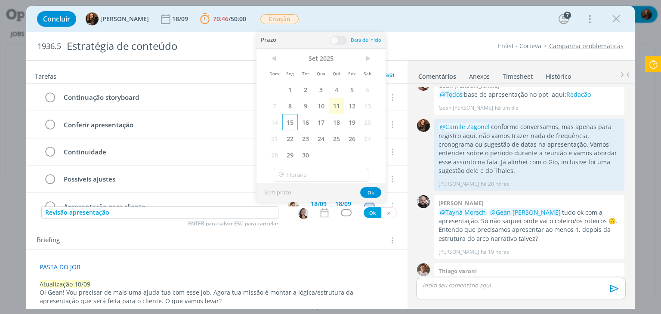
click at [296, 122] on span "15" at bounding box center [289, 122] width 15 height 16
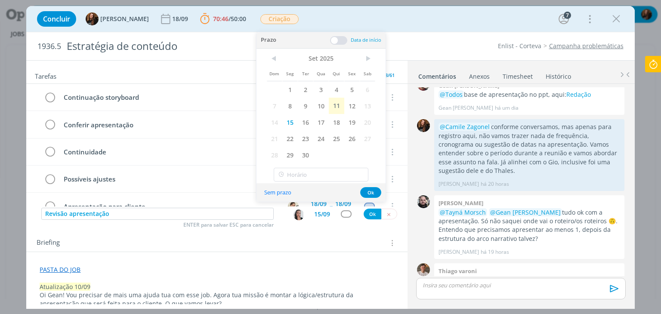
click at [338, 40] on span at bounding box center [338, 40] width 17 height 9
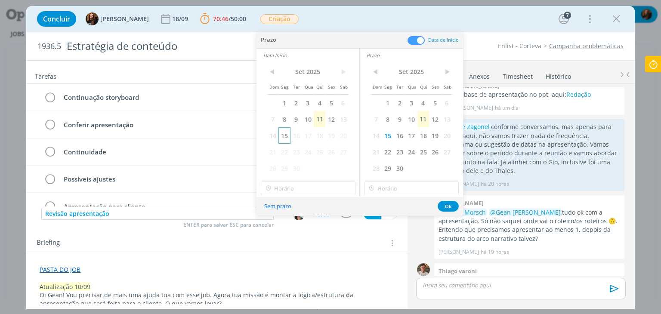
click at [284, 136] on span "15" at bounding box center [284, 135] width 12 height 16
click at [313, 189] on input "14:00" at bounding box center [308, 188] width 95 height 14
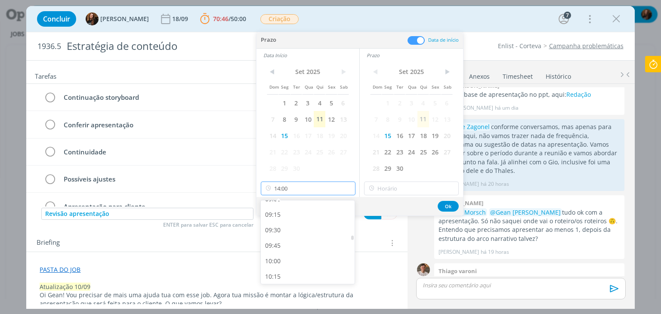
scroll to position [544, 0]
drag, startPoint x: 314, startPoint y: 228, endPoint x: 325, endPoint y: 224, distance: 10.9
click at [314, 227] on div "09:00" at bounding box center [309, 221] width 96 height 15
type input "09:00"
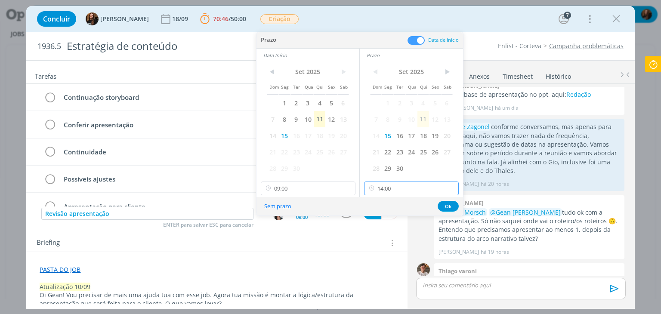
click at [434, 188] on input "14:00" at bounding box center [411, 188] width 95 height 14
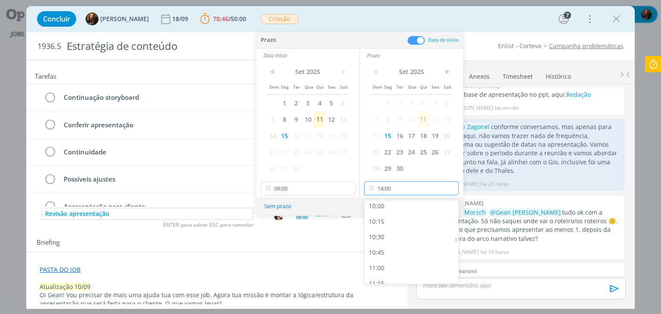
scroll to position [673, 0]
click at [407, 218] on div "11:00" at bounding box center [412, 216] width 96 height 15
type input "11:00"
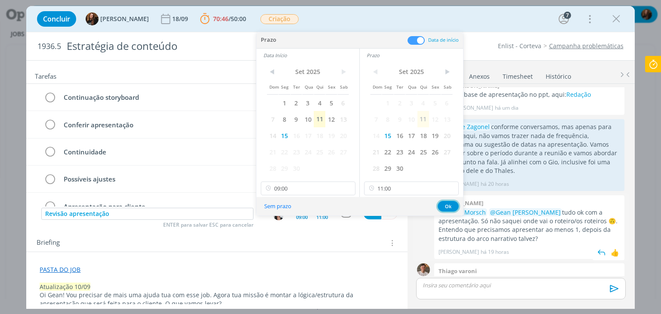
drag, startPoint x: 442, startPoint y: 203, endPoint x: 435, endPoint y: 207, distance: 7.7
click at [442, 203] on button "Ok" at bounding box center [447, 206] width 21 height 11
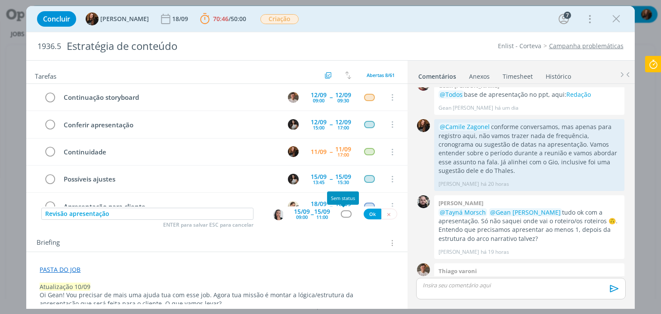
click at [341, 213] on div "dialog" at bounding box center [346, 213] width 11 height 7
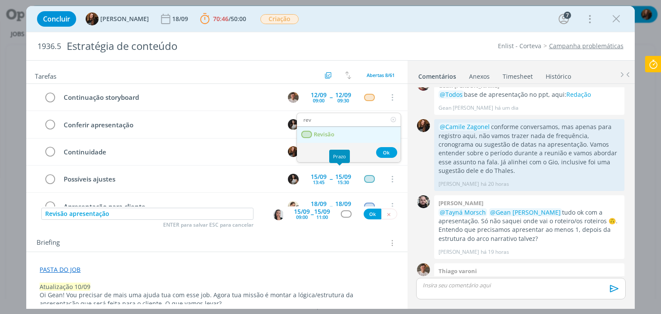
type input "rev"
drag, startPoint x: 337, startPoint y: 130, endPoint x: 339, endPoint y: 136, distance: 6.8
click at [337, 130] on link "Revisão" at bounding box center [349, 135] width 104 height 16
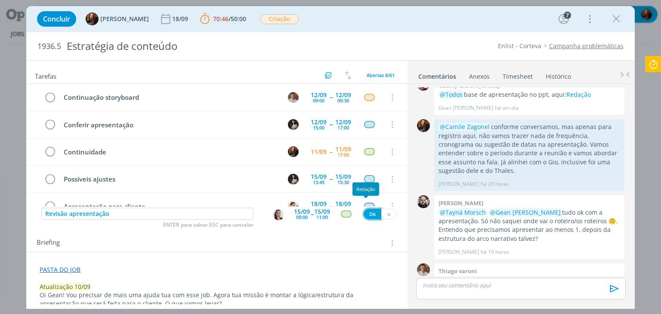
drag, startPoint x: 367, startPoint y: 215, endPoint x: 175, endPoint y: 233, distance: 192.7
click at [367, 215] on button "Ok" at bounding box center [372, 214] width 18 height 11
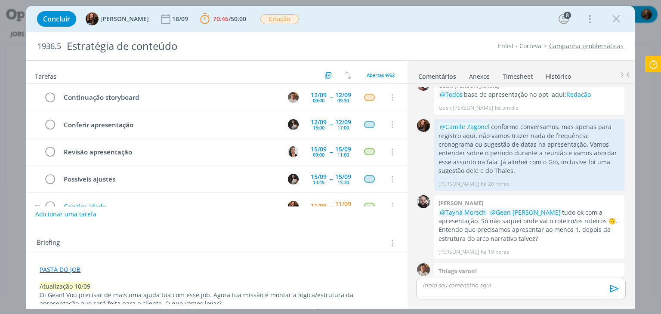
scroll to position [43, 0]
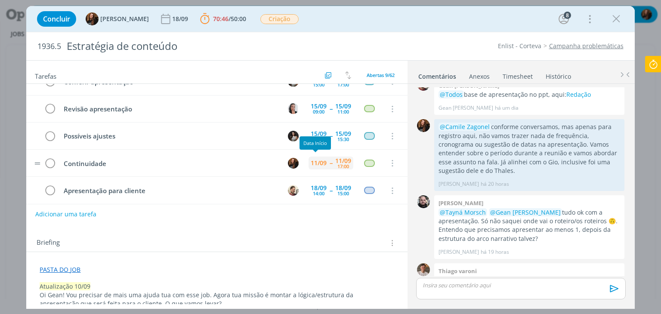
click at [311, 162] on div "11/09" at bounding box center [319, 163] width 16 height 6
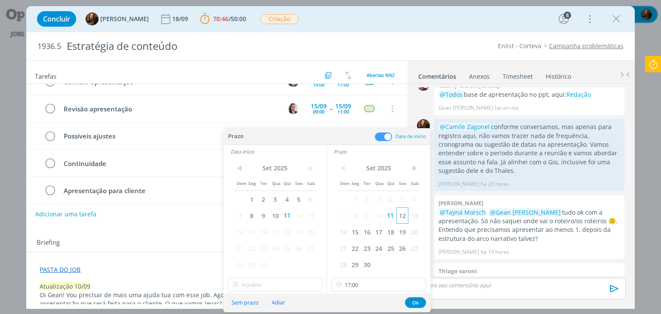
click at [406, 217] on span "12" at bounding box center [402, 215] width 12 height 16
click at [299, 216] on span "12" at bounding box center [298, 215] width 12 height 16
click at [415, 301] on button "Ok" at bounding box center [415, 302] width 21 height 11
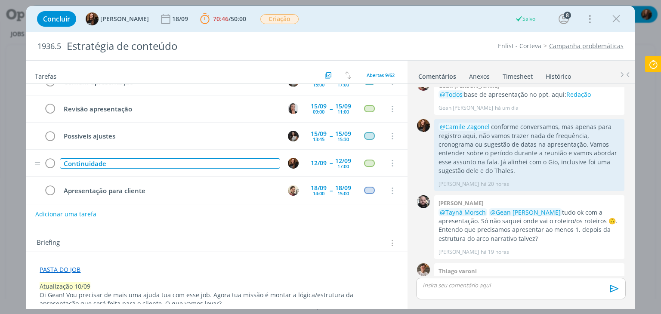
click at [110, 161] on div "Continuidade" at bounding box center [170, 163] width 220 height 11
drag, startPoint x: 114, startPoint y: 160, endPoint x: 53, endPoint y: 167, distance: 60.6
click at [52, 166] on tr "Continuidade/ acompanhar 12/09 -- 12/09 17:00 Cancelar" at bounding box center [216, 163] width 381 height 27
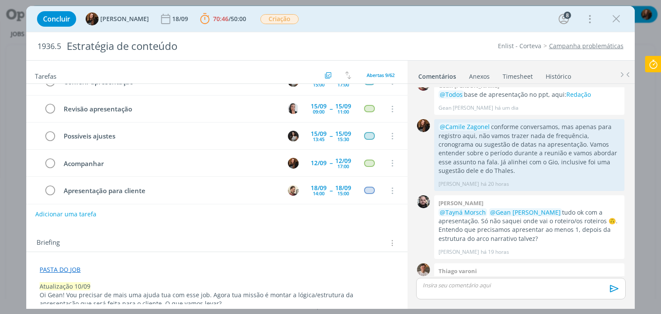
click at [236, 245] on div "Briefing Briefings Predefinidos Versões do Briefing Ver Briefing do Projeto" at bounding box center [218, 242] width 362 height 11
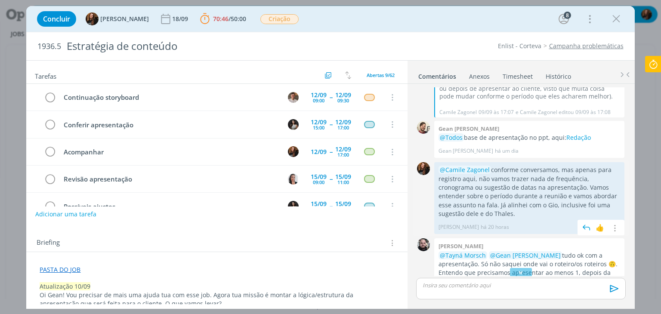
scroll to position [850, 0]
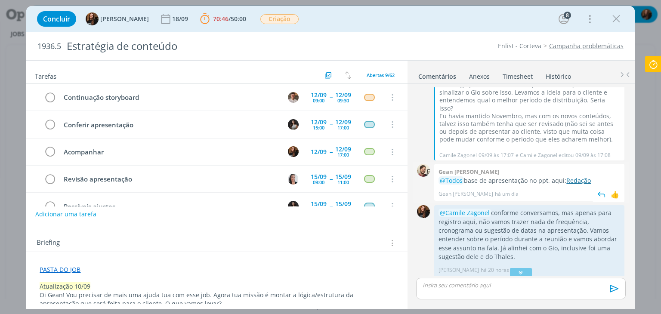
click at [575, 176] on link "Redação" at bounding box center [578, 180] width 25 height 8
click at [657, 68] on icon at bounding box center [652, 64] width 15 height 17
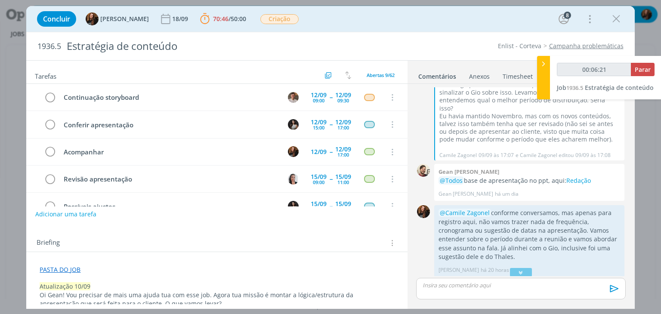
type input "00:06:22"
click at [645, 69] on span "Parar" at bounding box center [642, 69] width 16 height 8
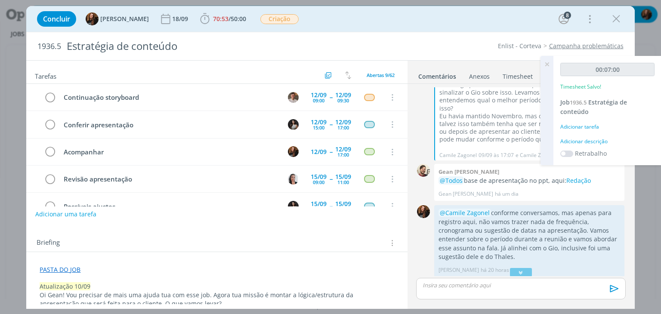
click at [592, 144] on div "Adicionar descrição" at bounding box center [607, 142] width 94 height 8
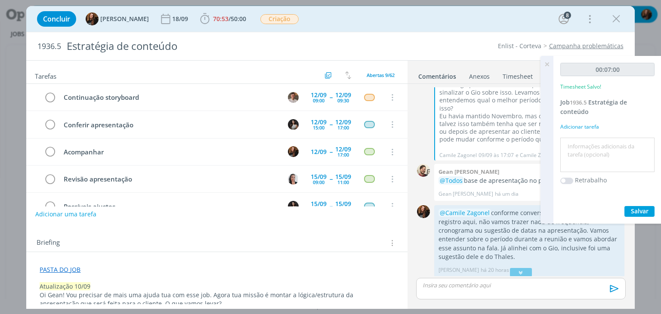
click at [590, 141] on textarea at bounding box center [607, 155] width 90 height 31
type textarea "Pautas"
click at [638, 209] on span "Salvar" at bounding box center [639, 211] width 18 height 8
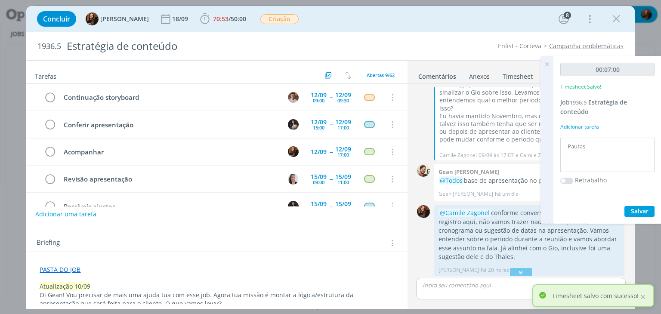
click at [545, 63] on icon at bounding box center [546, 64] width 15 height 17
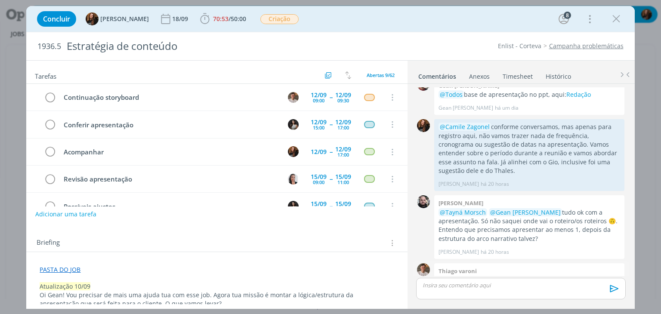
scroll to position [936, 0]
click at [469, 292] on div "dialog" at bounding box center [520, 289] width 209 height 22
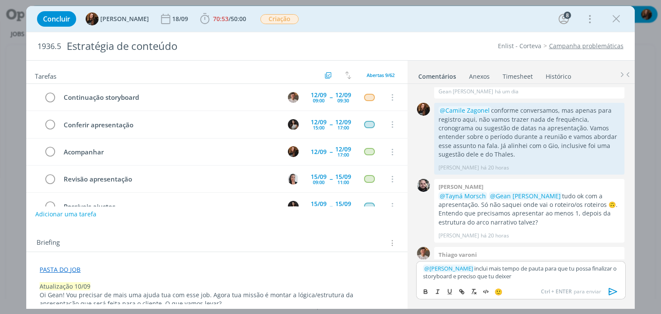
scroll to position [953, 0]
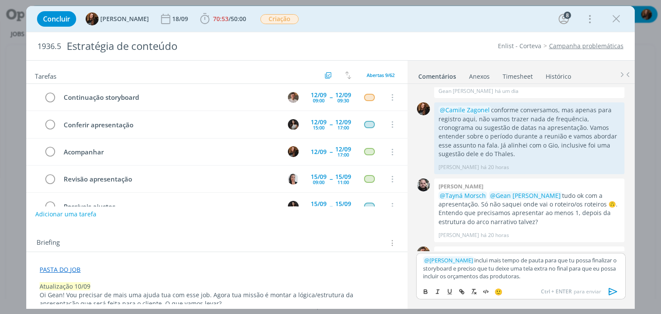
click at [553, 278] on p "﻿ @ Thiago Varoni ﻿ inclui mais tempo de pauta para que tu possa finalizar o st…" at bounding box center [520, 268] width 195 height 24
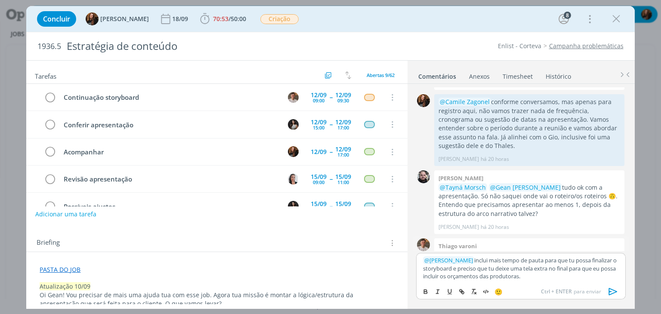
click at [596, 262] on img "dialog" at bounding box center [601, 268] width 13 height 13
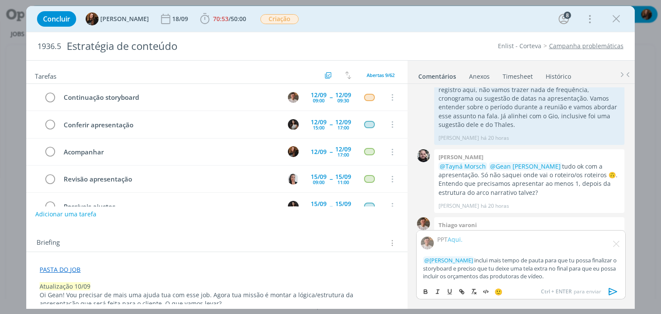
click at [617, 289] on icon "dialog" at bounding box center [612, 291] width 13 height 13
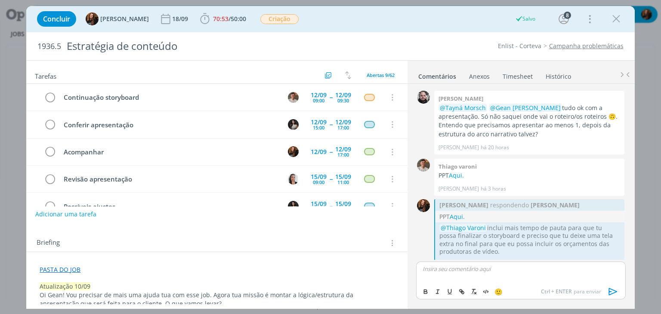
scroll to position [1028, 0]
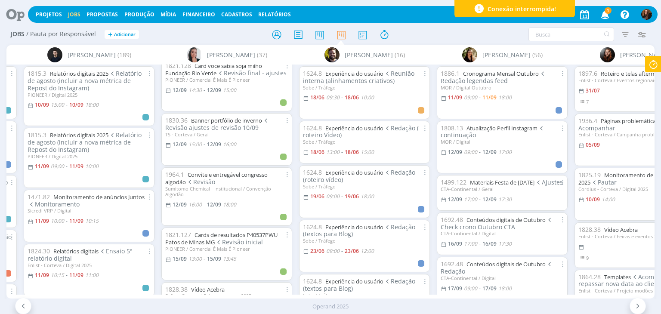
scroll to position [516, 0]
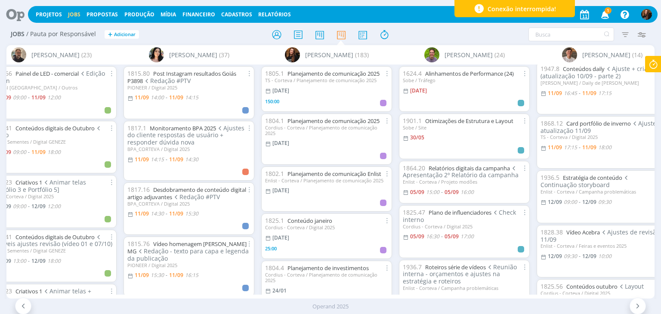
scroll to position [258, 0]
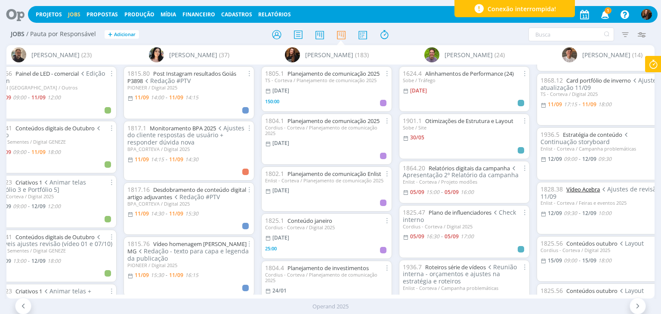
click at [593, 191] on link "Vídeo Acebra" at bounding box center [583, 189] width 34 height 8
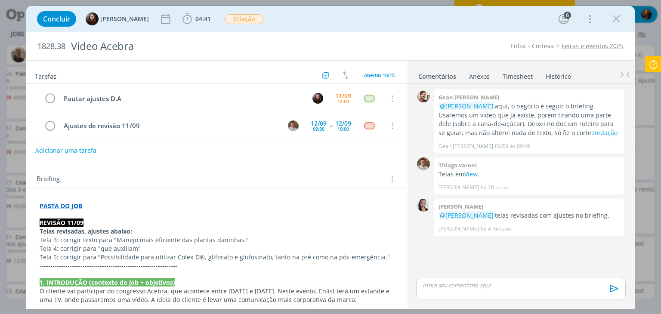
scroll to position [86, 0]
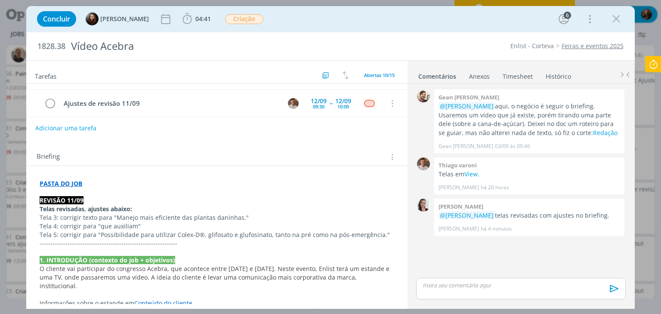
click at [523, 73] on link "Timesheet" at bounding box center [517, 74] width 31 height 12
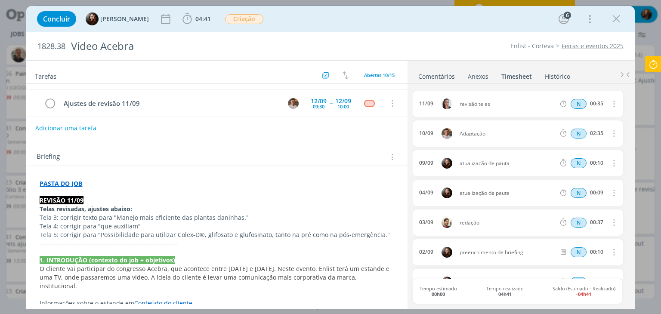
click at [437, 74] on link "Comentários" at bounding box center [436, 74] width 37 height 12
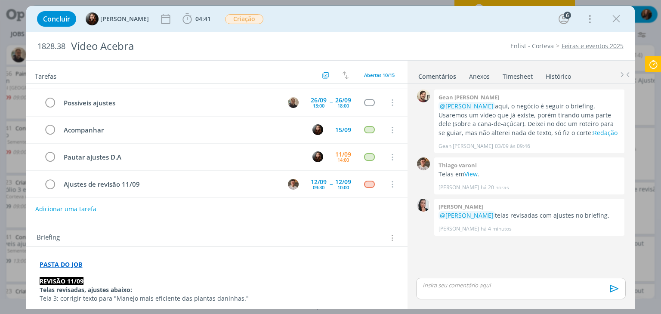
scroll to position [0, 0]
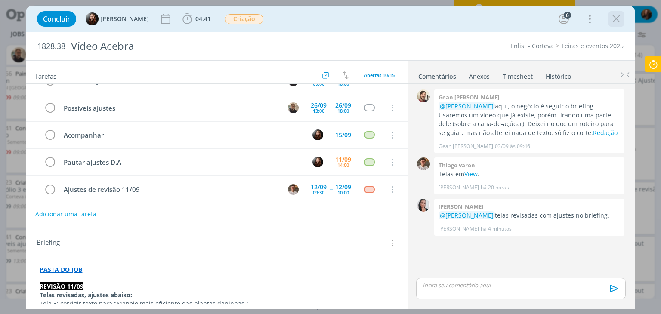
click at [615, 19] on icon "dialog" at bounding box center [615, 18] width 13 height 13
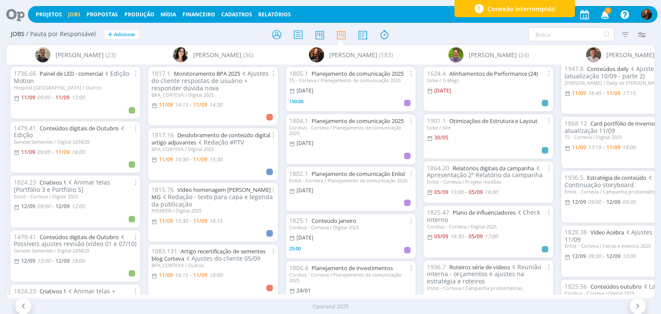
scroll to position [0, 2170]
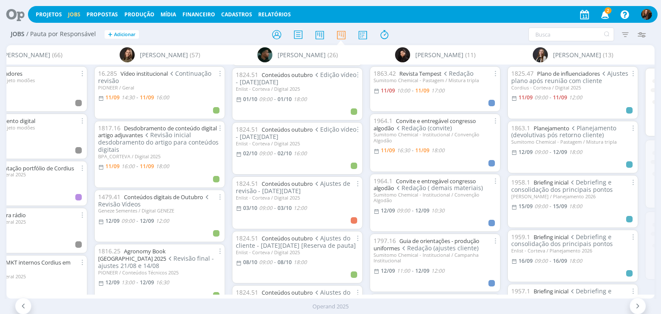
scroll to position [0, 1739]
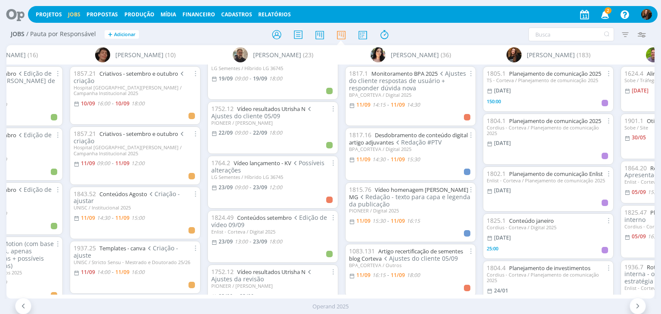
scroll to position [516, 0]
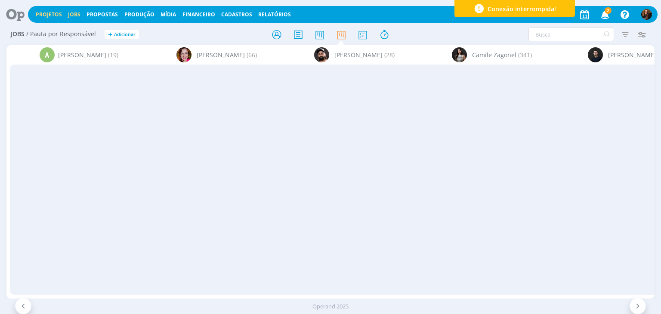
scroll to position [0, 1146]
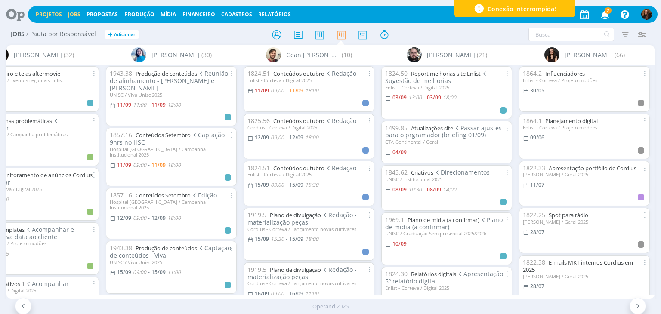
drag, startPoint x: 0, startPoint y: 0, endPoint x: 54, endPoint y: 15, distance: 55.7
click at [54, 15] on link "Projetos" at bounding box center [49, 14] width 26 height 7
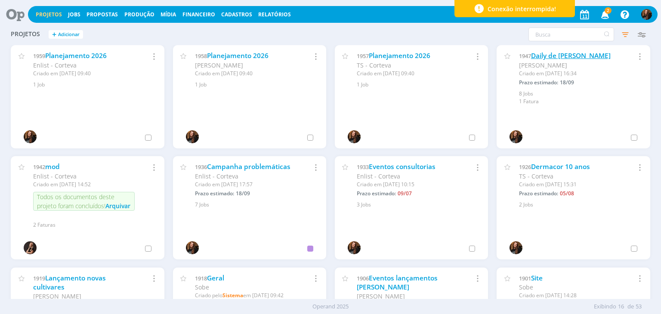
click at [562, 55] on link "Daily de [PERSON_NAME]" at bounding box center [571, 55] width 80 height 9
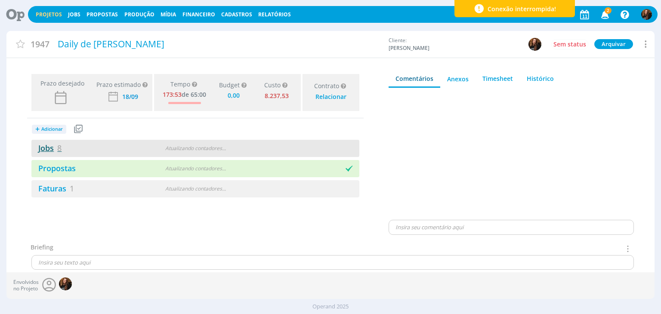
type input "0,00"
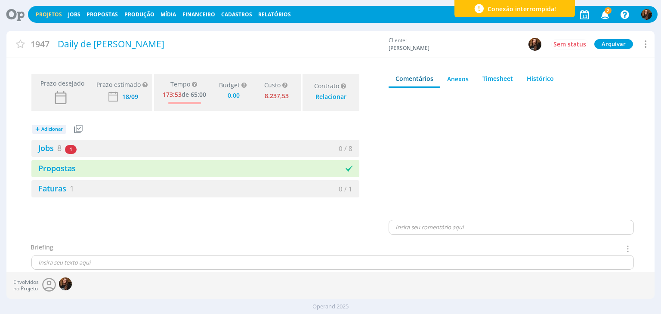
click at [49, 132] on span "Adicionar" at bounding box center [52, 129] width 22 height 6
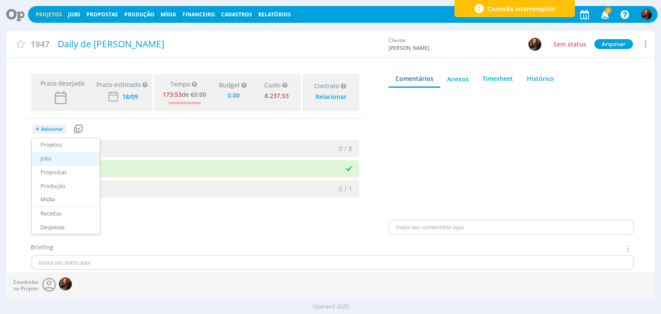
click at [60, 158] on link "Jobs" at bounding box center [66, 159] width 68 height 14
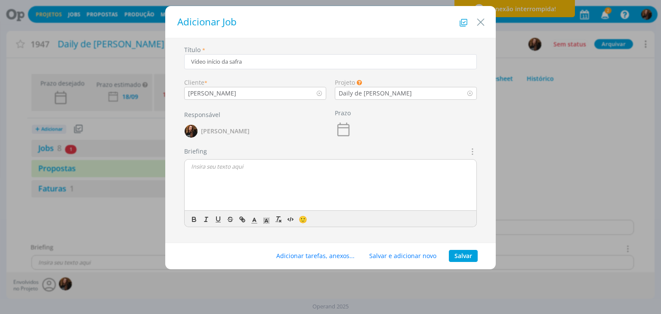
type input "Vídeo início da safra"
click at [465, 252] on button "Salvar" at bounding box center [463, 256] width 29 height 12
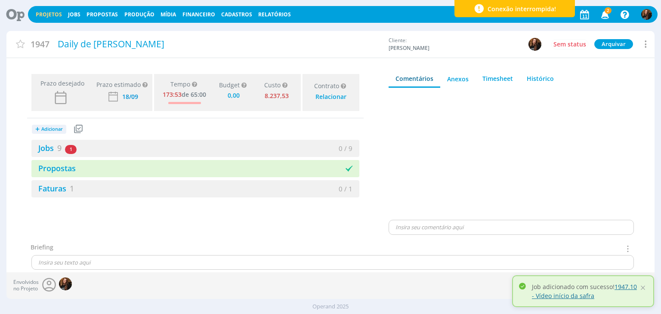
click at [552, 296] on link "1947.10 - Vídeo início da safra" at bounding box center [584, 291] width 105 height 17
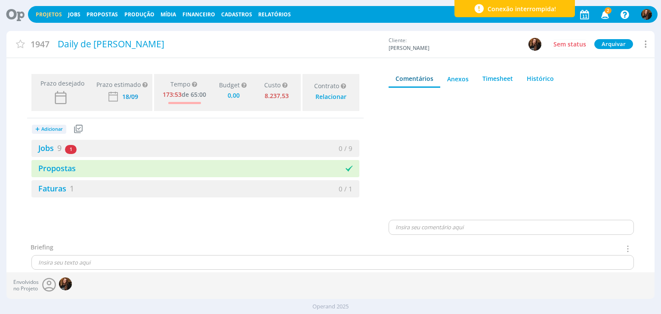
type input "0,00"
click at [73, 14] on link "Jobs" at bounding box center [74, 14] width 12 height 7
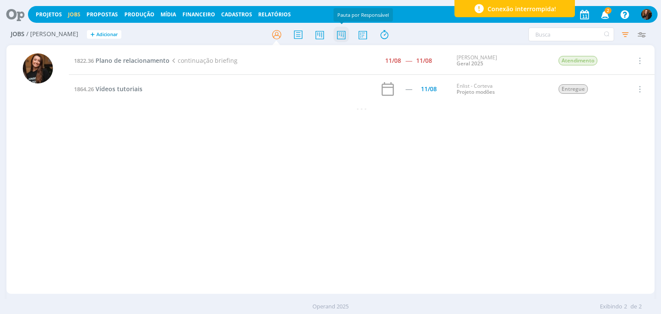
click at [342, 35] on icon at bounding box center [340, 34] width 15 height 17
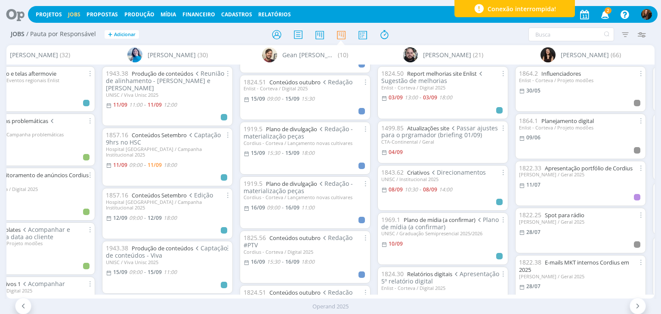
scroll to position [129, 0]
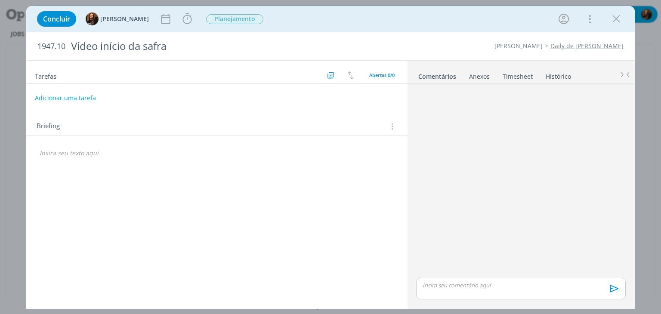
click at [81, 98] on button "Adicionar uma tarefa" at bounding box center [65, 98] width 61 height 15
click at [80, 98] on input "dialog" at bounding box center [159, 98] width 237 height 12
type input "Redação"
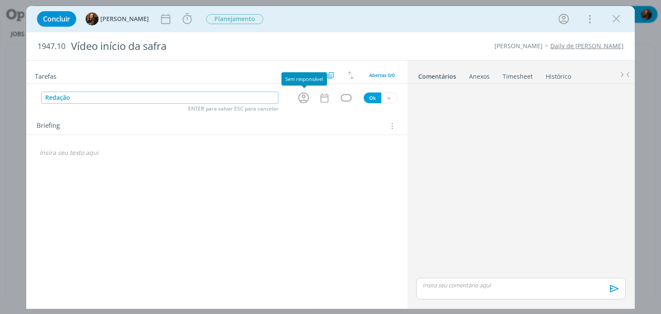
click at [303, 98] on icon "dialog" at bounding box center [303, 97] width 13 height 13
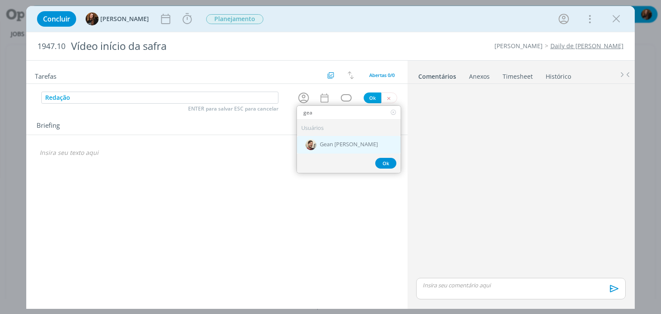
type input "gea"
click at [330, 138] on div "Gean [PERSON_NAME]" at bounding box center [349, 145] width 104 height 18
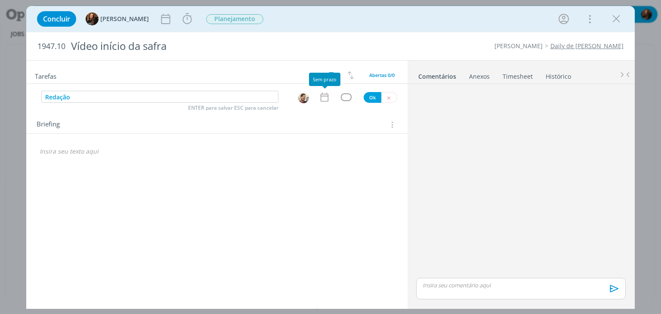
click at [326, 95] on icon "dialog" at bounding box center [324, 97] width 11 height 11
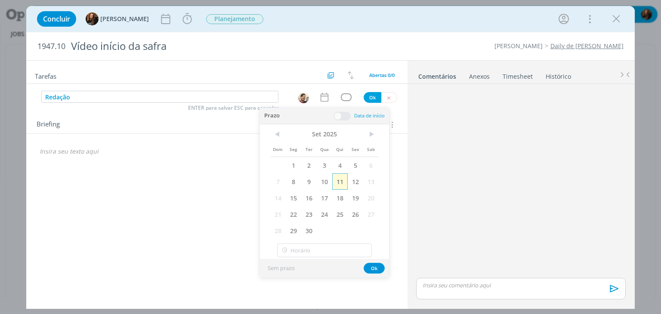
click at [338, 182] on span "11" at bounding box center [339, 181] width 15 height 16
click at [310, 199] on span "16" at bounding box center [308, 198] width 15 height 16
click at [338, 116] on span at bounding box center [341, 116] width 17 height 9
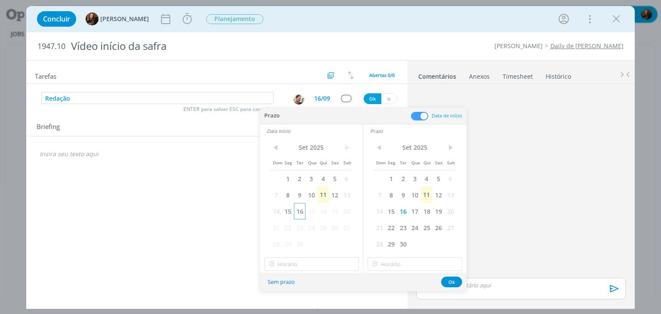
click at [298, 209] on span "16" at bounding box center [300, 211] width 12 height 16
click at [203, 272] on div "Tarefas Usar Job de template Criar template a partir deste job Visualizar Templ…" at bounding box center [216, 182] width 381 height 243
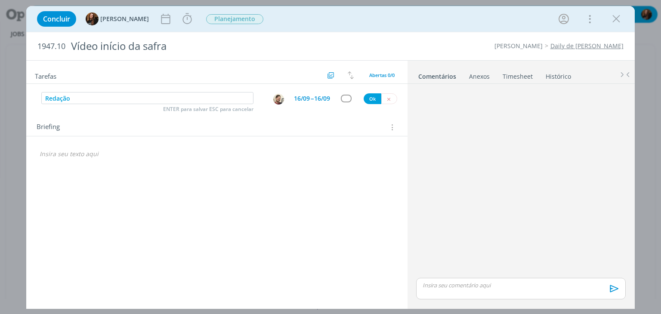
click at [314, 99] on div "16/09" at bounding box center [322, 98] width 16 height 6
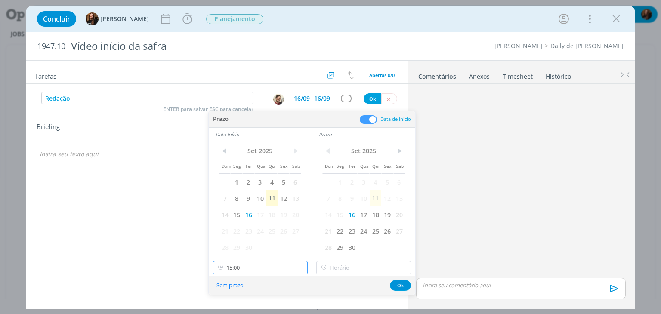
click at [281, 264] on input "15:00" at bounding box center [260, 268] width 95 height 14
click at [254, 209] on div "11:00" at bounding box center [261, 211] width 96 height 15
type input "11:00"
click at [384, 261] on input "15:00" at bounding box center [363, 268] width 95 height 14
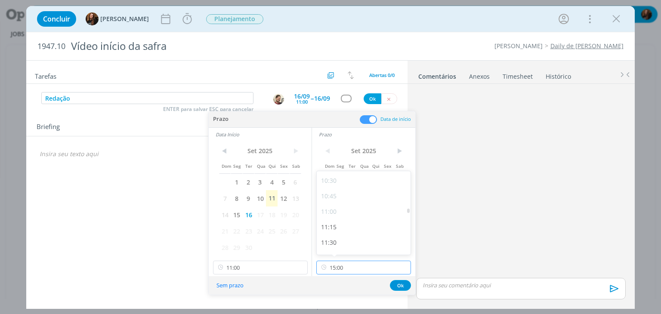
scroll to position [735, 0]
click at [357, 191] on div "12:00" at bounding box center [365, 187] width 96 height 15
type input "12:00"
click at [404, 285] on button "Ok" at bounding box center [400, 285] width 21 height 11
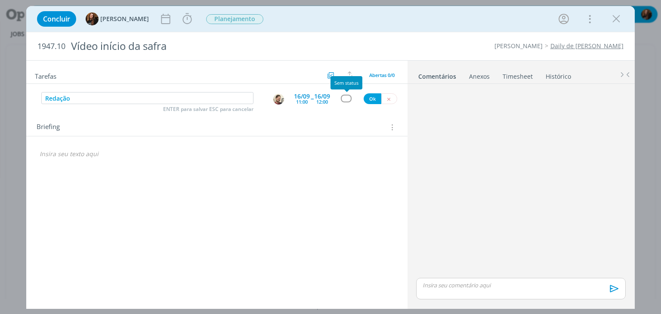
click at [349, 99] on div "dialog" at bounding box center [346, 98] width 11 height 7
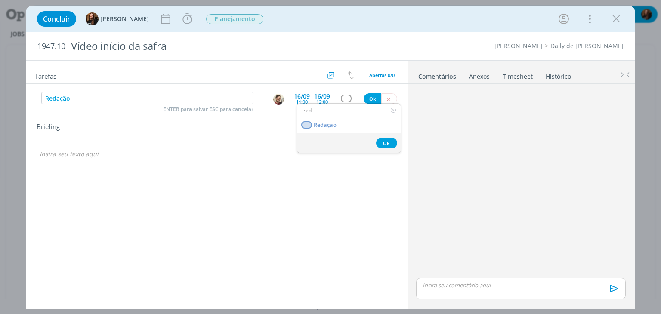
type input "red"
drag, startPoint x: 341, startPoint y: 125, endPoint x: 295, endPoint y: 128, distance: 46.1
click at [341, 125] on link "Redação" at bounding box center [349, 125] width 104 height 16
click at [129, 98] on input "Redação" at bounding box center [147, 98] width 212 height 12
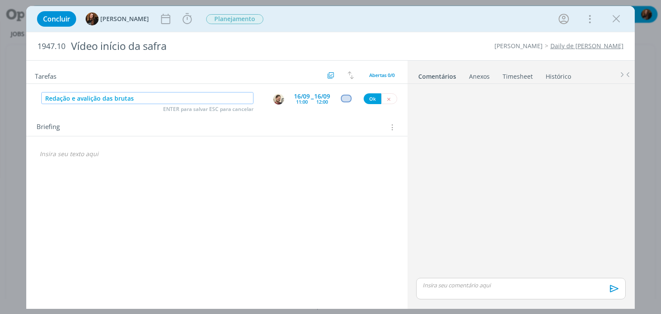
type input "Redação e avalição das brutas"
click at [143, 122] on div "Briefing Briefings Predefinidos Versões do Briefing Ver Briefing do Projeto" at bounding box center [218, 127] width 362 height 11
click at [325, 96] on div "16/09" at bounding box center [322, 96] width 16 height 6
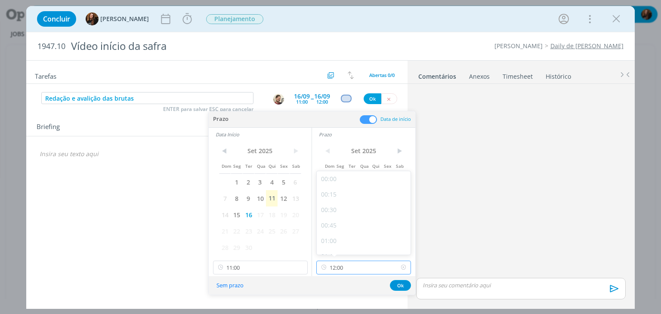
click at [360, 265] on input "12:00" at bounding box center [363, 268] width 95 height 14
click at [364, 199] on div "12:00" at bounding box center [365, 201] width 96 height 15
click at [398, 281] on button "Ok" at bounding box center [400, 285] width 21 height 11
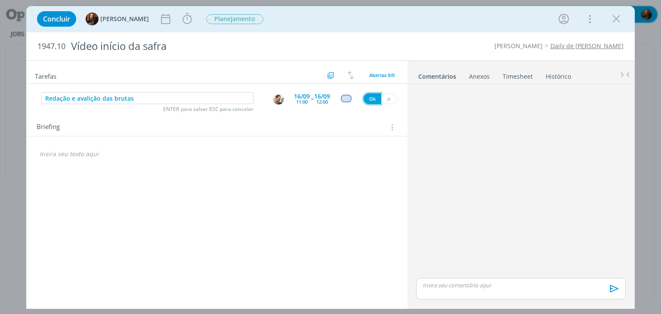
click at [373, 97] on button "Ok" at bounding box center [372, 98] width 18 height 11
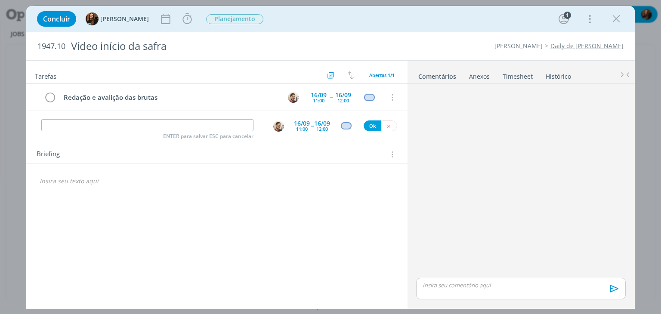
click at [137, 121] on input "dialog" at bounding box center [147, 125] width 212 height 12
type input "Layout telas e inserções necessárias"
click at [279, 124] on img "dialog" at bounding box center [278, 126] width 11 height 11
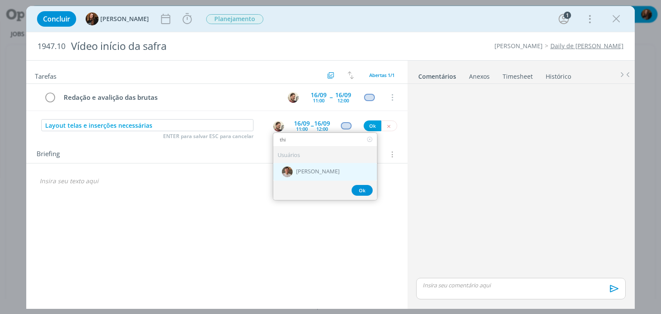
type input "thi"
drag, startPoint x: 303, startPoint y: 171, endPoint x: 304, endPoint y: 166, distance: 5.8
click at [303, 171] on span "[PERSON_NAME]" at bounding box center [317, 172] width 43 height 7
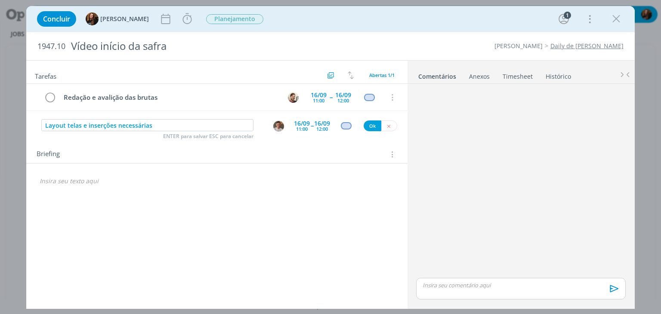
click at [301, 120] on div "16/09" at bounding box center [302, 123] width 16 height 6
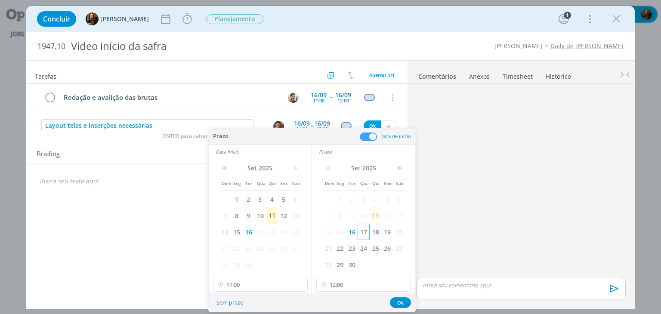
click at [361, 233] on span "17" at bounding box center [363, 232] width 12 height 16
click at [260, 231] on span "17" at bounding box center [260, 232] width 12 height 16
click at [274, 286] on input "11:00" at bounding box center [260, 285] width 95 height 14
click at [365, 278] on div "< Set 2025 > Dom Seg Ter Qua Qui Sex Sab 1 2 3 4 5 6 7 8 9 10 11 12 13 14 15 16…" at bounding box center [363, 225] width 103 height 135
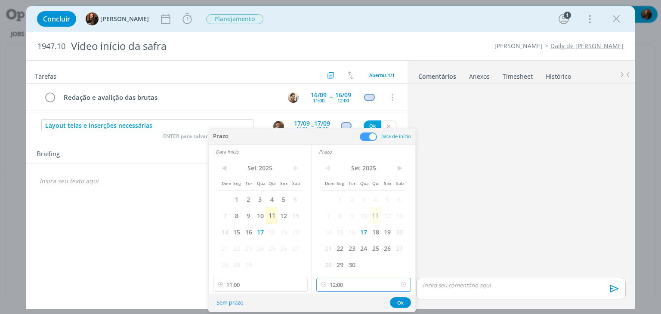
click at [364, 282] on input "12:00" at bounding box center [363, 285] width 95 height 14
click at [348, 244] on div "14:30" at bounding box center [365, 244] width 96 height 15
type input "14:30"
drag, startPoint x: 272, startPoint y: 288, endPoint x: 267, endPoint y: 264, distance: 24.3
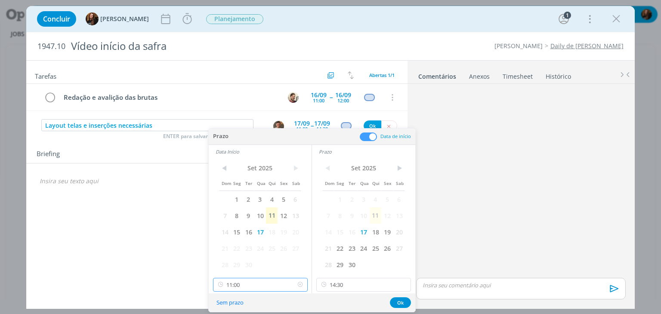
click at [272, 286] on input "11:00" at bounding box center [260, 285] width 95 height 14
click at [237, 255] on div "13:00" at bounding box center [261, 256] width 96 height 15
type input "13:00"
click at [405, 301] on button "Ok" at bounding box center [400, 302] width 21 height 11
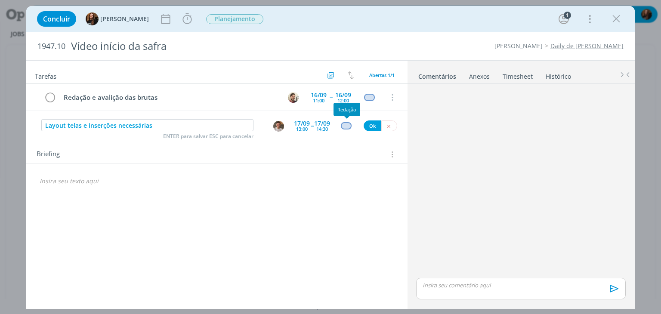
click at [344, 122] on div "dialog" at bounding box center [346, 125] width 11 height 7
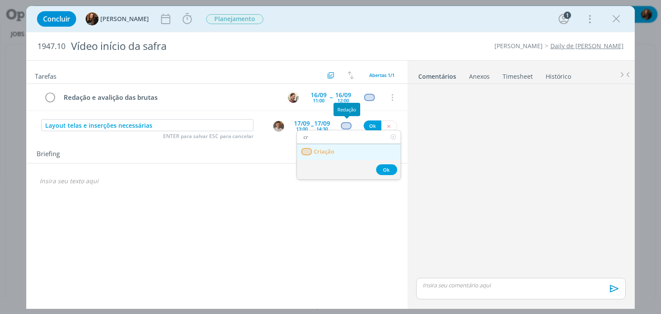
type input "cr"
click at [348, 148] on link "Criação" at bounding box center [349, 152] width 104 height 16
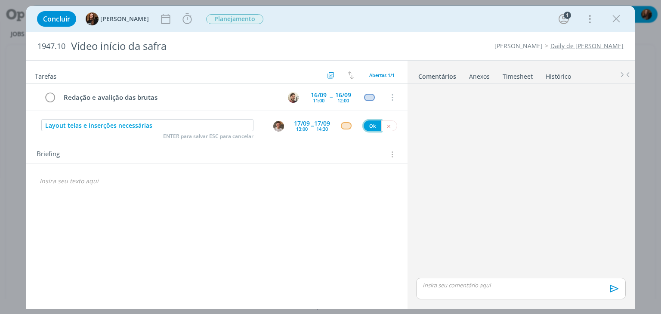
drag, startPoint x: 363, startPoint y: 126, endPoint x: 278, endPoint y: 182, distance: 102.3
click at [364, 126] on button "Ok" at bounding box center [372, 125] width 18 height 11
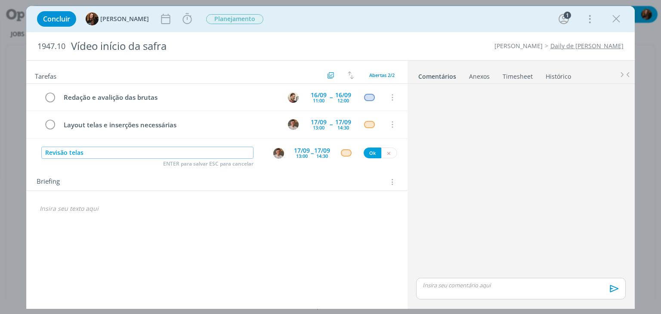
click at [276, 157] on div "dialog" at bounding box center [278, 153] width 11 height 11
type input "Revisão telas"
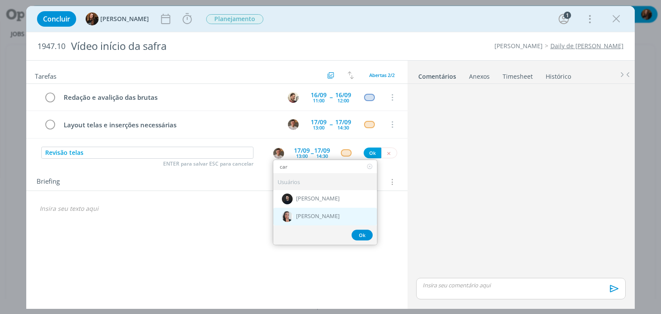
type input "car"
click at [304, 214] on span "[PERSON_NAME]" at bounding box center [317, 216] width 43 height 7
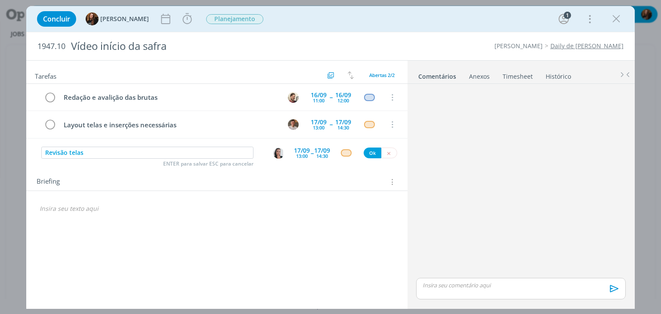
click at [300, 148] on div "17/09" at bounding box center [302, 151] width 16 height 6
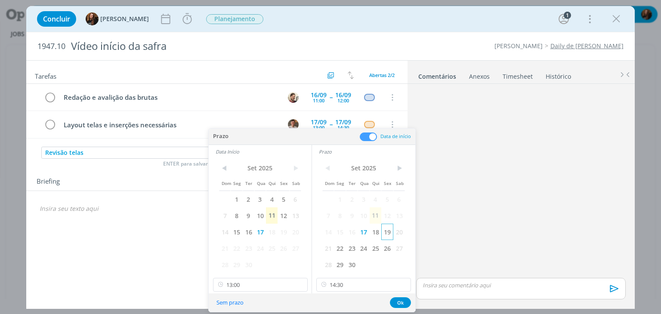
click at [381, 228] on span "19" at bounding box center [387, 232] width 12 height 16
click at [271, 231] on span "18" at bounding box center [272, 232] width 12 height 16
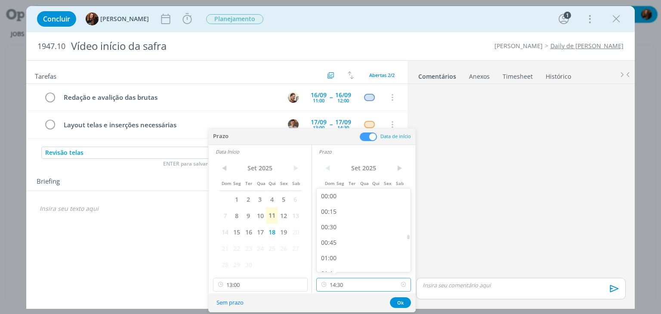
drag, startPoint x: 356, startPoint y: 286, endPoint x: 351, endPoint y: 261, distance: 25.4
click at [356, 285] on input "14:30" at bounding box center [363, 285] width 95 height 14
click at [341, 213] on div "16:30" at bounding box center [365, 213] width 96 height 15
type input "16:30"
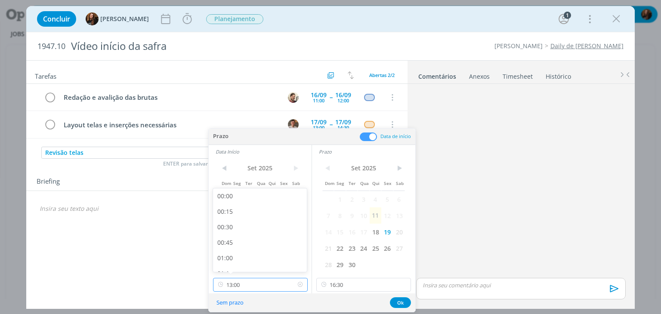
click at [270, 289] on input "13:00" at bounding box center [260, 285] width 95 height 14
click at [253, 241] on div "15:30" at bounding box center [261, 244] width 96 height 15
type input "15:30"
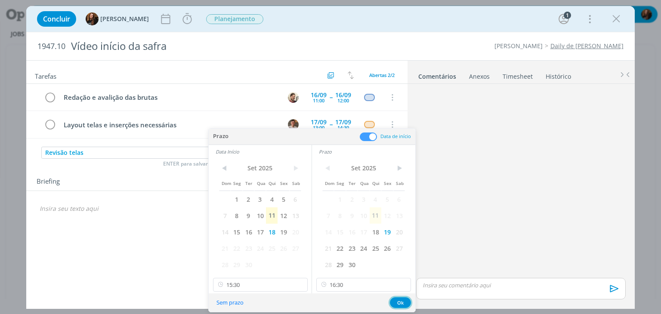
drag, startPoint x: 397, startPoint y: 304, endPoint x: 387, endPoint y: 281, distance: 24.5
click at [397, 304] on button "Ok" at bounding box center [400, 302] width 21 height 11
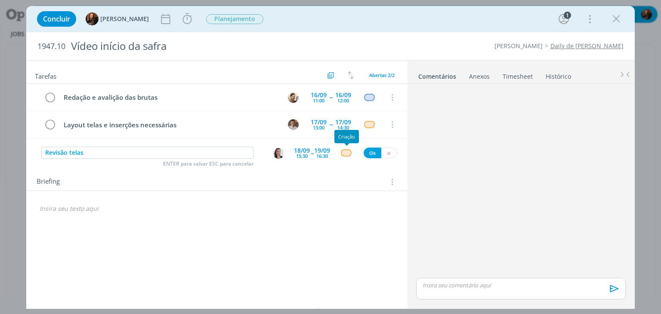
click at [345, 152] on div "dialog" at bounding box center [346, 152] width 11 height 7
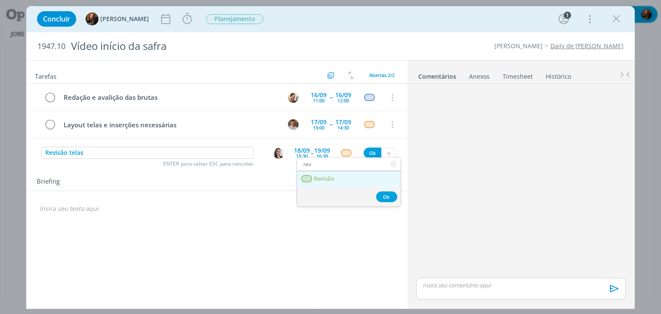
type input "rev"
click at [340, 175] on link "Revisão" at bounding box center [349, 179] width 104 height 16
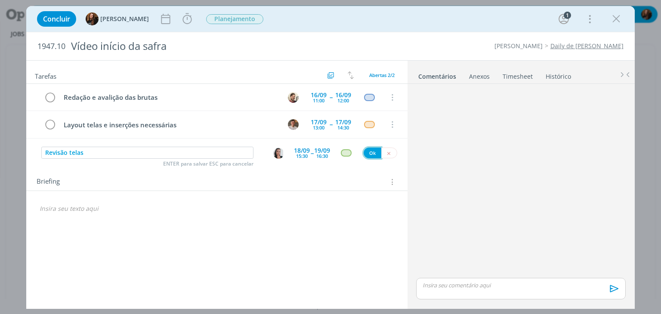
click at [368, 154] on button "Ok" at bounding box center [372, 153] width 18 height 11
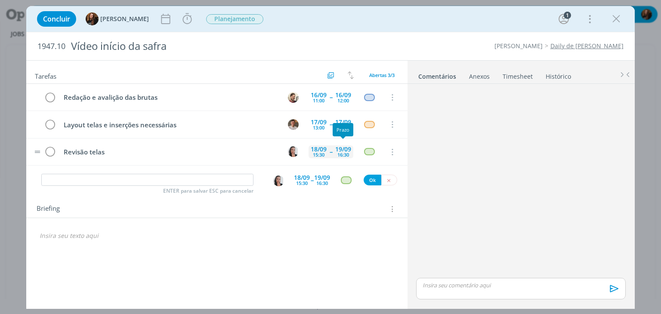
click at [351, 143] on div "19/09 16:30" at bounding box center [343, 151] width 20 height 18
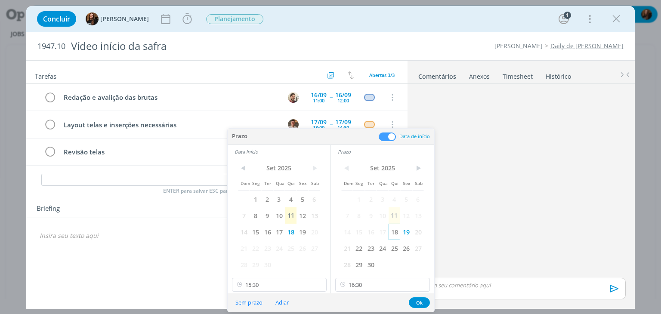
click at [396, 234] on span "18" at bounding box center [394, 232] width 12 height 16
click at [416, 301] on button "Ok" at bounding box center [419, 302] width 21 height 11
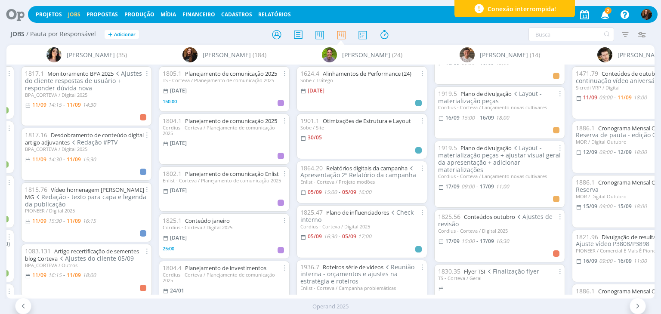
scroll to position [516, 0]
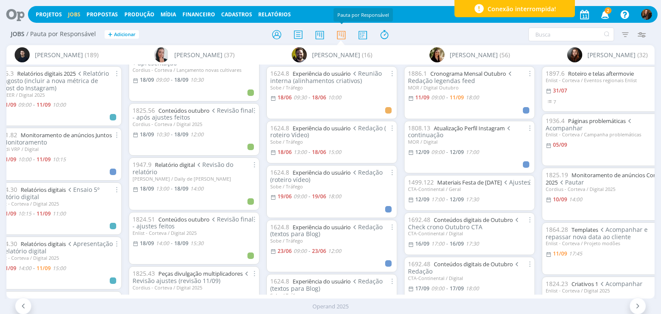
scroll to position [1247, 0]
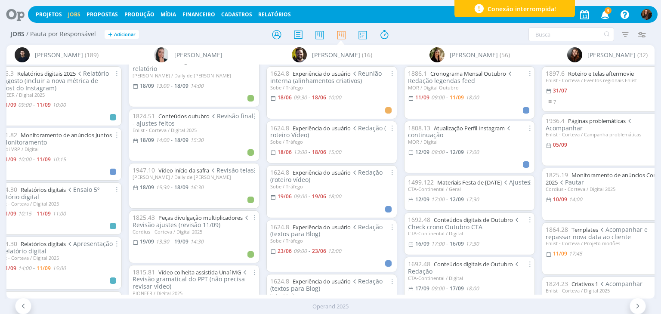
scroll to position [1187, 0]
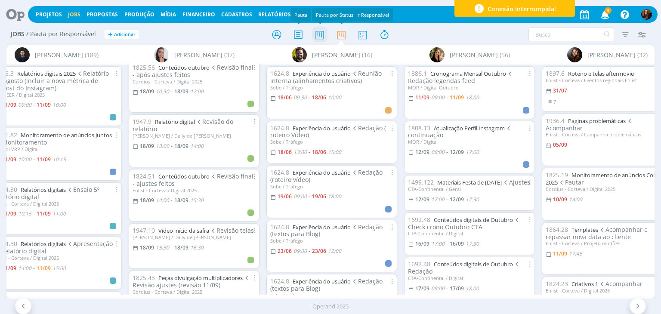
click at [317, 32] on icon at bounding box center [319, 34] width 15 height 17
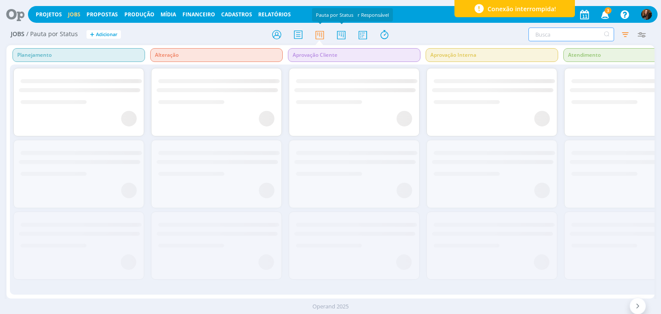
click at [552, 37] on input "text" at bounding box center [571, 35] width 86 height 14
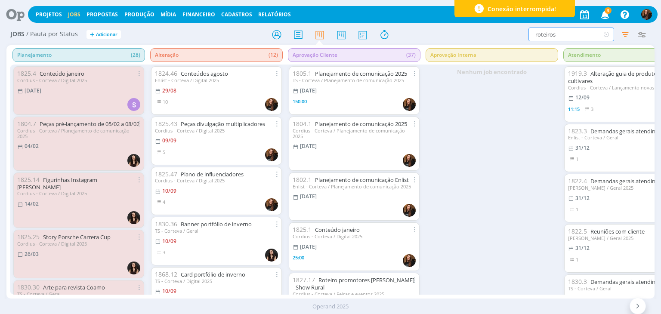
type input "roteiros"
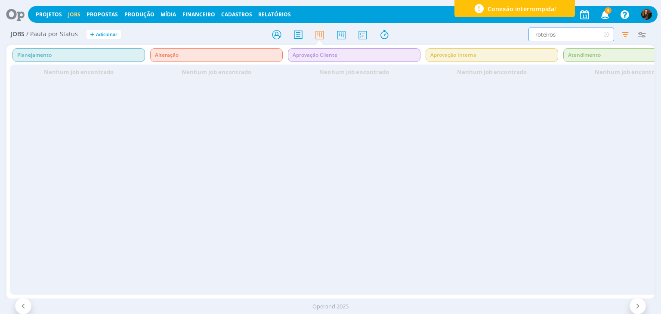
scroll to position [0, 636]
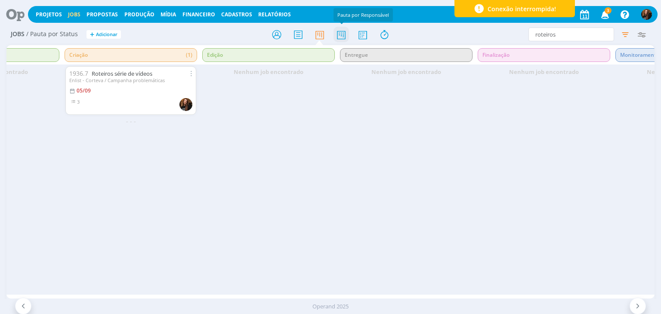
click at [344, 33] on icon at bounding box center [340, 34] width 15 height 17
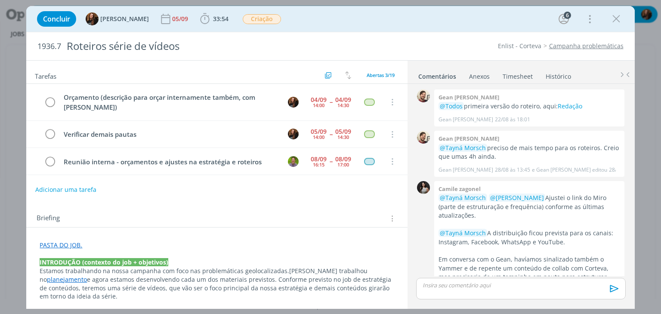
scroll to position [178, 0]
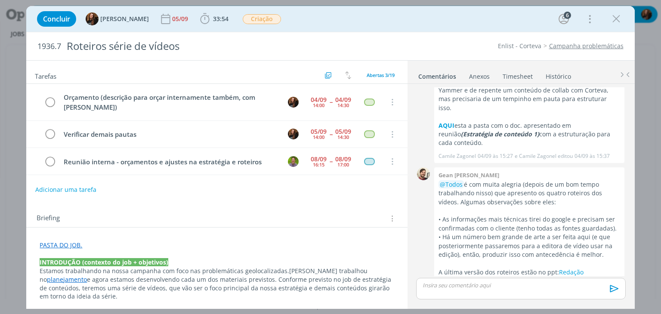
click at [87, 219] on div "Briefing Briefings Predefinidos Versões do Briefing Ver Briefing do Projeto" at bounding box center [218, 218] width 362 height 11
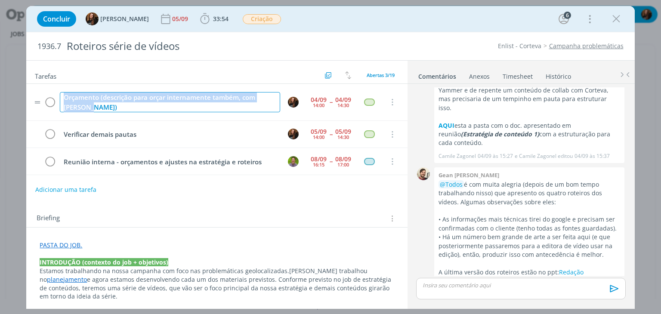
drag, startPoint x: 94, startPoint y: 109, endPoint x: 62, endPoint y: 95, distance: 34.5
click at [62, 95] on div "Orçamento (descrição para orçar internamente também, com bilheri)" at bounding box center [170, 102] width 220 height 20
copy div "Orçamento (descrição para orçar internamente também, com bilheri)"
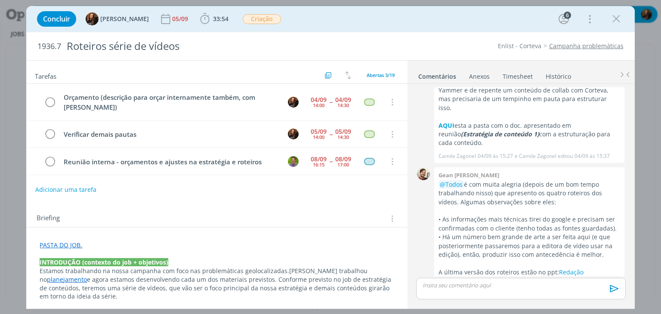
click at [246, 197] on div "Tarefas Usar Job de template Criar template a partir deste job Visualizar Templ…" at bounding box center [216, 182] width 381 height 243
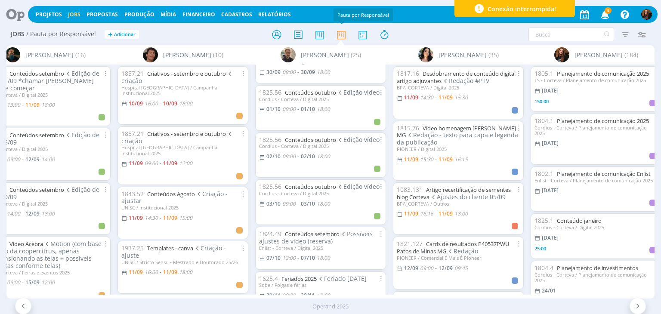
scroll to position [1032, 0]
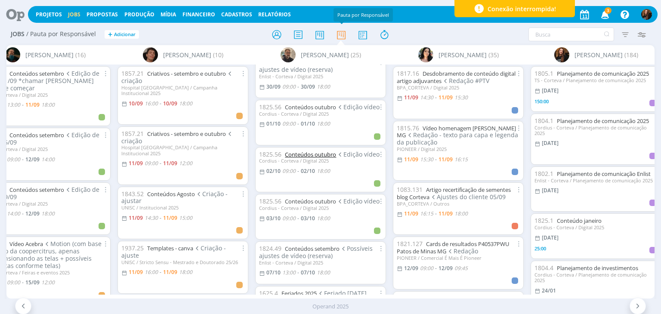
click at [316, 152] on link "Conteúdos outubro" at bounding box center [310, 155] width 51 height 8
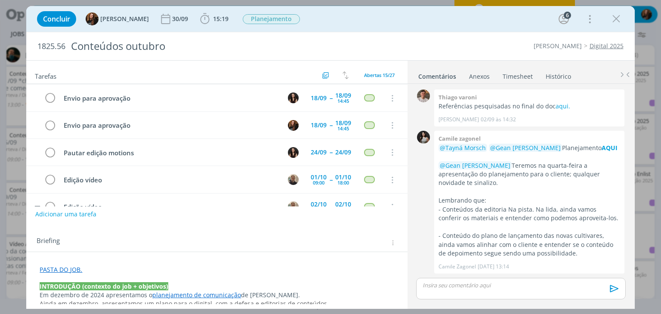
scroll to position [287, 0]
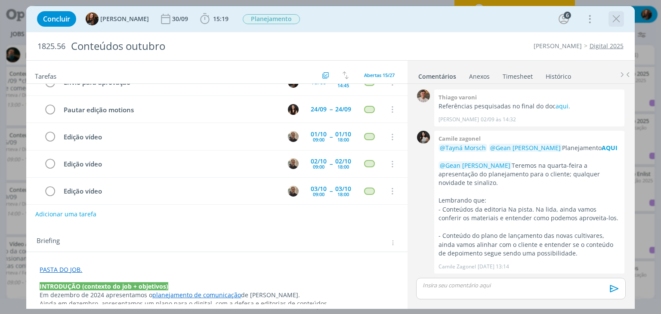
click at [612, 15] on icon "dialog" at bounding box center [615, 18] width 13 height 13
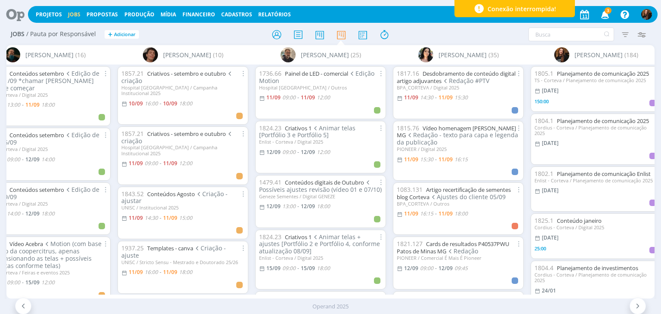
scroll to position [1032, 0]
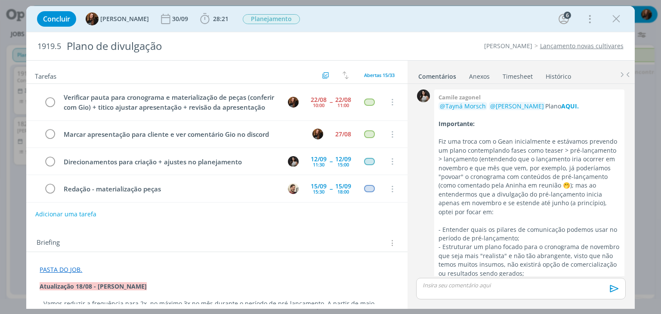
scroll to position [400, 0]
